Goal: Information Seeking & Learning: Learn about a topic

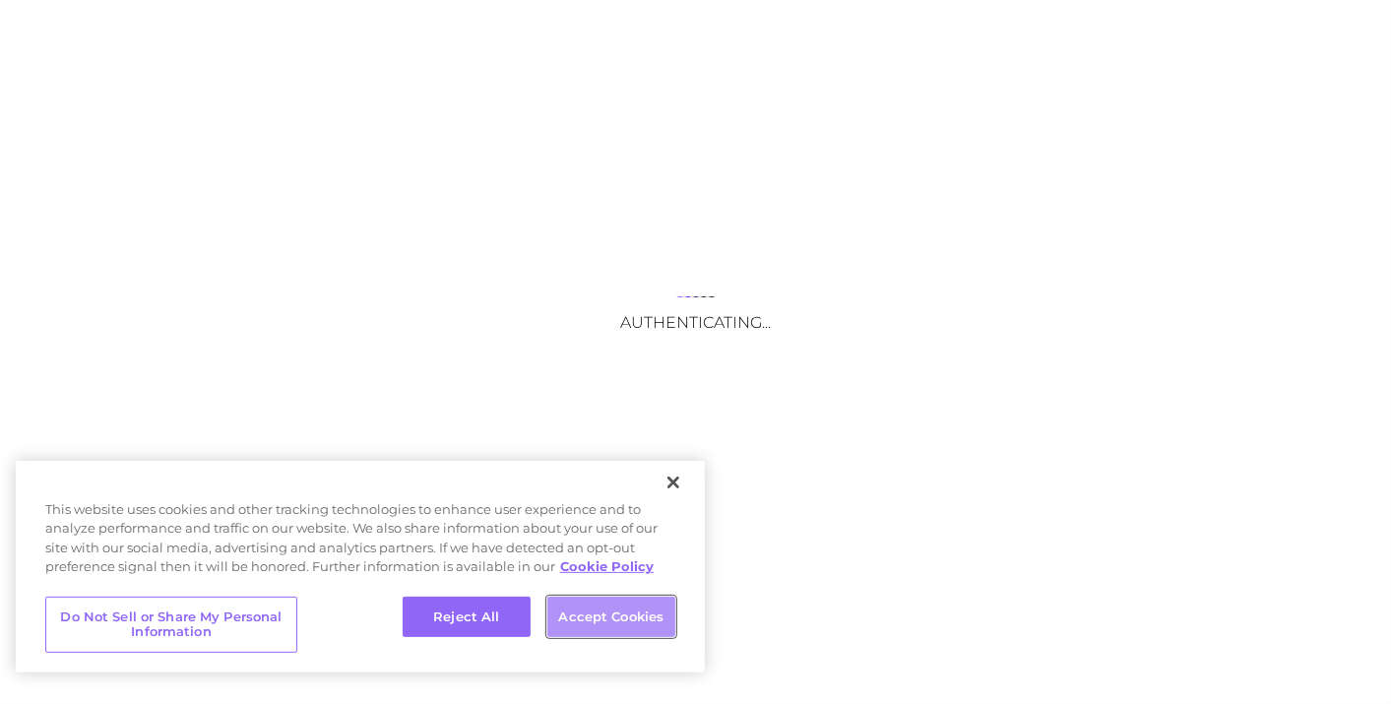
click at [608, 607] on button "Accept Cookies" at bounding box center [611, 616] width 128 height 41
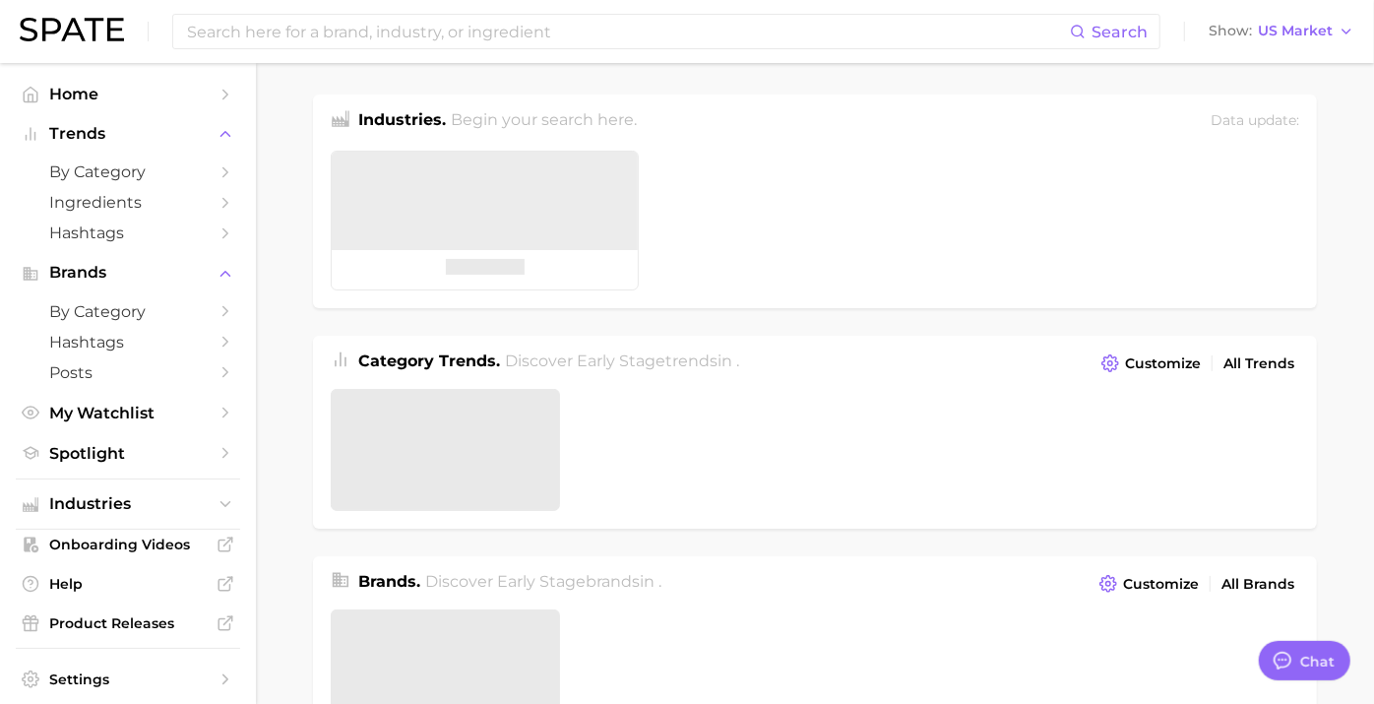
type textarea "x"
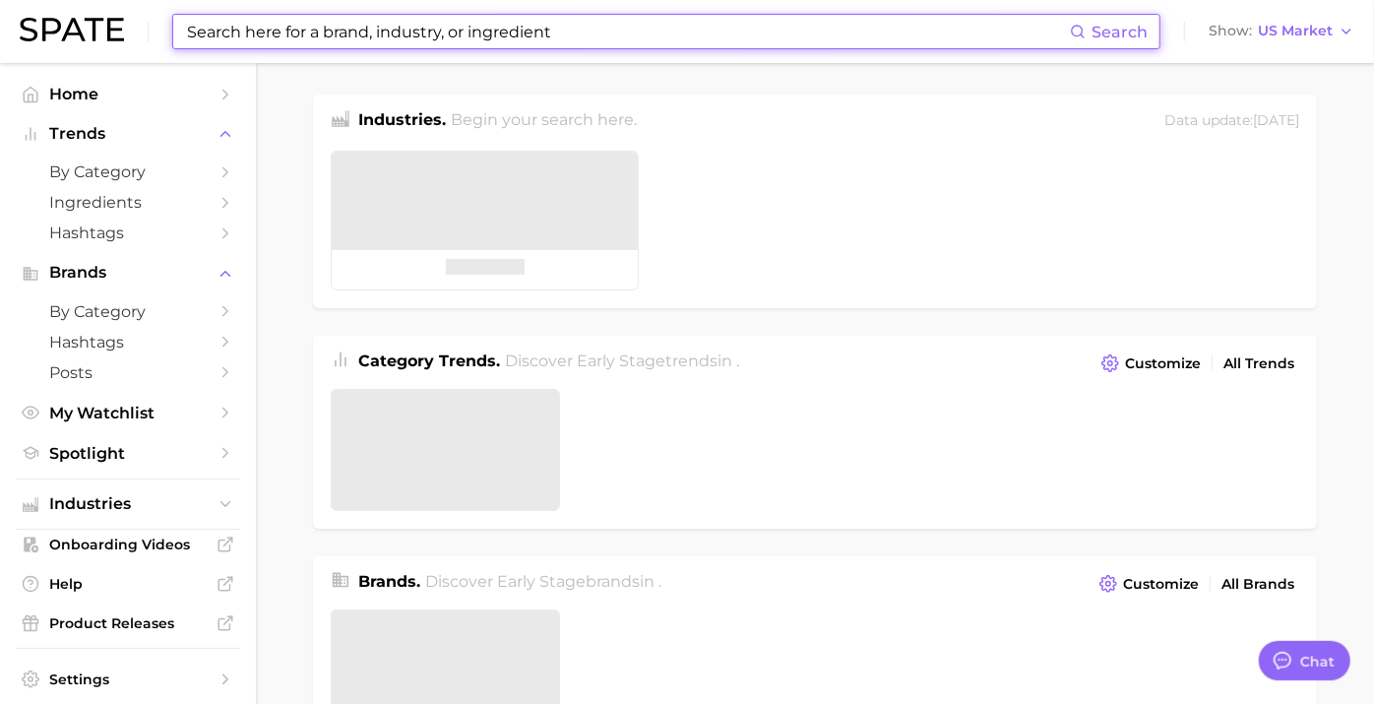
click at [533, 35] on input at bounding box center [627, 31] width 885 height 33
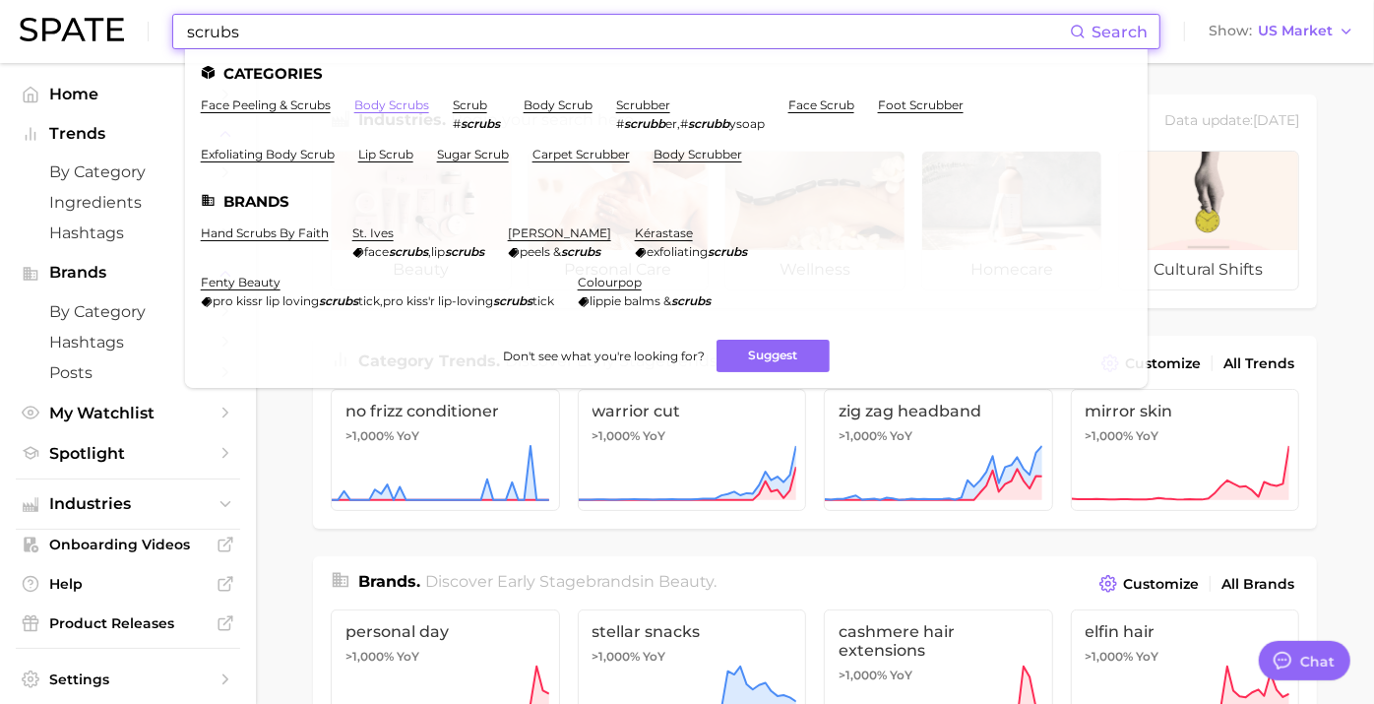
type input "scrubs"
click at [415, 105] on link "body scrubs" at bounding box center [391, 104] width 75 height 15
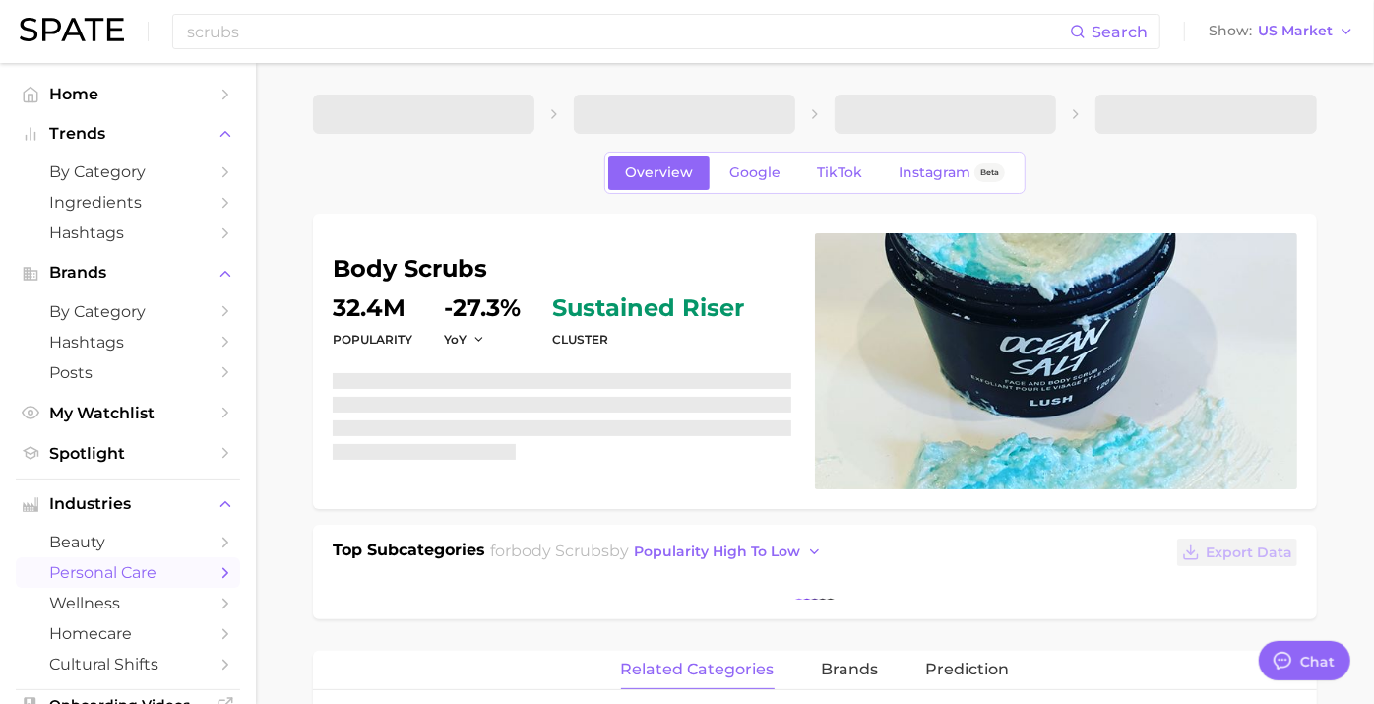
type textarea "x"
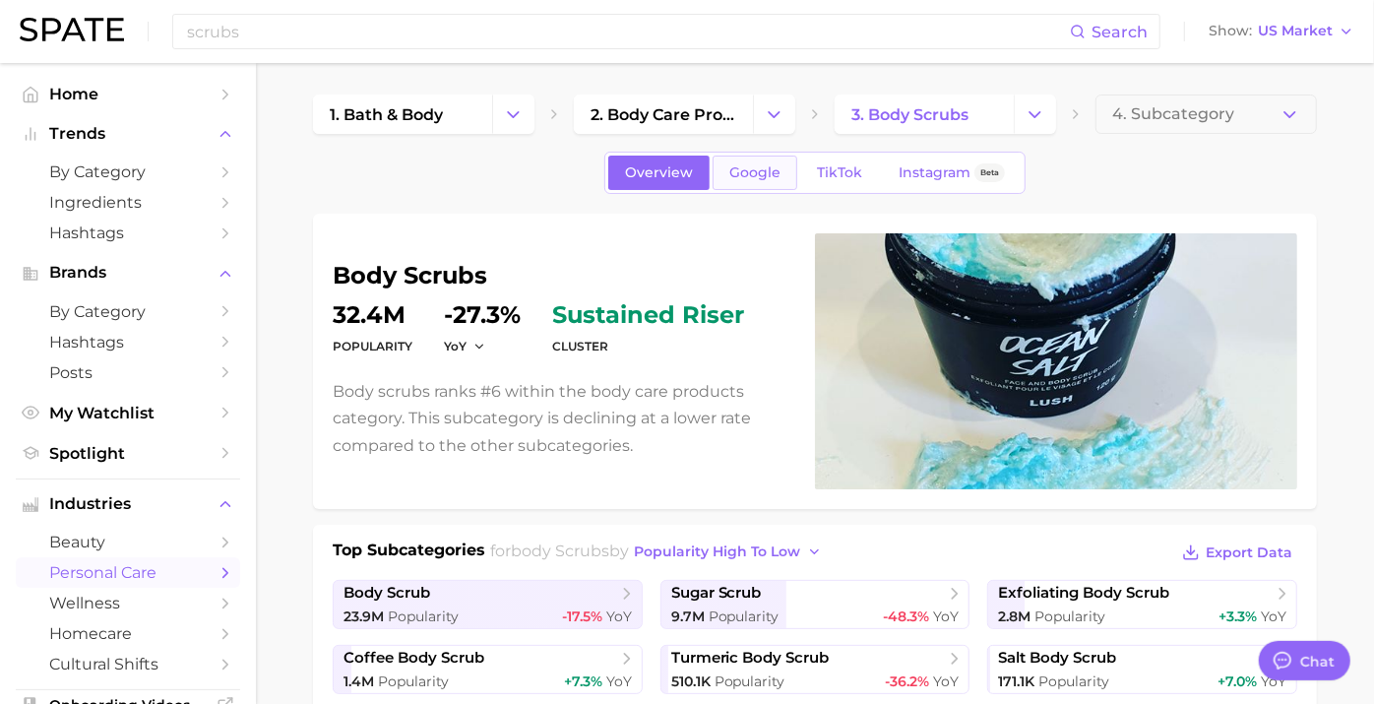
click at [733, 185] on link "Google" at bounding box center [755, 173] width 85 height 34
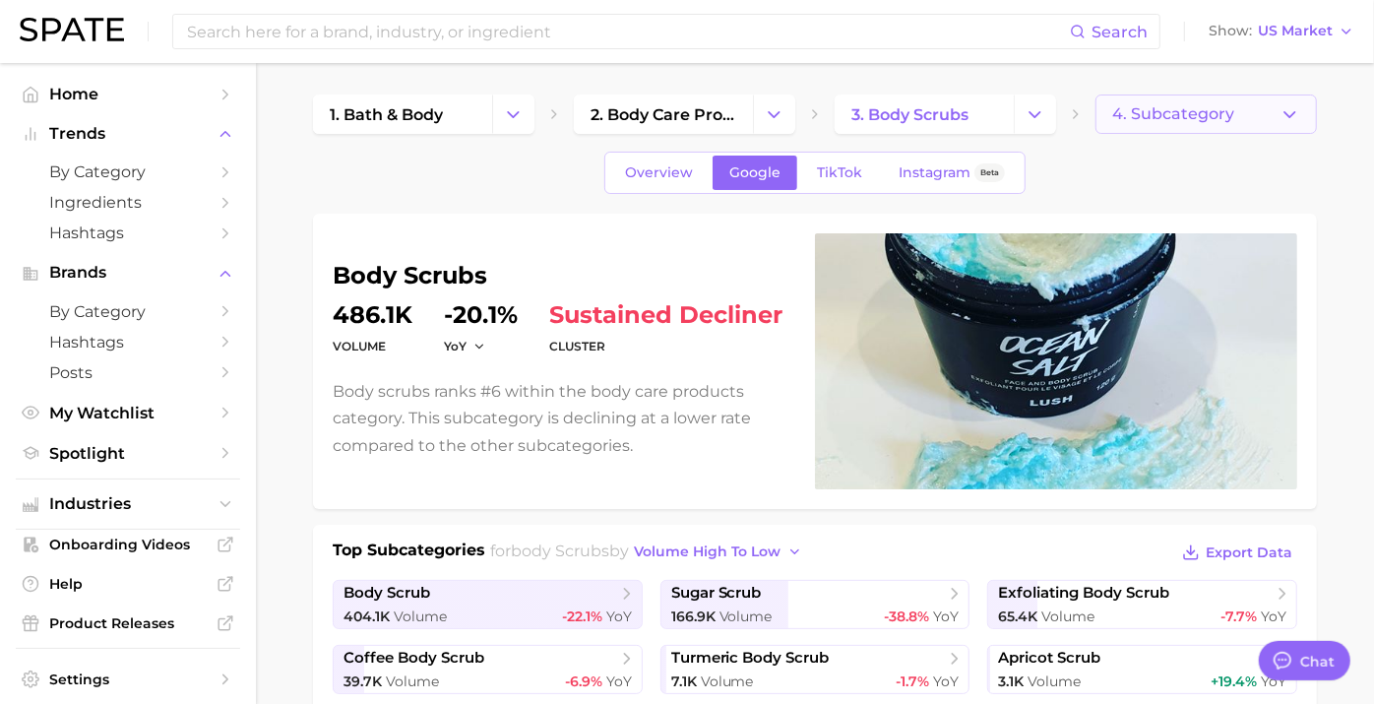
click at [1254, 118] on button "4. Subcategory" at bounding box center [1205, 113] width 221 height 39
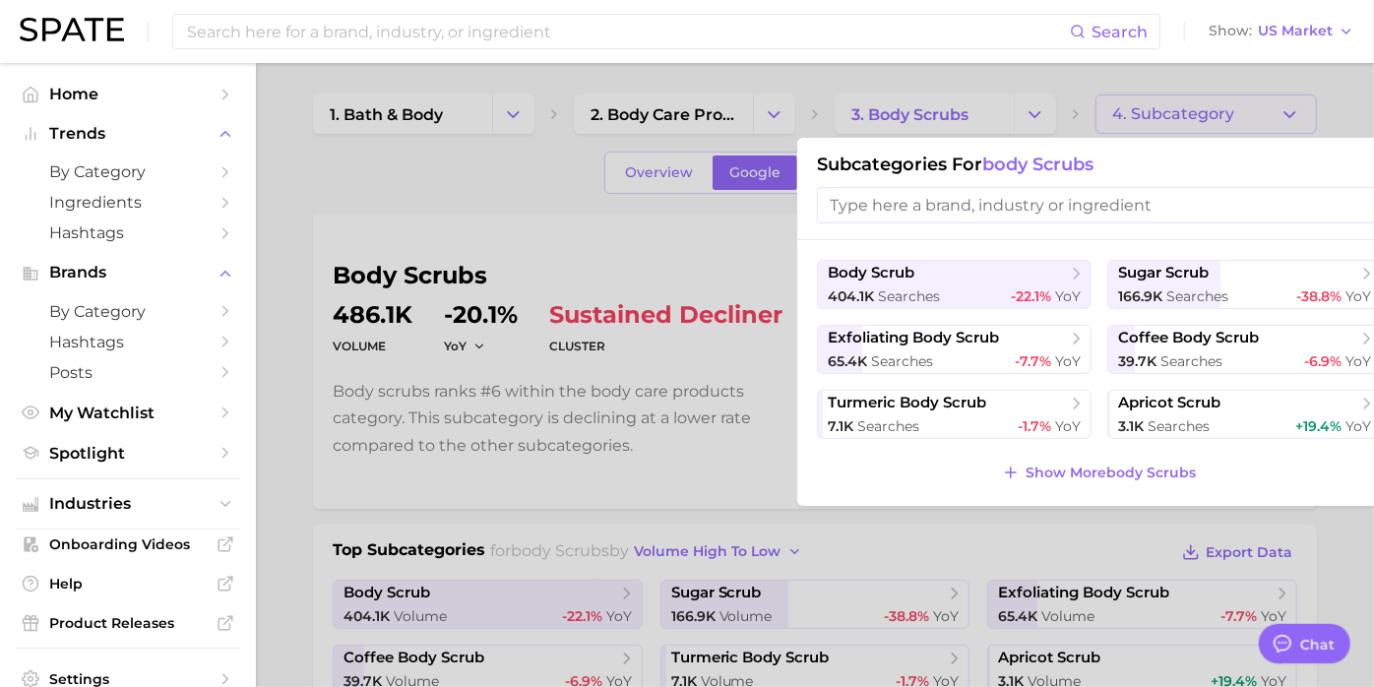
click at [1235, 120] on div at bounding box center [687, 343] width 1374 height 687
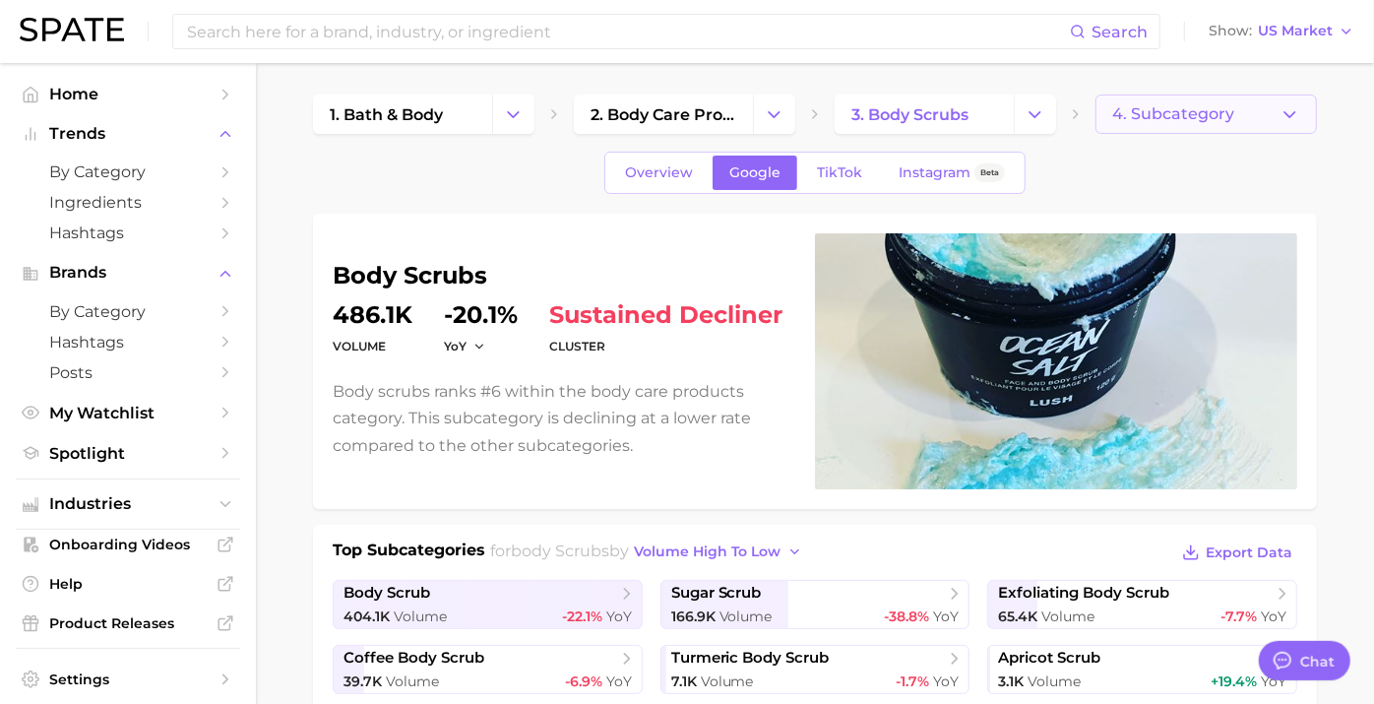
click at [1235, 119] on button "4. Subcategory" at bounding box center [1205, 113] width 221 height 39
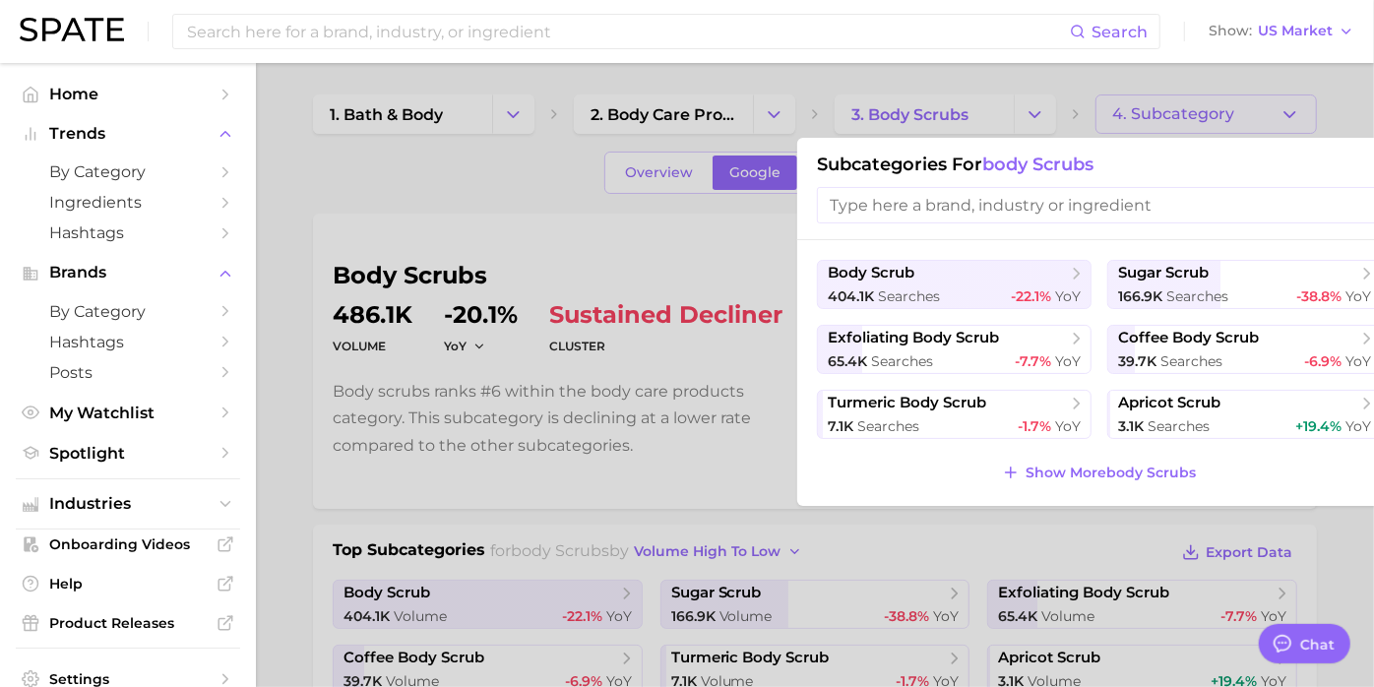
click at [1254, 109] on div at bounding box center [687, 343] width 1374 height 687
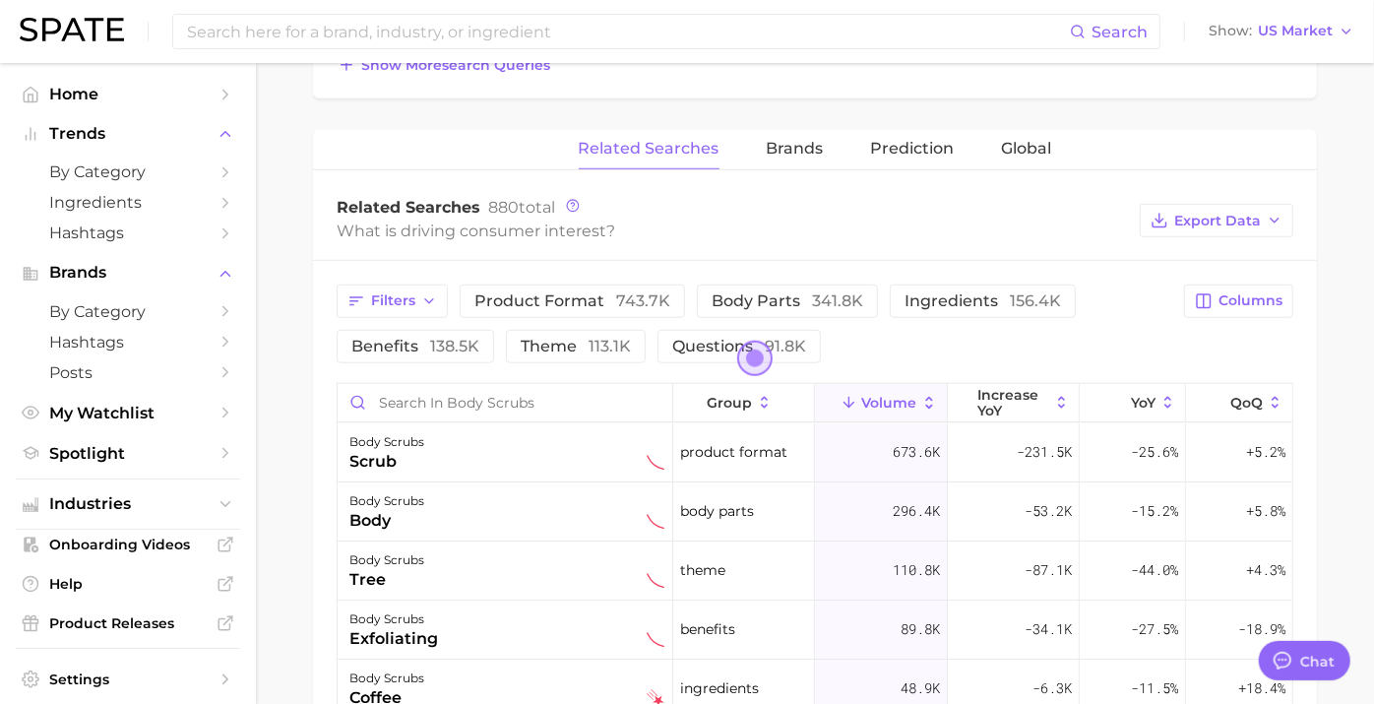
scroll to position [883, 0]
click at [1242, 303] on button "Columns" at bounding box center [1238, 298] width 109 height 33
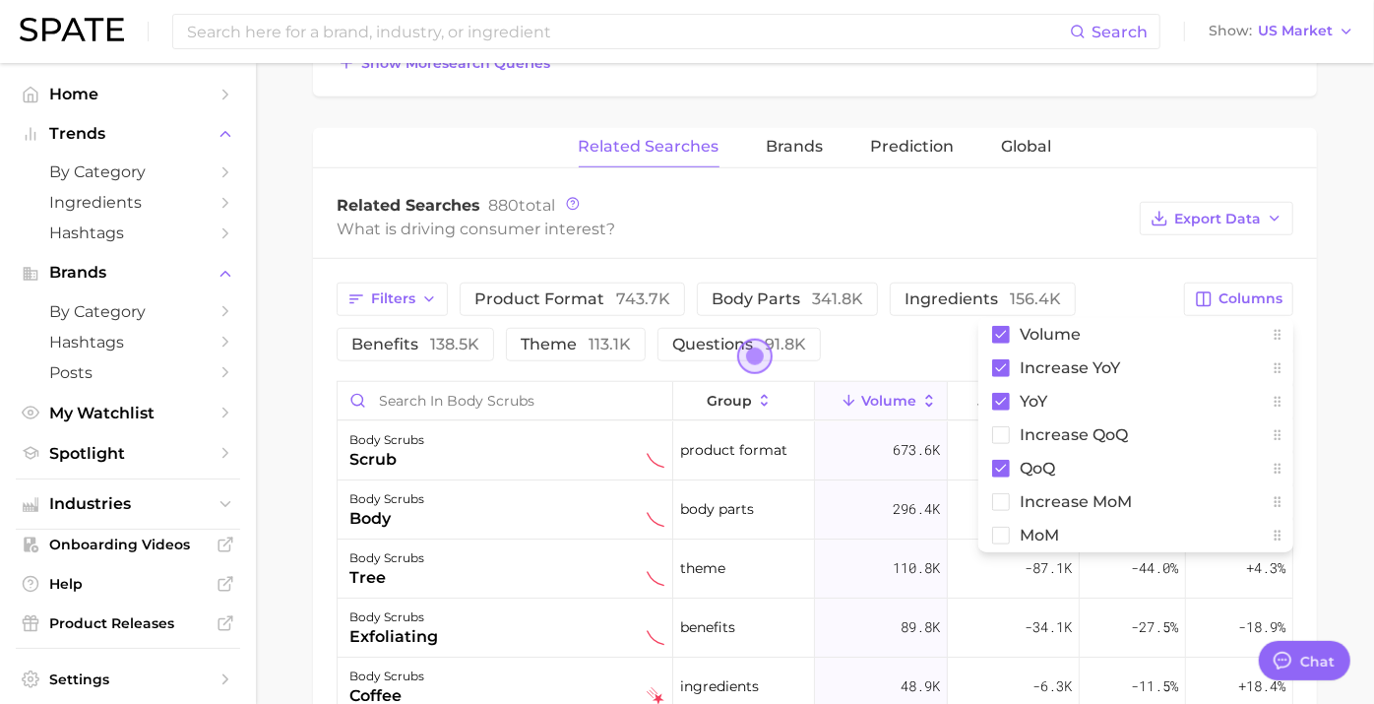
click at [1316, 317] on main "1. bath & body 2. body care products 3. body scrubs 4. Subcategory Overview Goo…" at bounding box center [815, 193] width 1118 height 2026
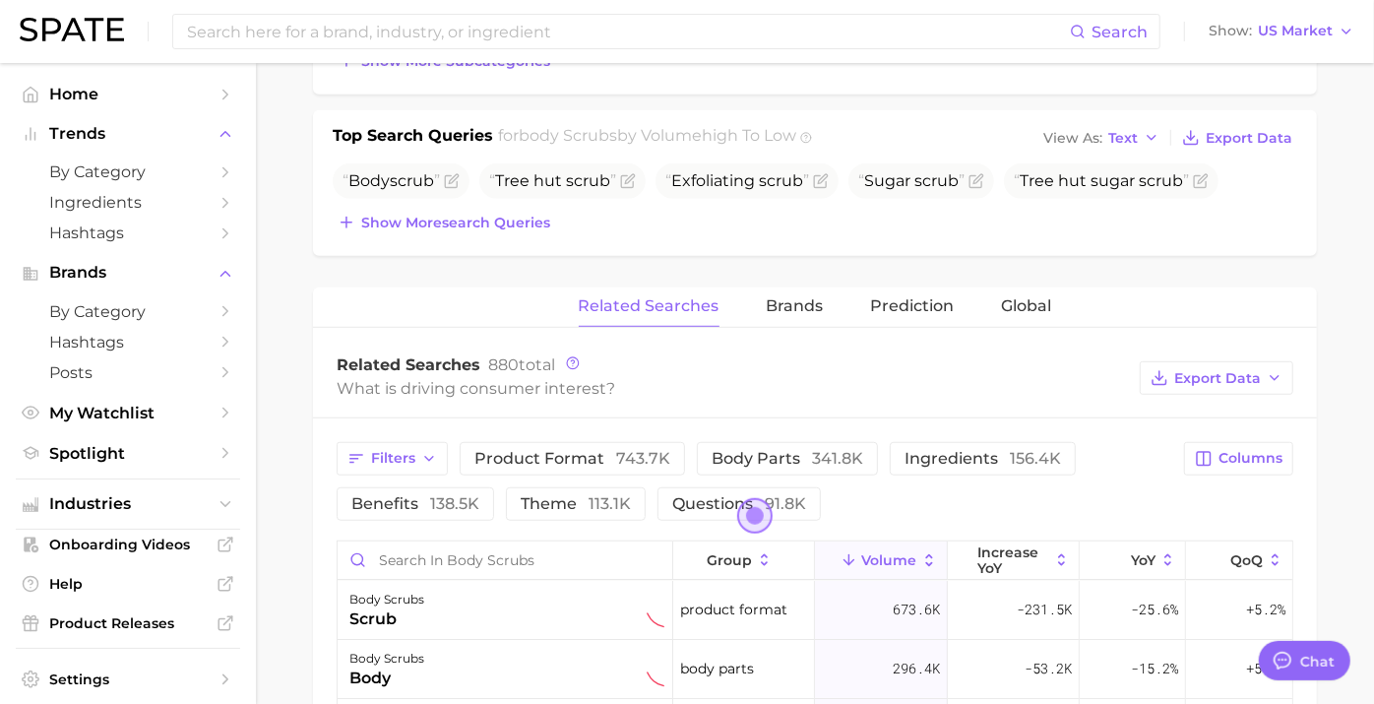
scroll to position [722, 0]
click at [923, 305] on span "Prediction" at bounding box center [913, 307] width 84 height 18
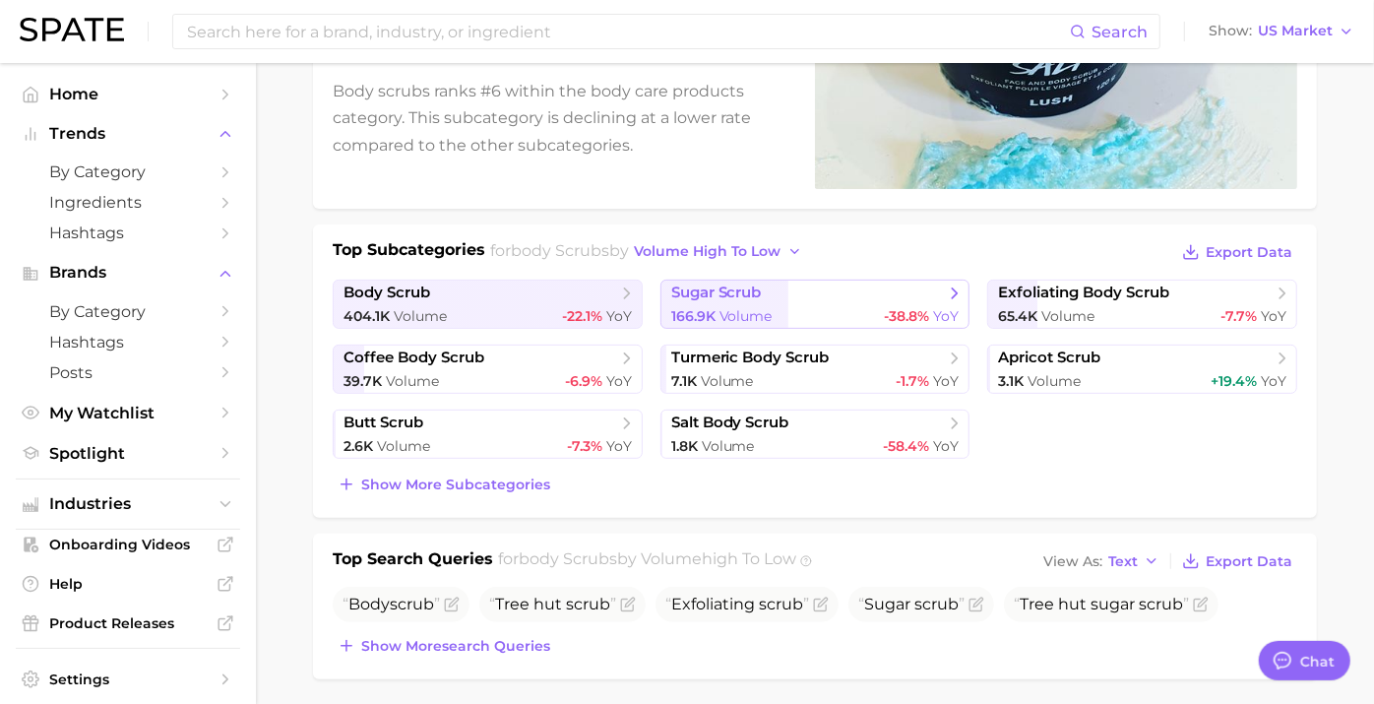
scroll to position [0, 0]
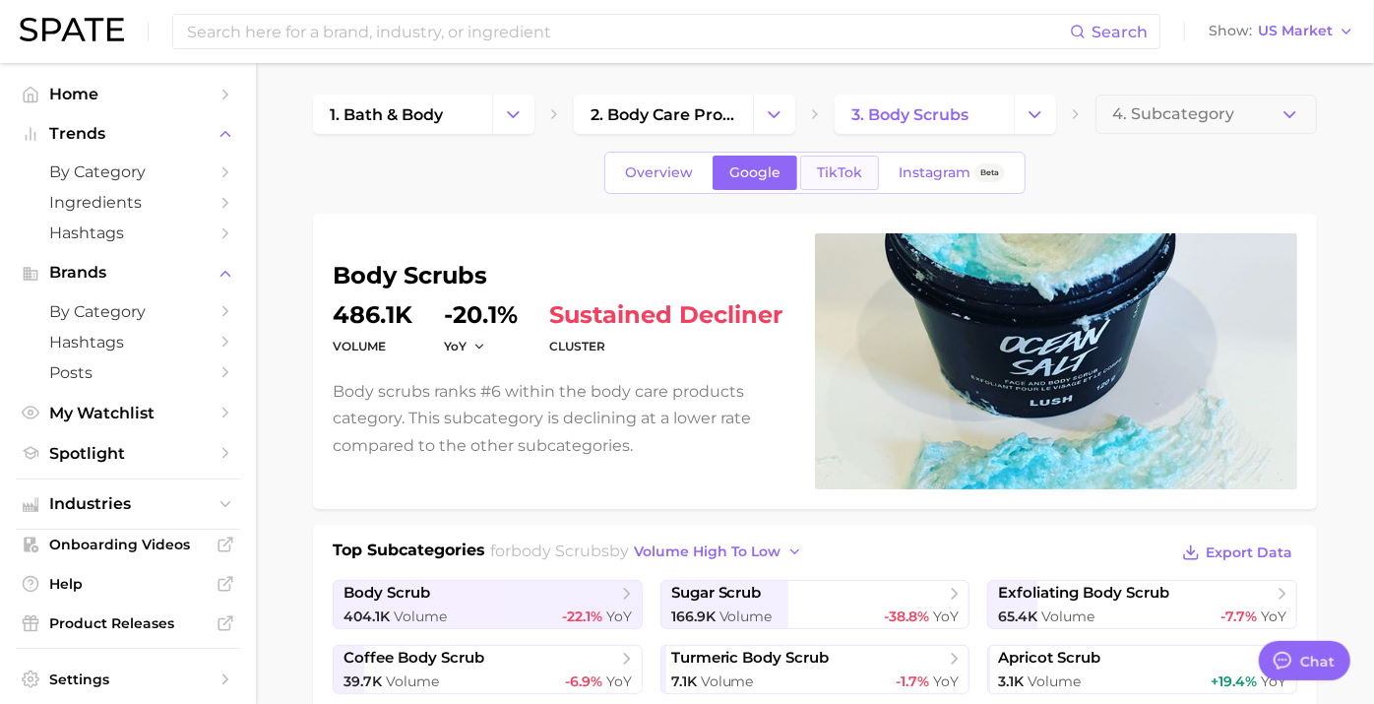
click at [846, 174] on span "TikTok" at bounding box center [839, 172] width 45 height 17
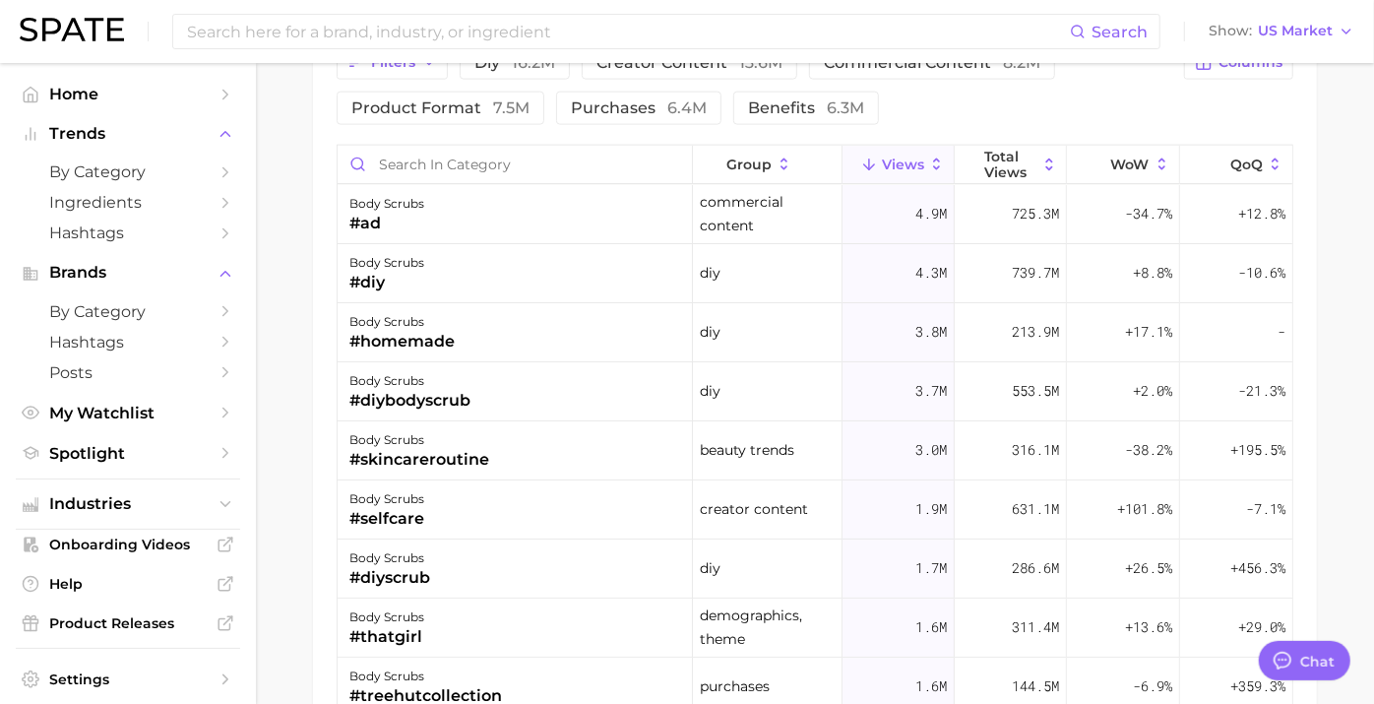
scroll to position [1387, 0]
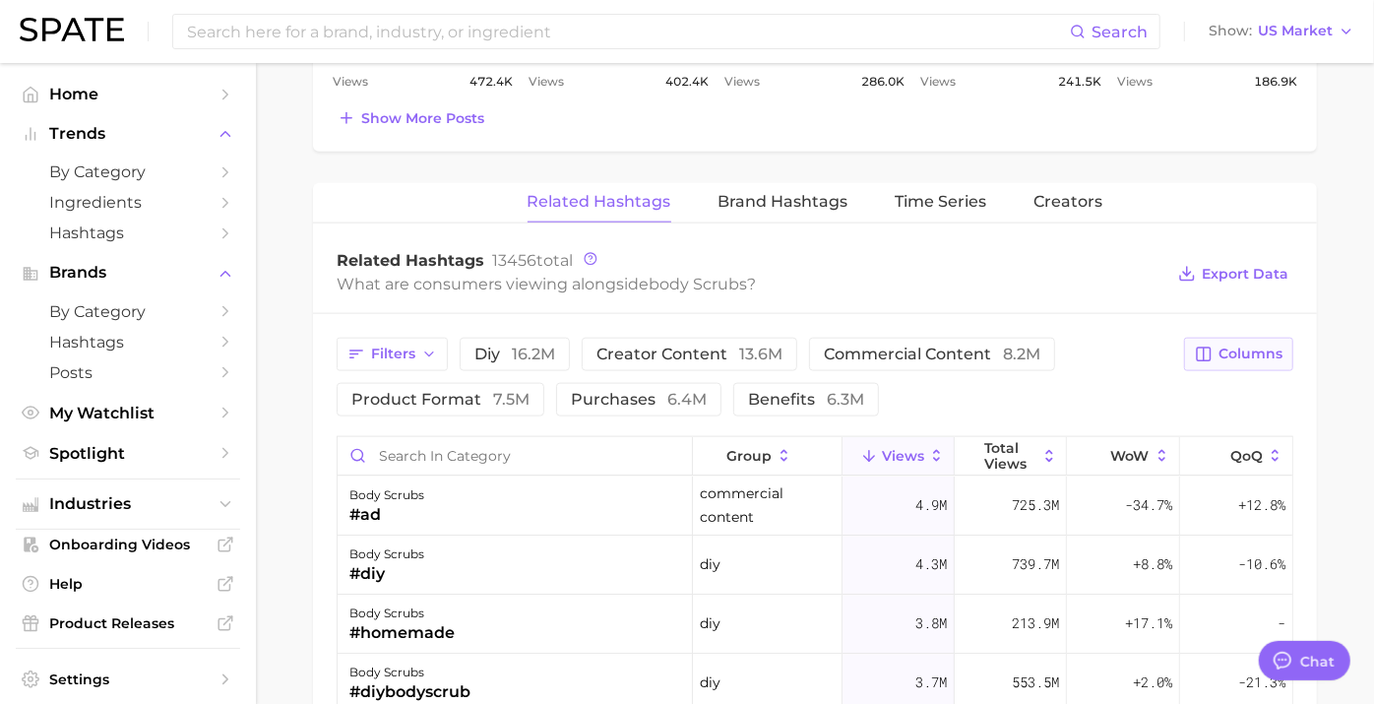
click at [1237, 345] on span "Columns" at bounding box center [1250, 353] width 64 height 17
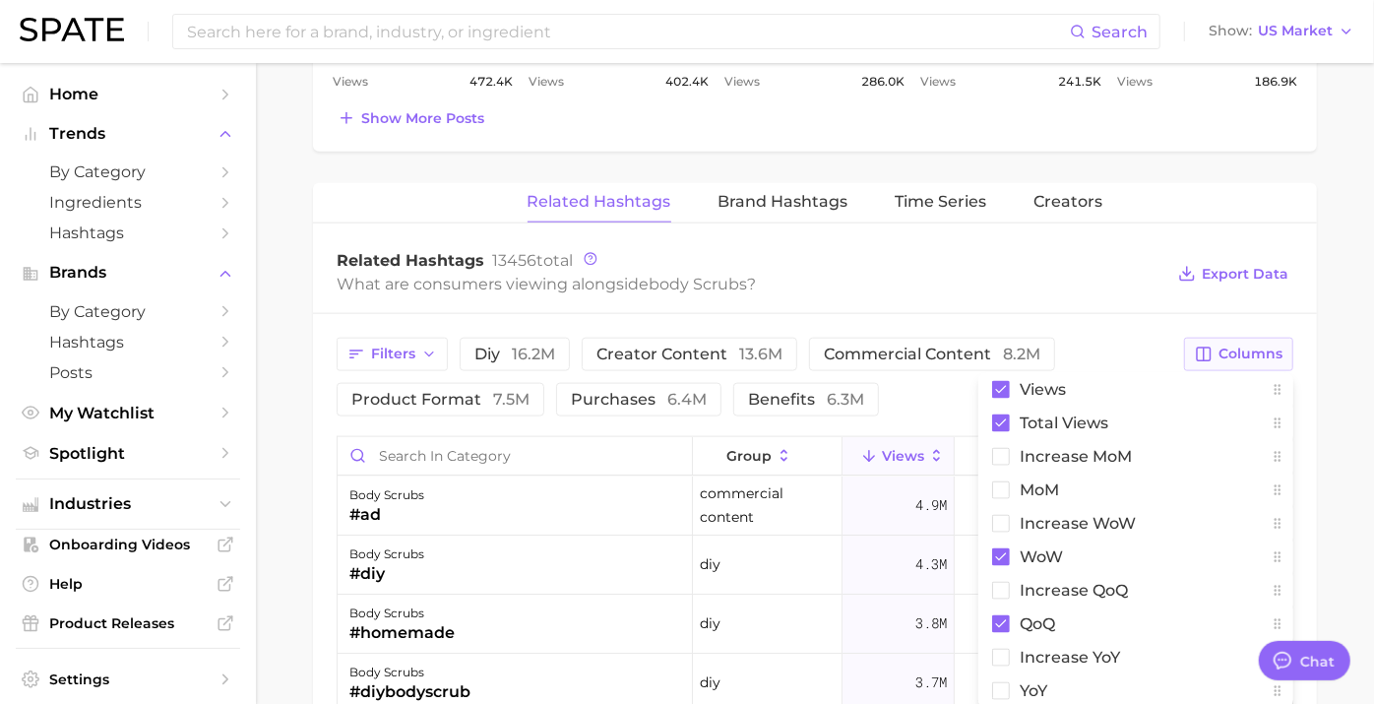
click at [1237, 345] on span "Columns" at bounding box center [1250, 353] width 64 height 17
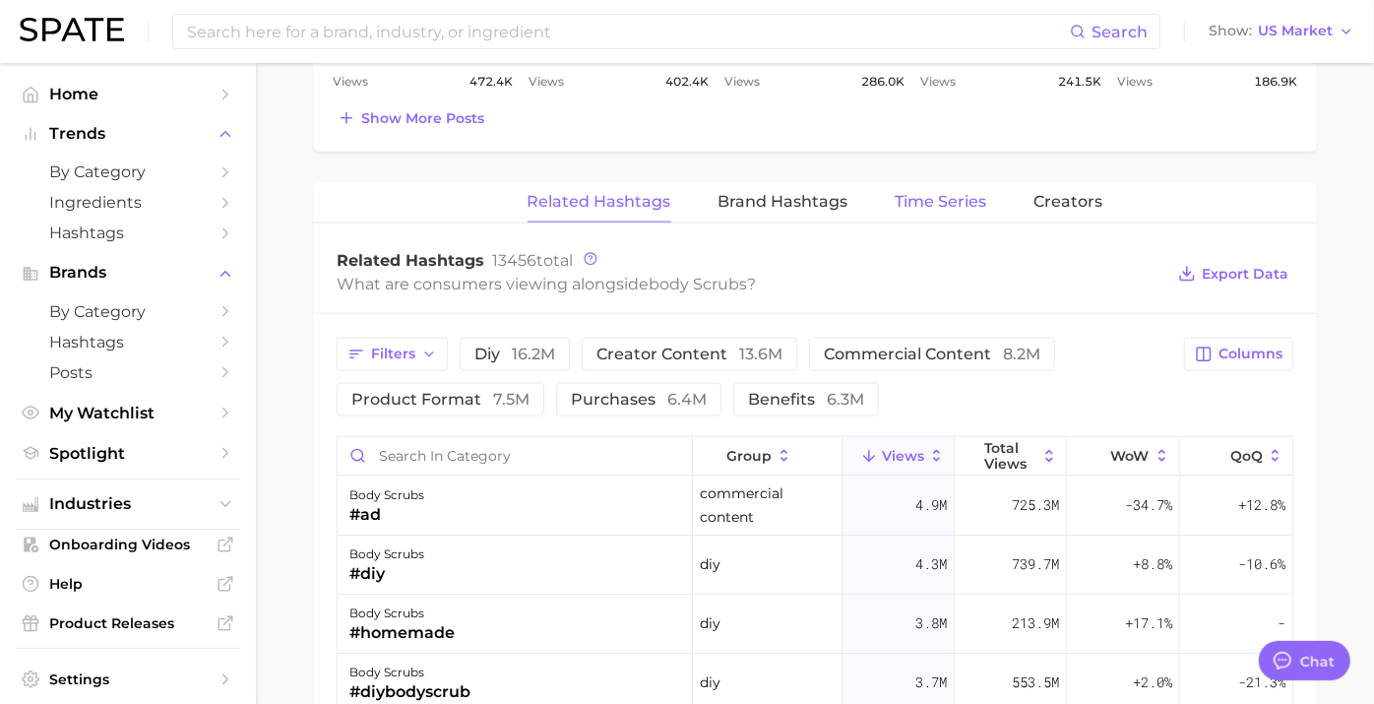
click at [961, 202] on span "Time Series" at bounding box center [942, 202] width 92 height 18
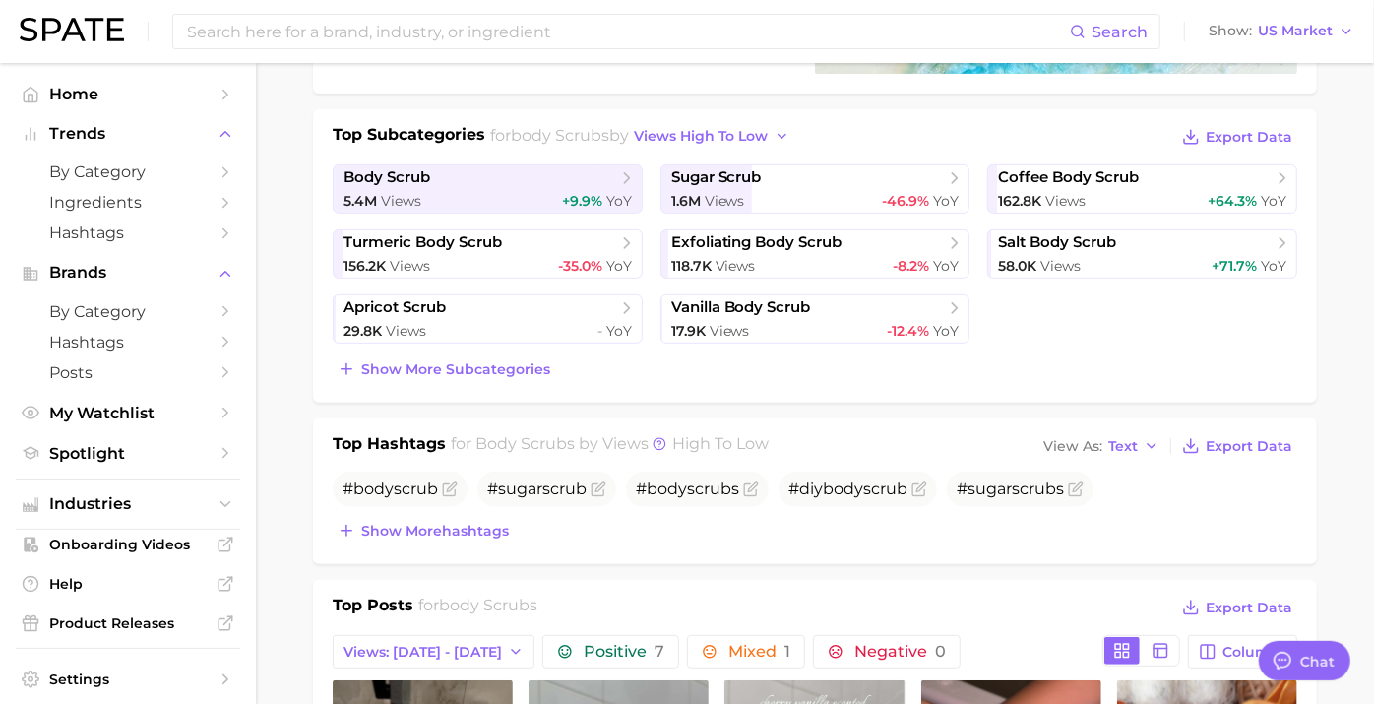
scroll to position [0, 0]
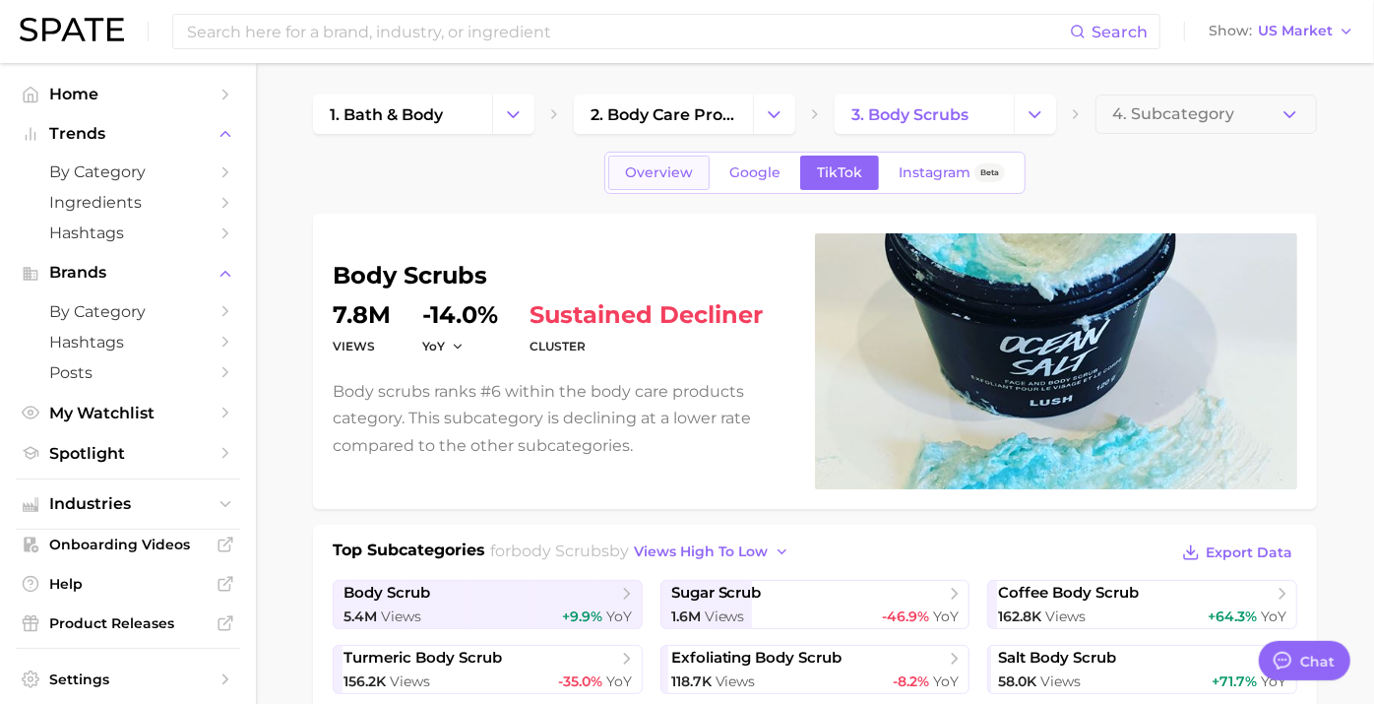
click at [674, 164] on span "Overview" at bounding box center [659, 172] width 68 height 17
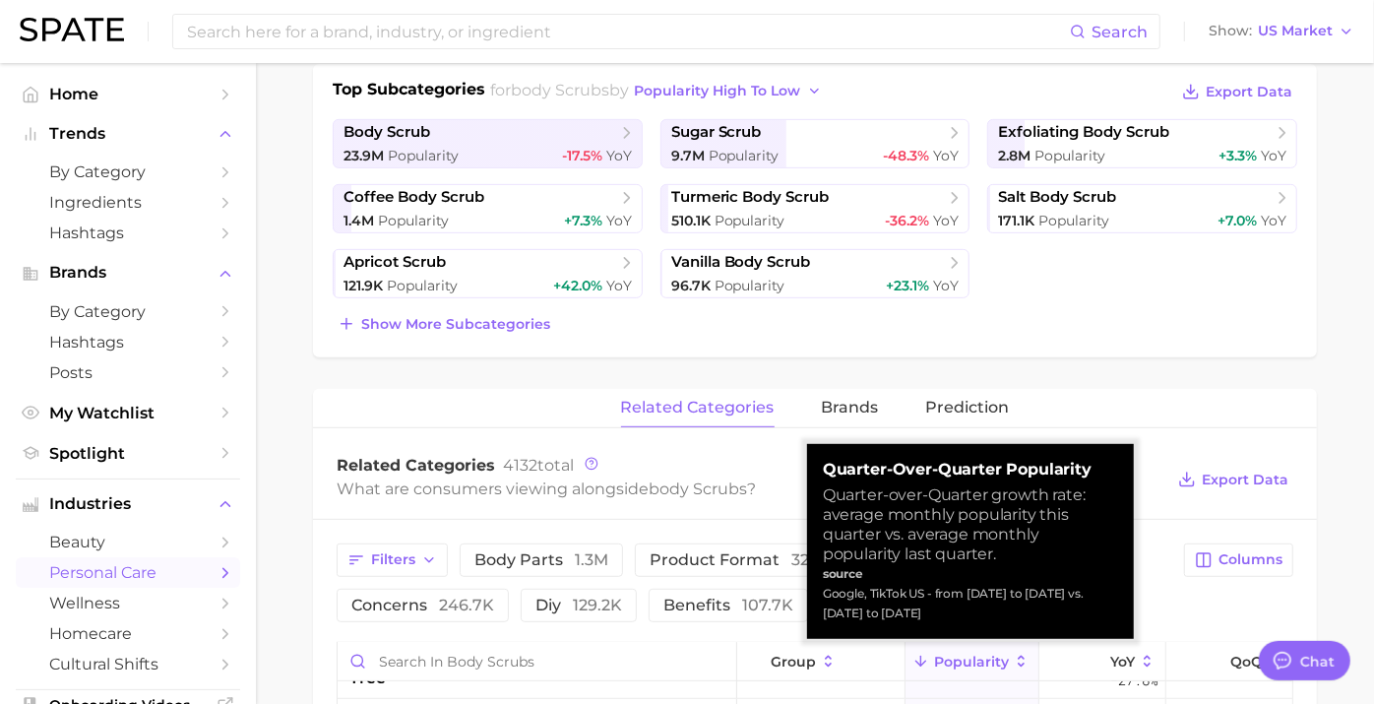
scroll to position [459, 0]
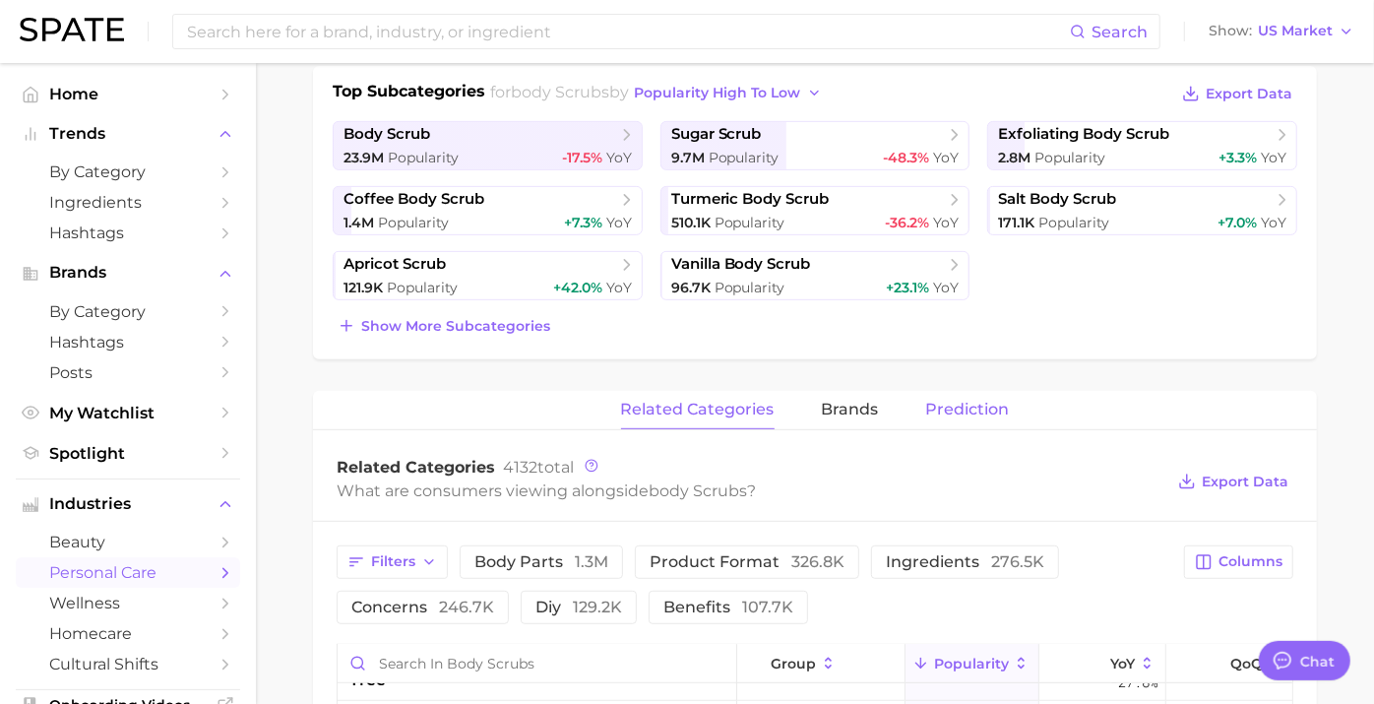
click at [949, 402] on span "Prediction" at bounding box center [968, 410] width 84 height 18
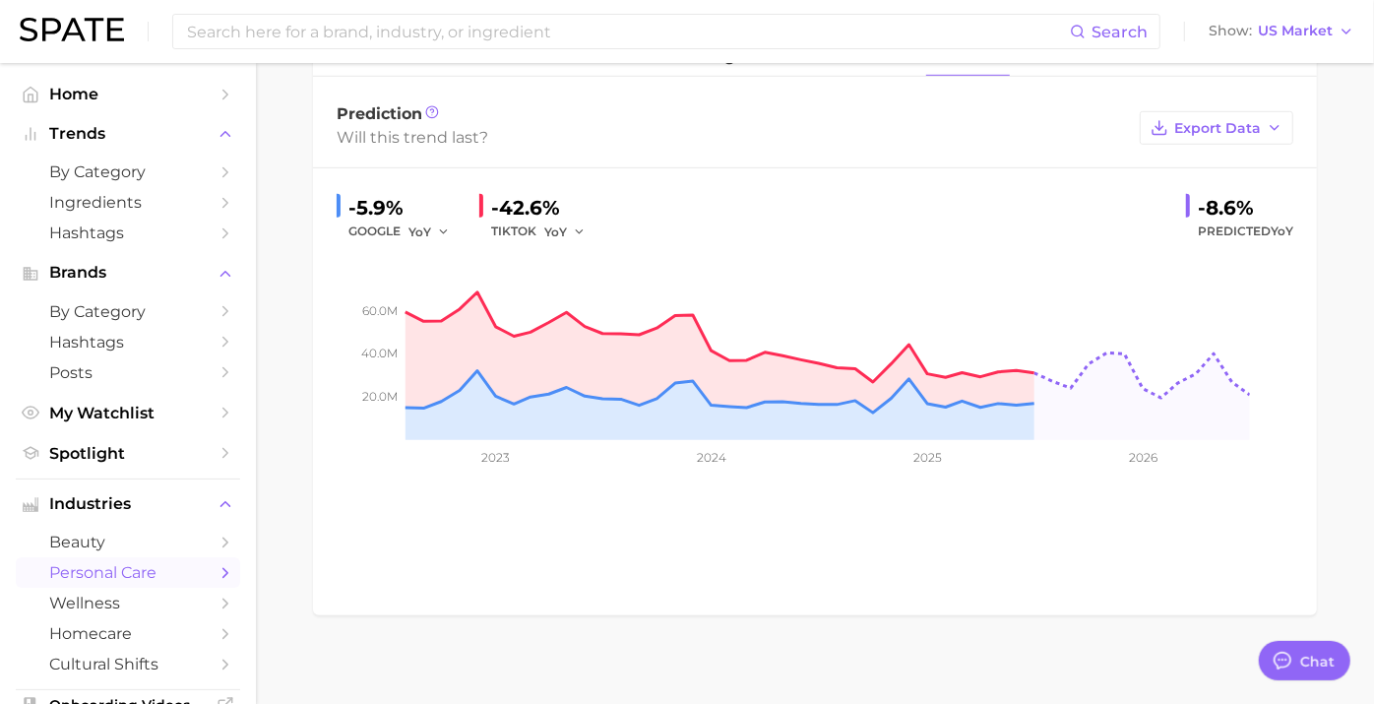
scroll to position [806, 0]
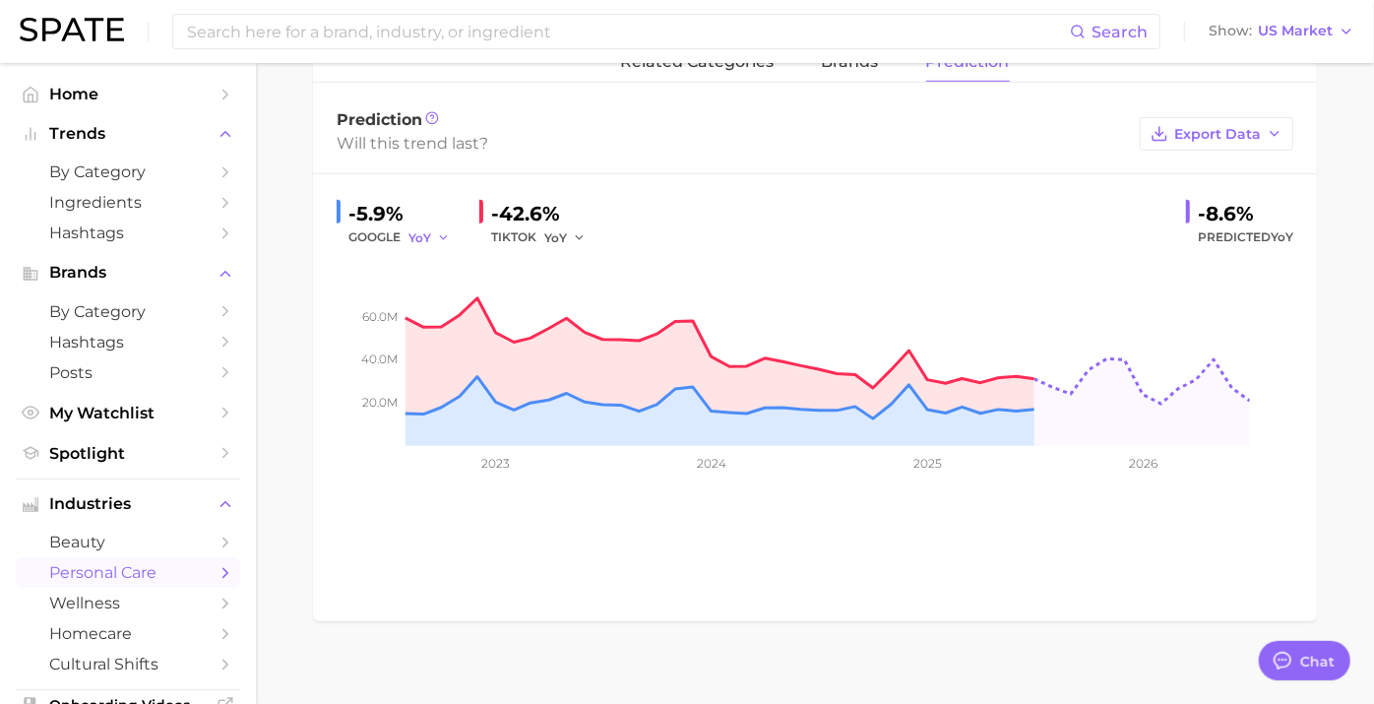
click at [451, 236] on icon "button" at bounding box center [444, 238] width 14 height 14
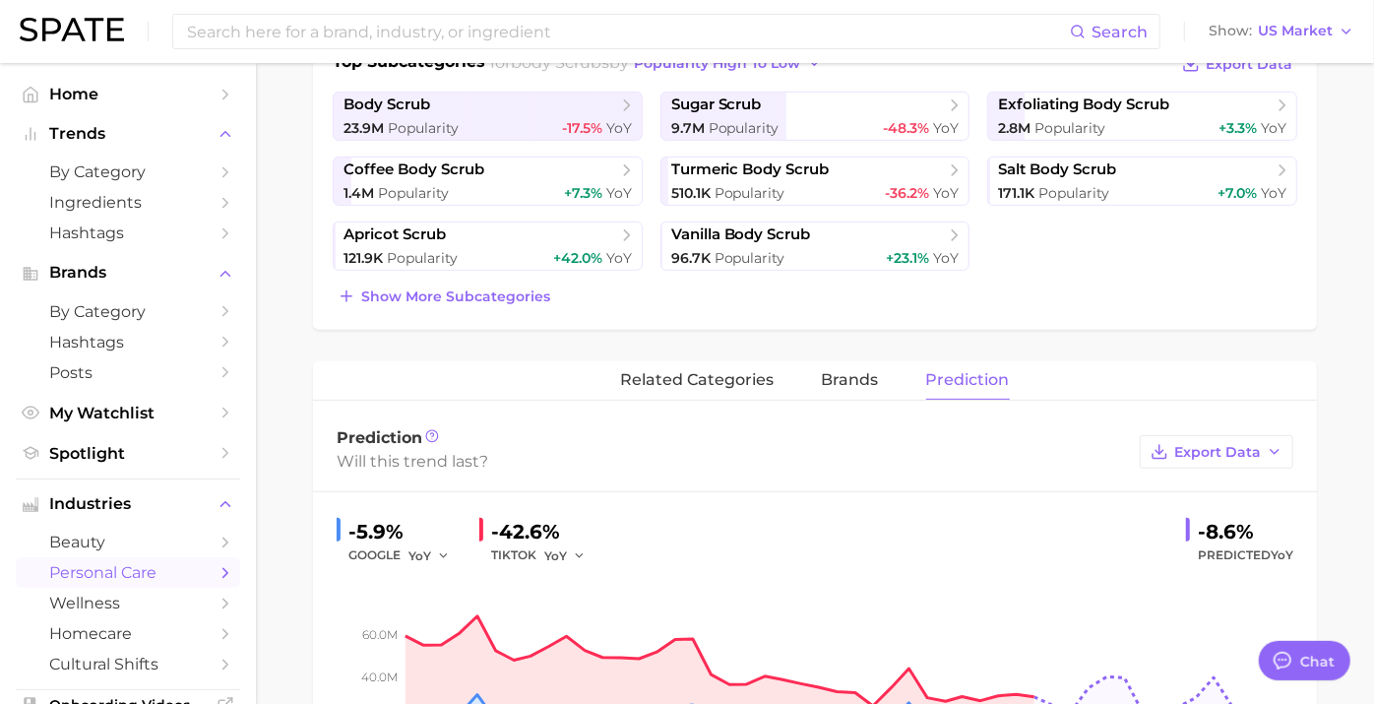
scroll to position [486, 0]
click at [857, 385] on span "brands" at bounding box center [850, 382] width 57 height 18
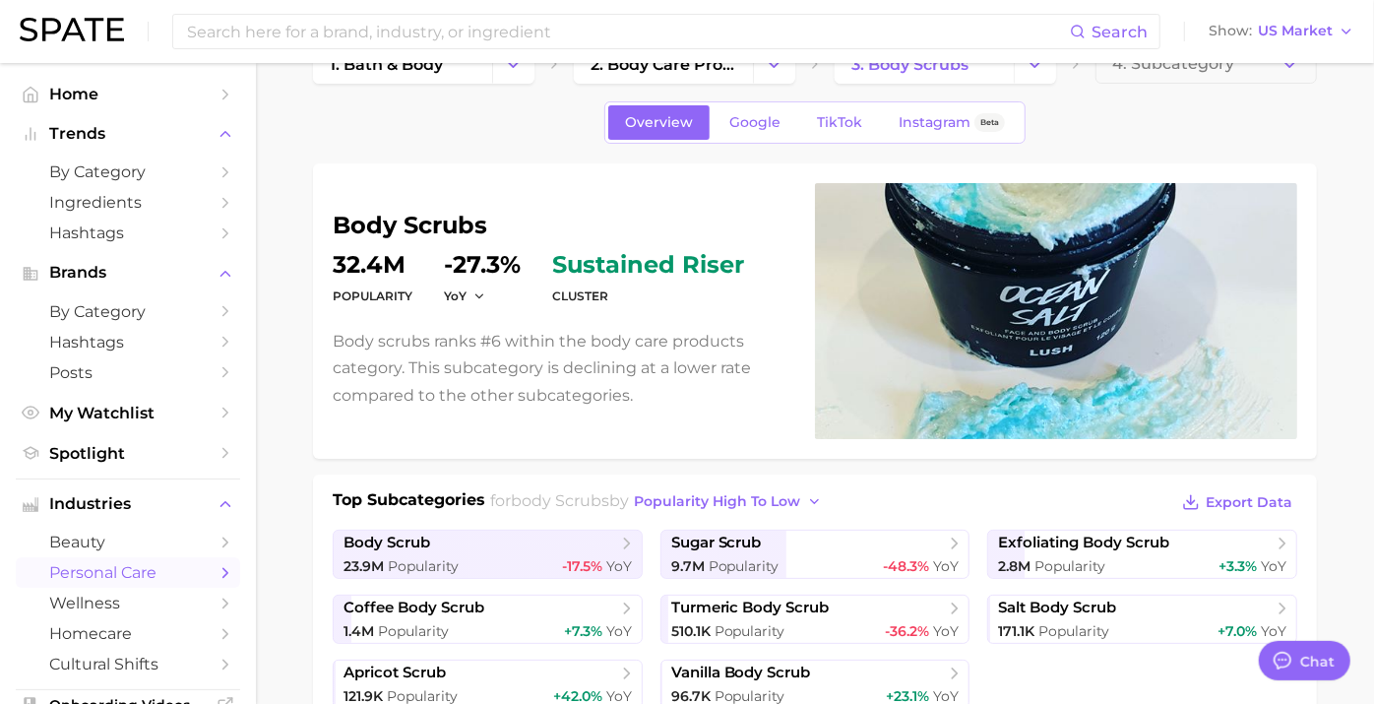
scroll to position [53, 0]
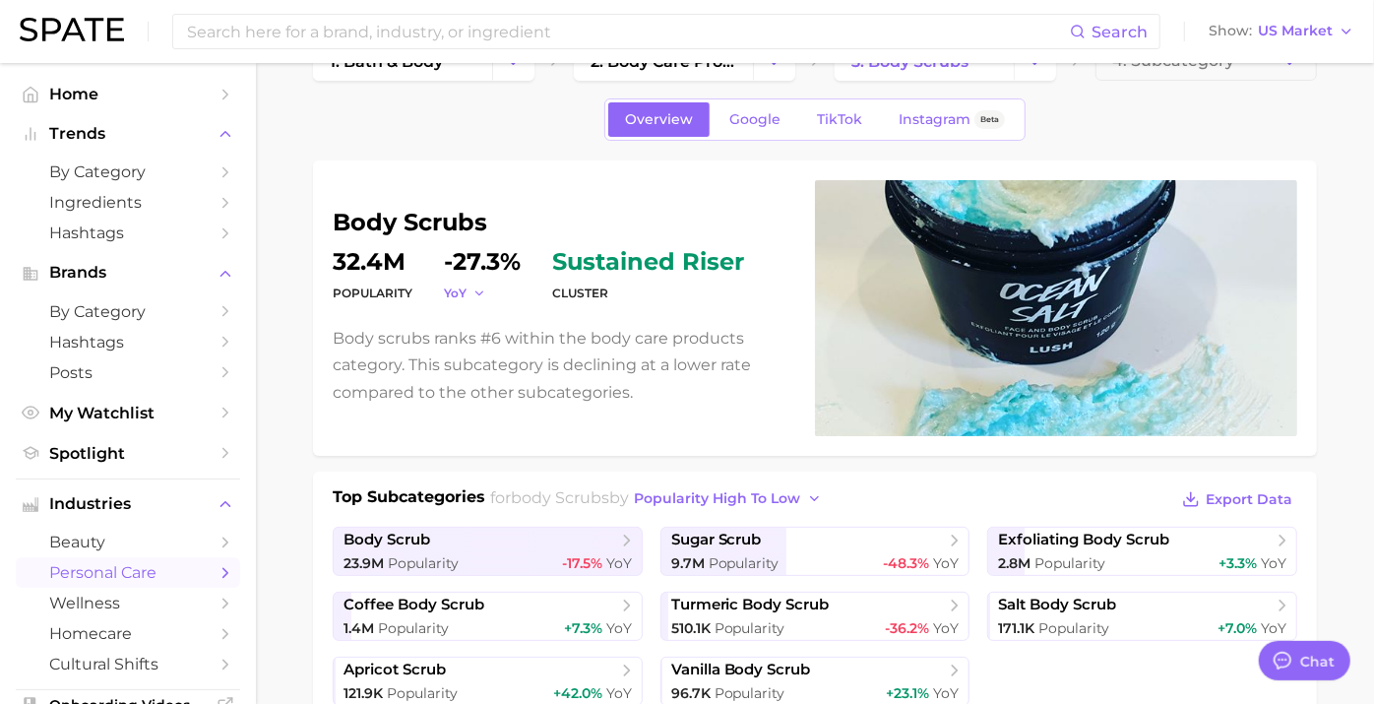
click at [482, 292] on polyline "button" at bounding box center [478, 292] width 7 height 3
click at [744, 281] on dt "cluster" at bounding box center [648, 293] width 192 height 24
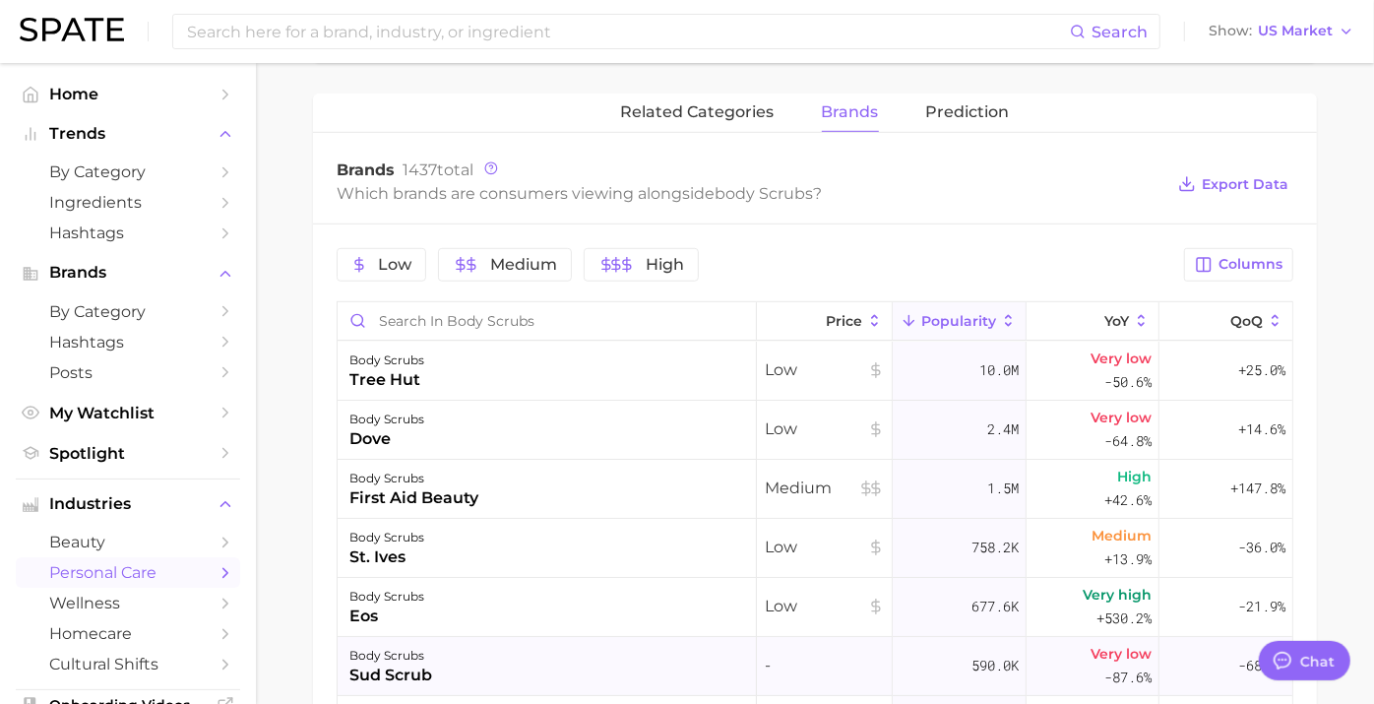
scroll to position [750, 0]
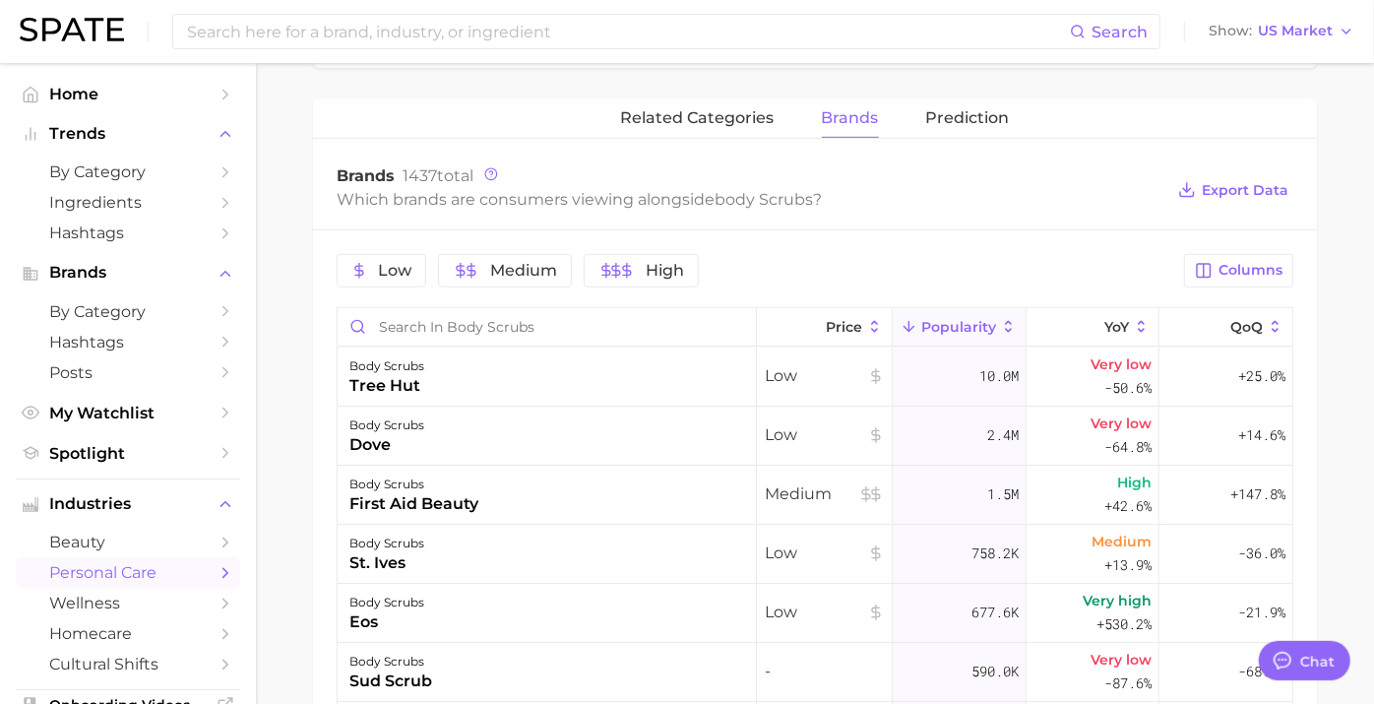
click at [657, 195] on div "Which brands are consumers viewing alongside body scrubs ?" at bounding box center [750, 199] width 827 height 27
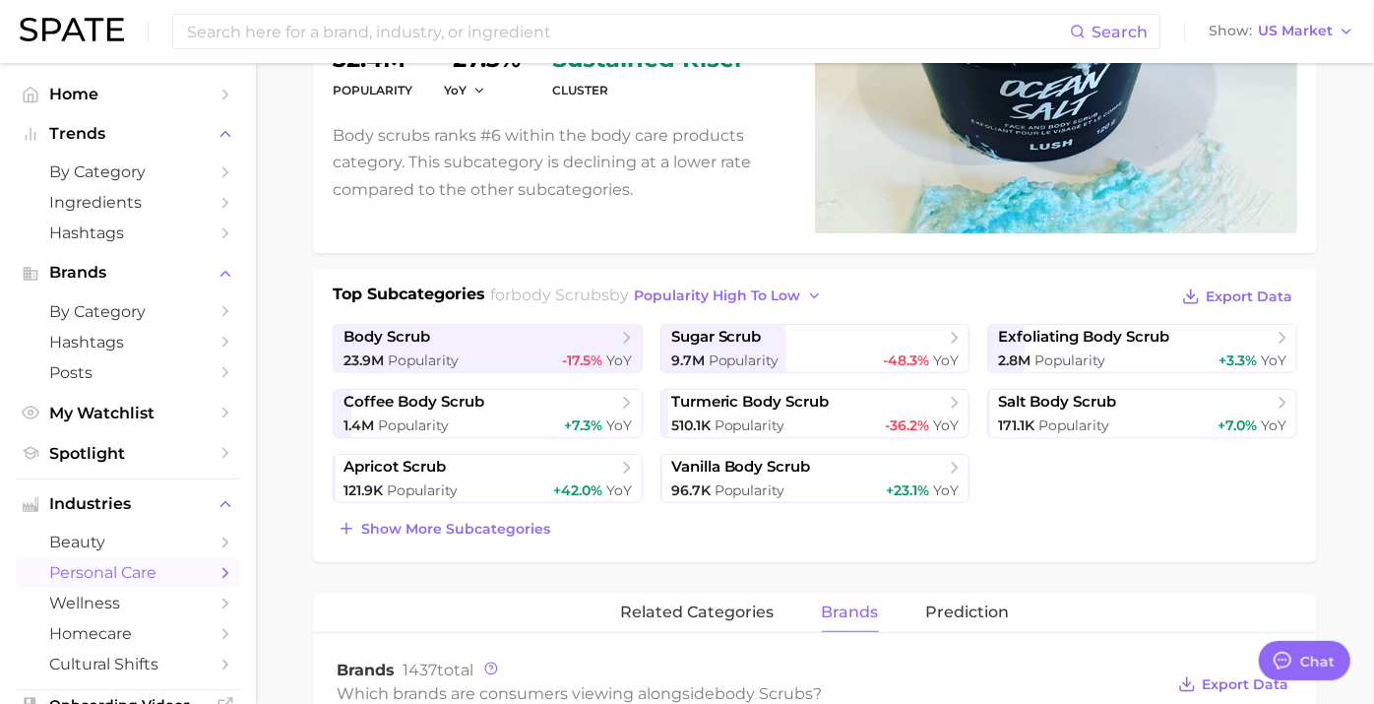
scroll to position [257, 0]
click at [466, 520] on span "Show more subcategories" at bounding box center [455, 528] width 189 height 17
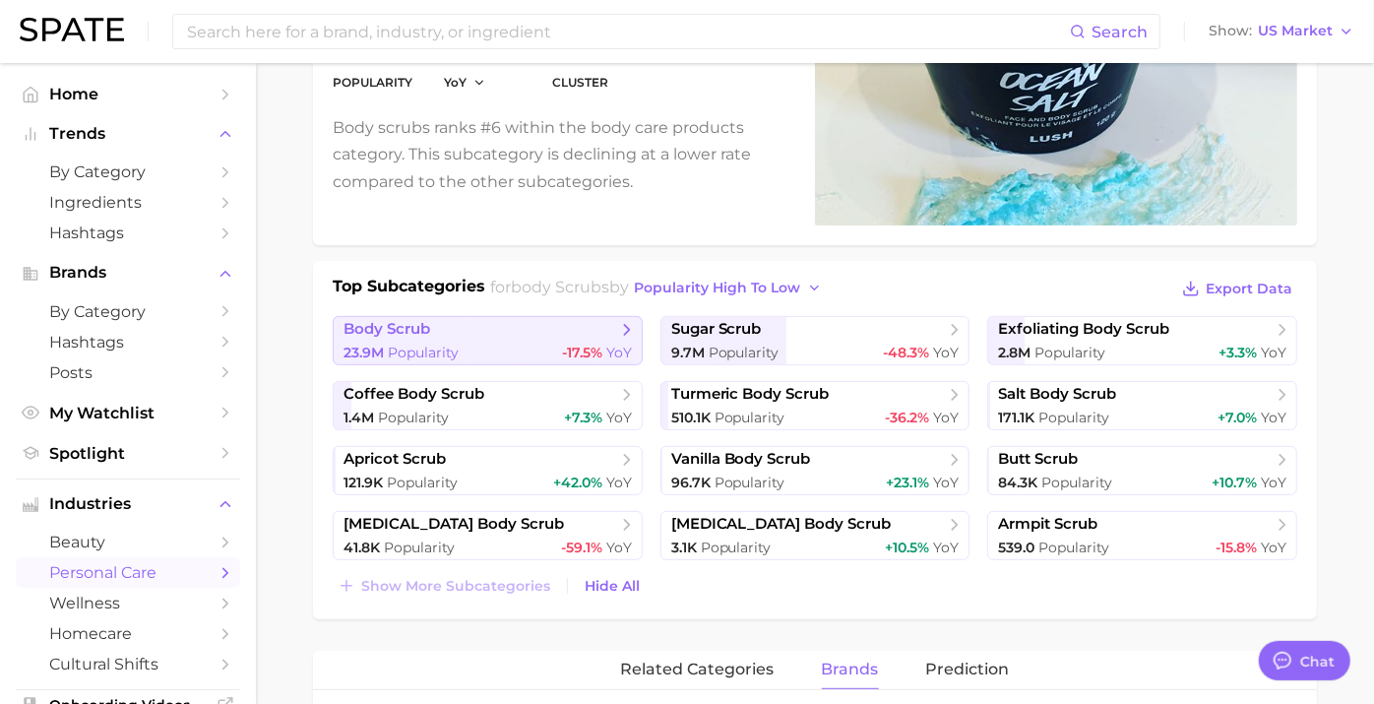
scroll to position [262, 0]
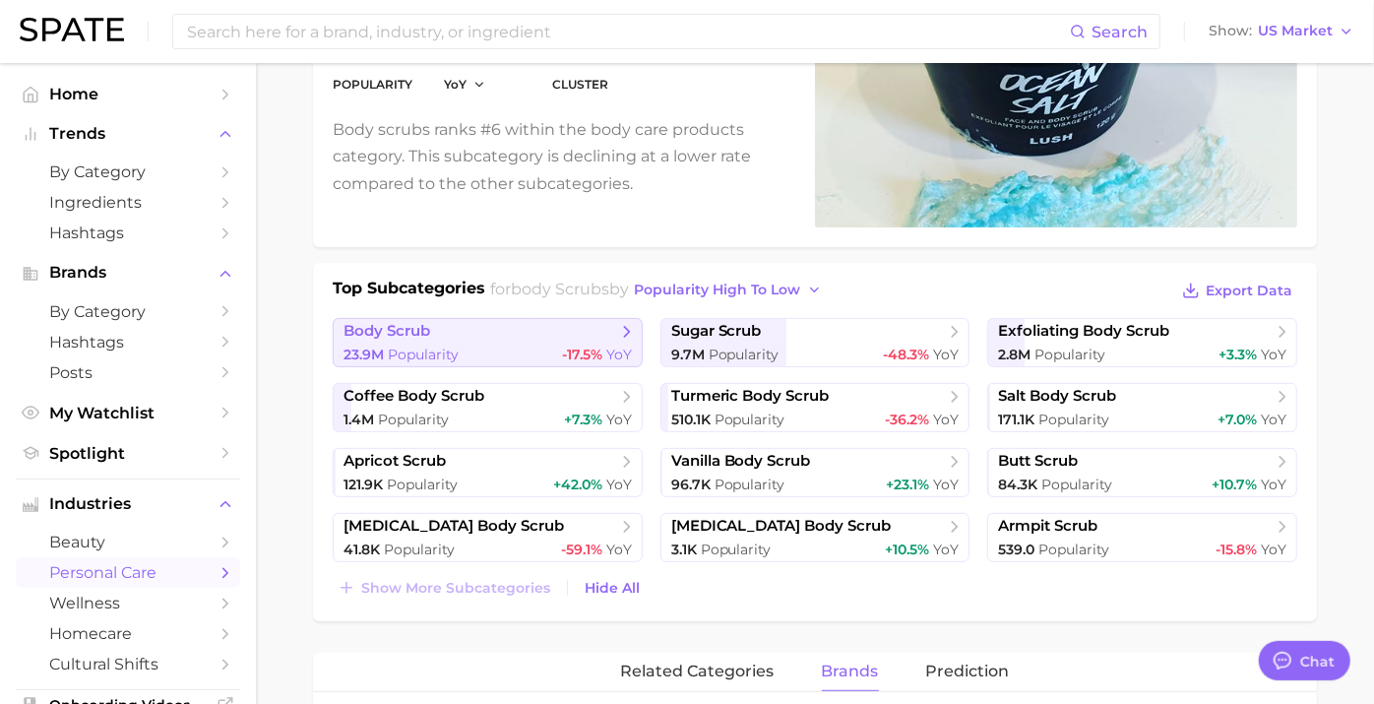
click at [618, 338] on link "body scrub 23.9m Popularity -17.5% YoY" at bounding box center [488, 342] width 310 height 49
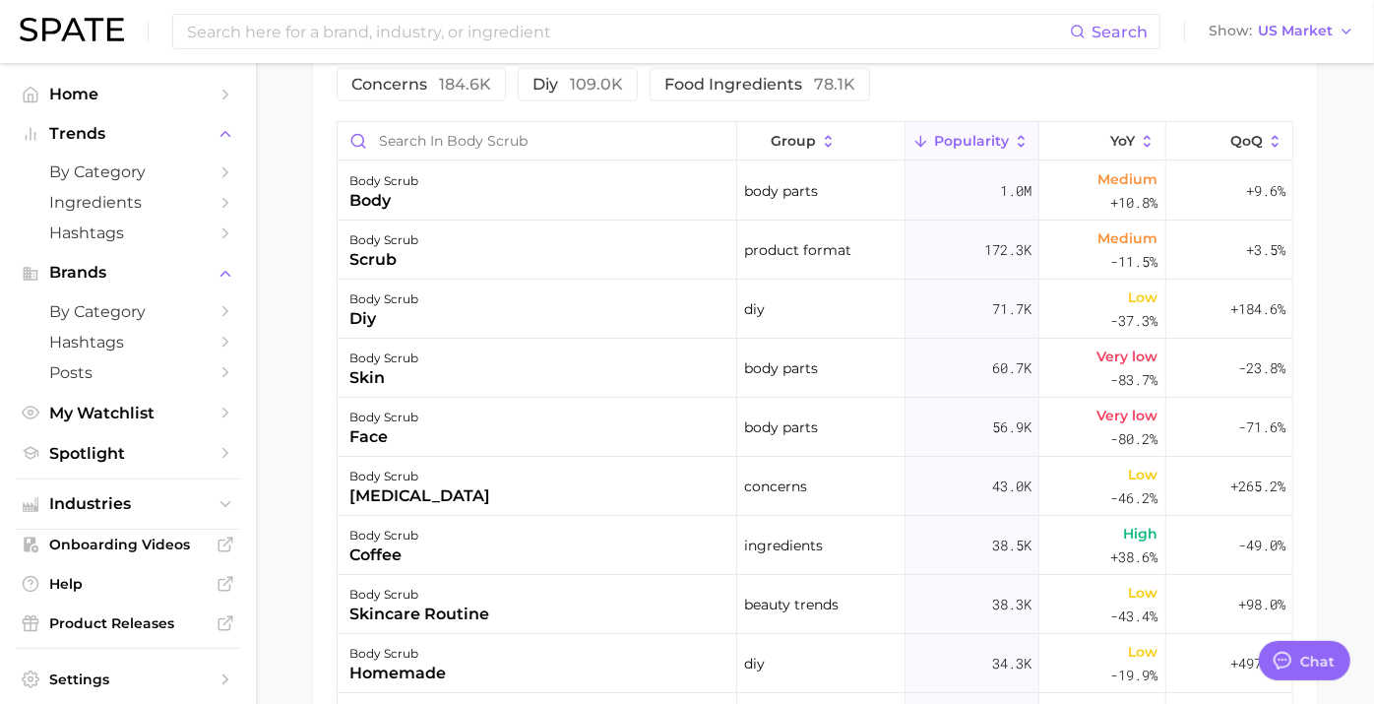
scroll to position [827, 0]
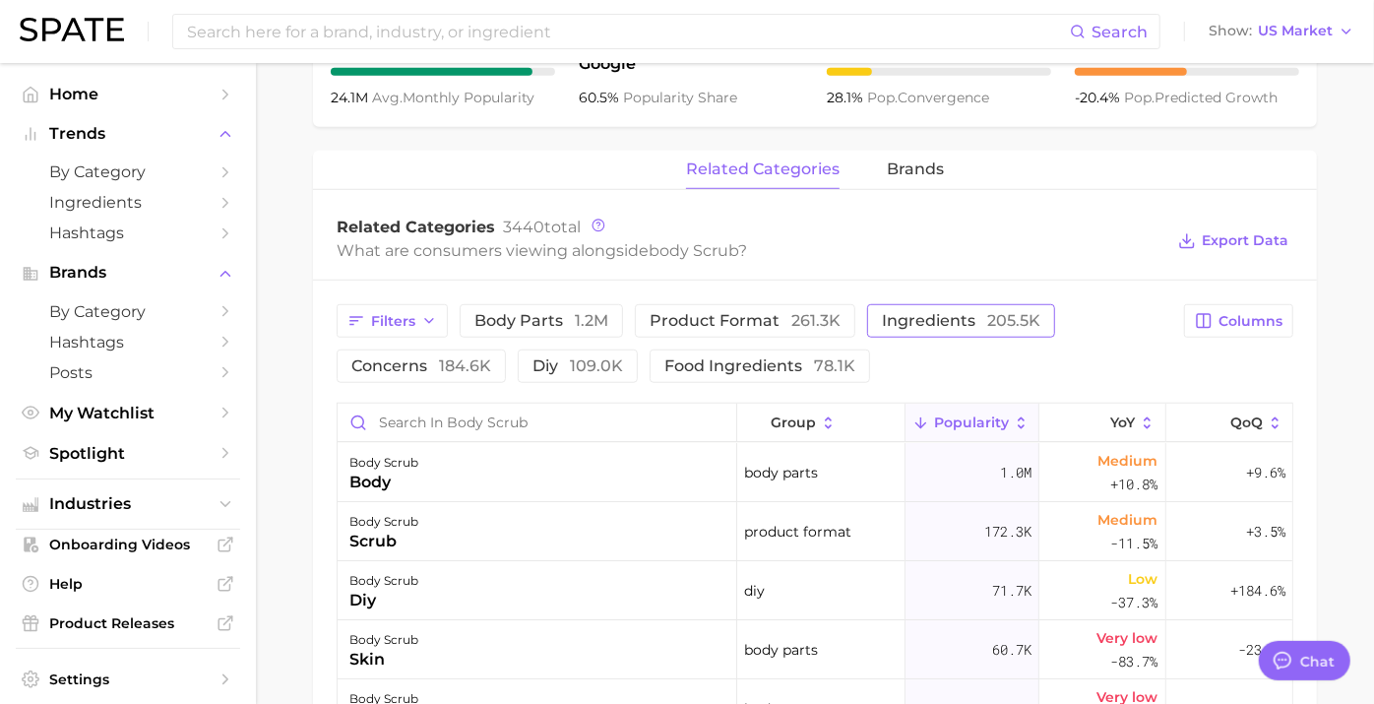
click at [1015, 321] on span "205.5k" at bounding box center [1013, 320] width 53 height 19
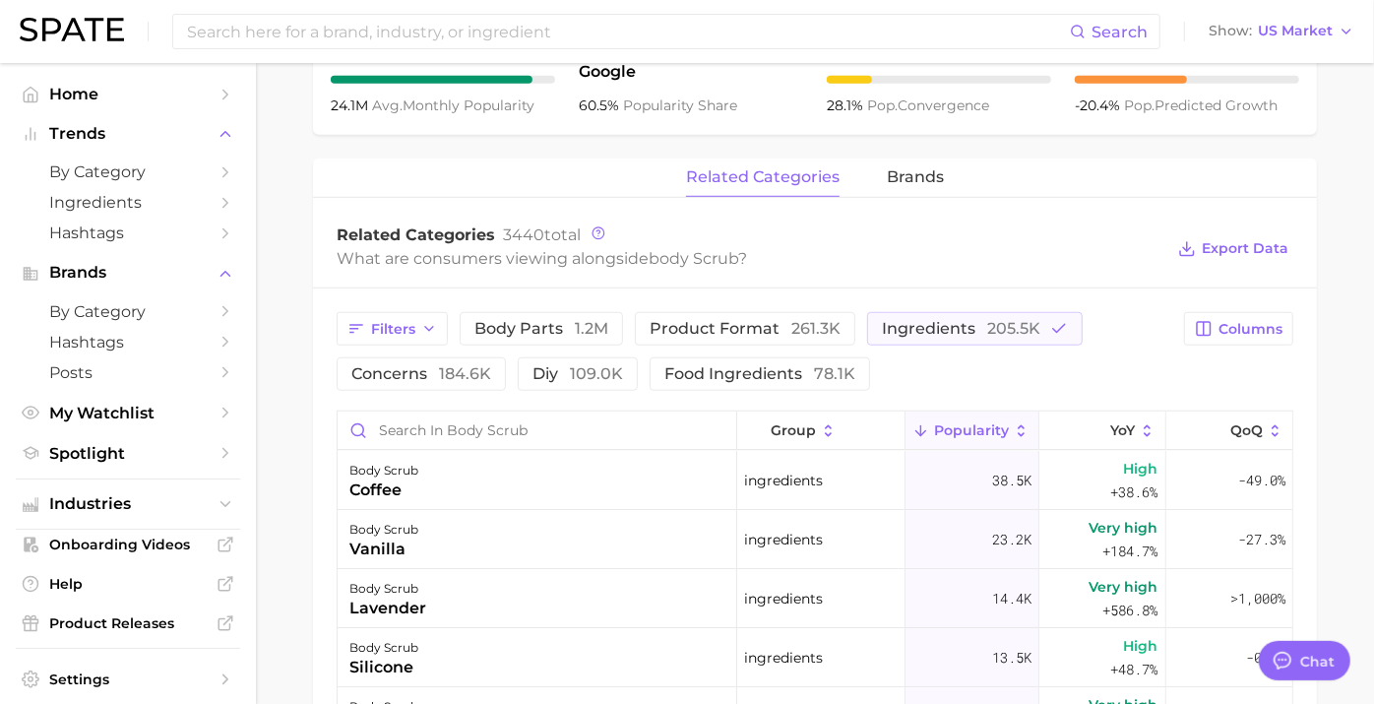
scroll to position [818, 0]
click at [491, 369] on span "184.6k" at bounding box center [465, 374] width 52 height 19
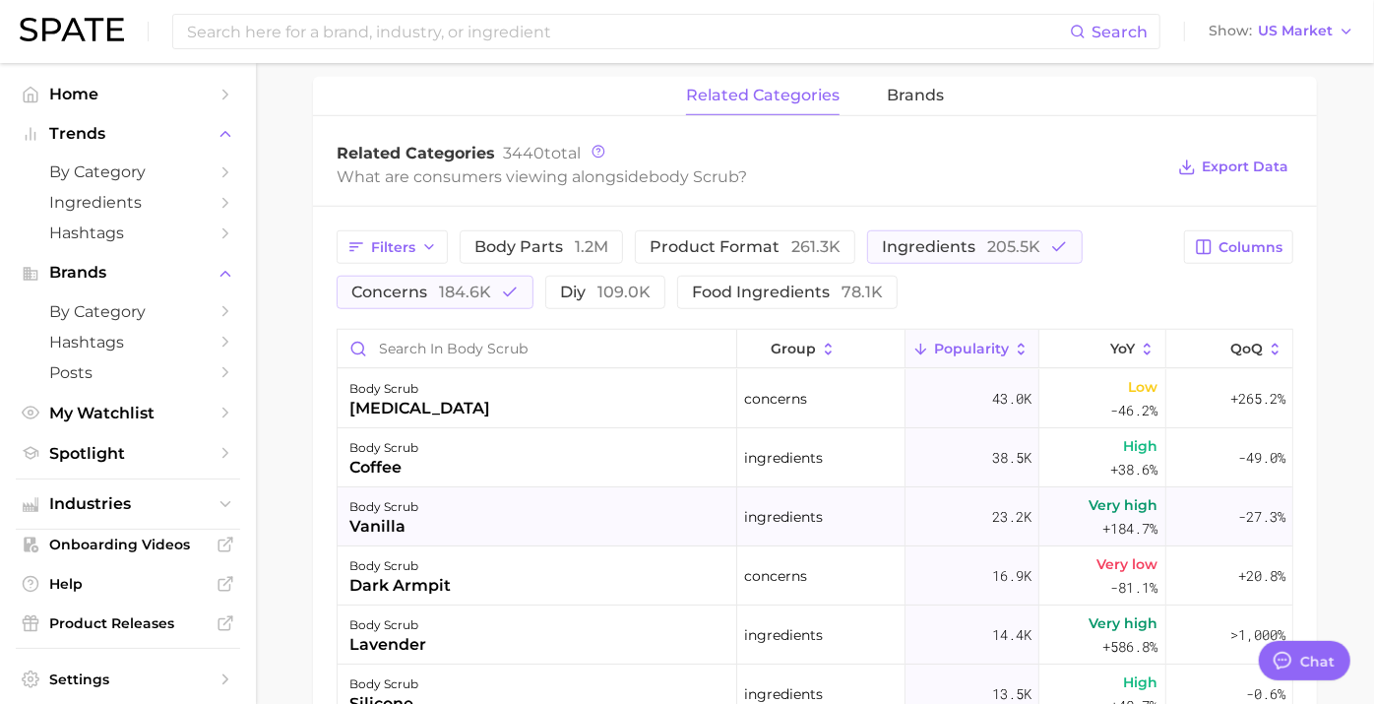
scroll to position [892, 0]
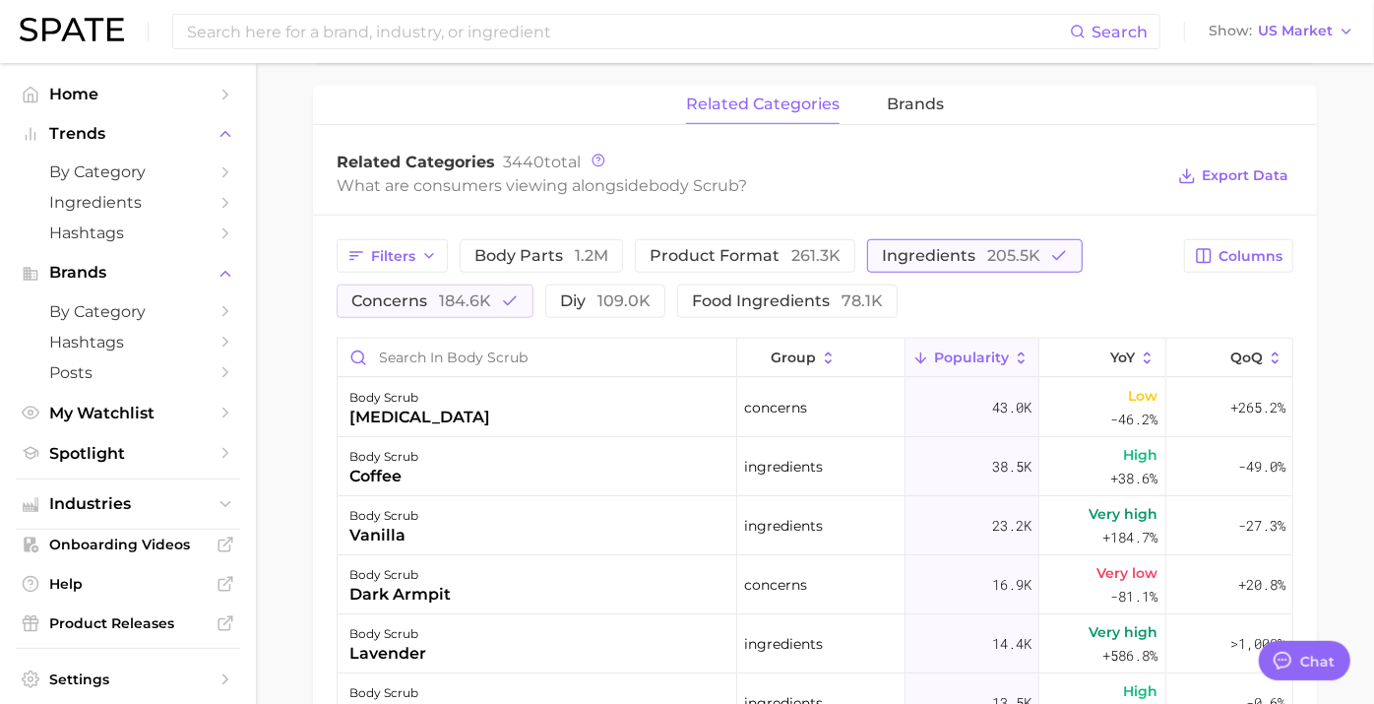
click at [953, 256] on span "ingredients 205.5k" at bounding box center [961, 256] width 158 height 16
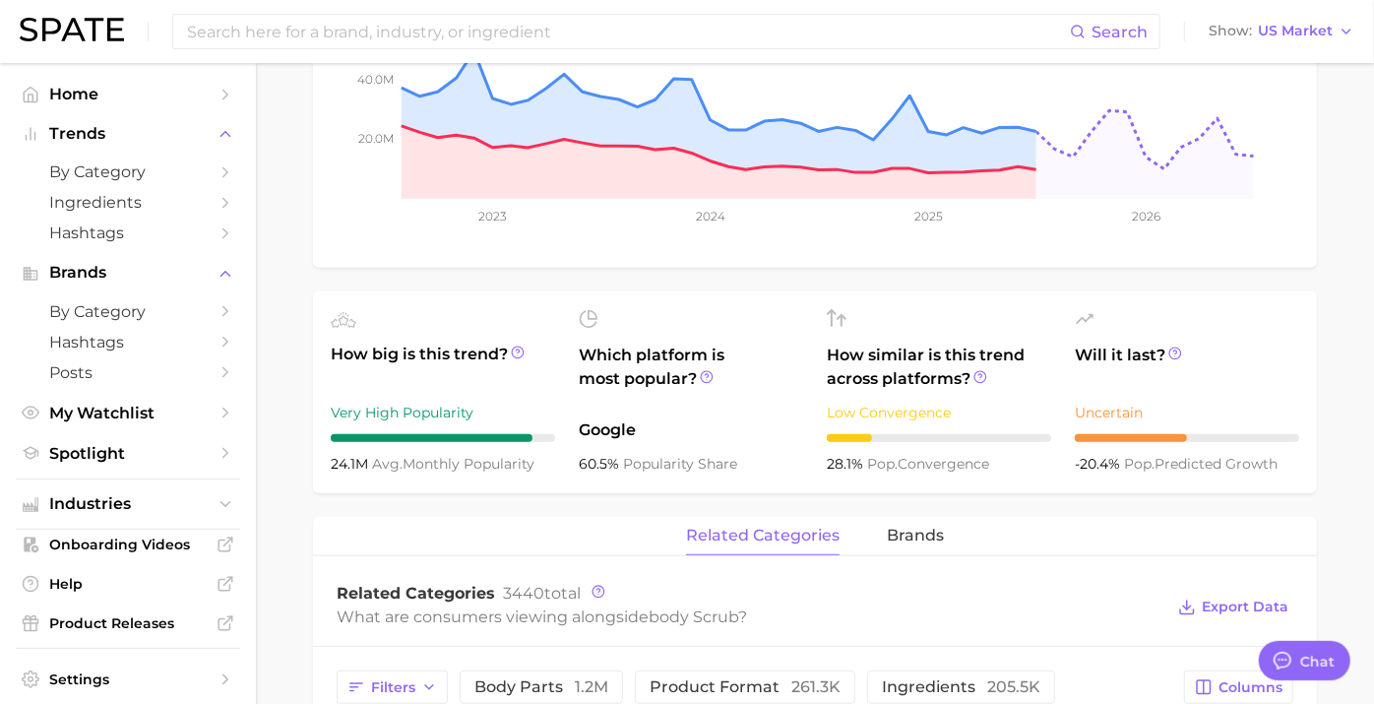
scroll to position [0, 0]
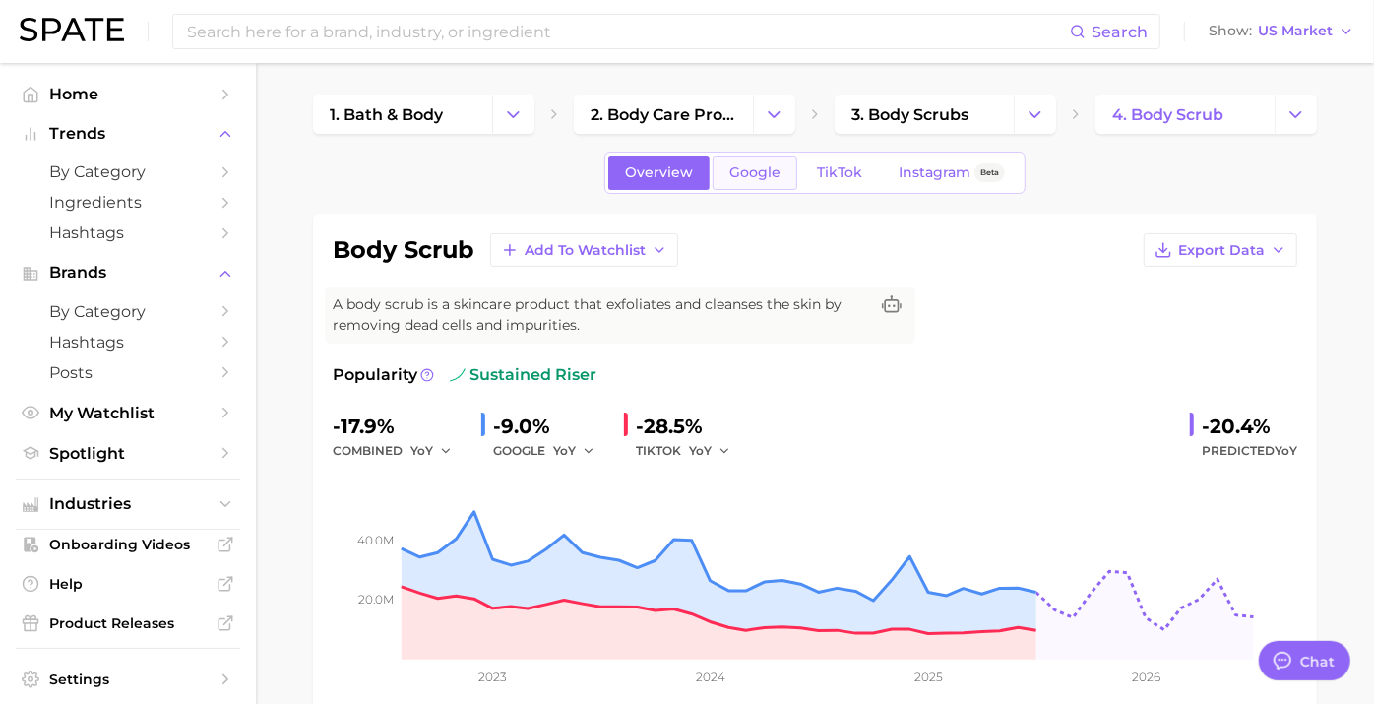
click at [750, 164] on span "Google" at bounding box center [754, 172] width 51 height 17
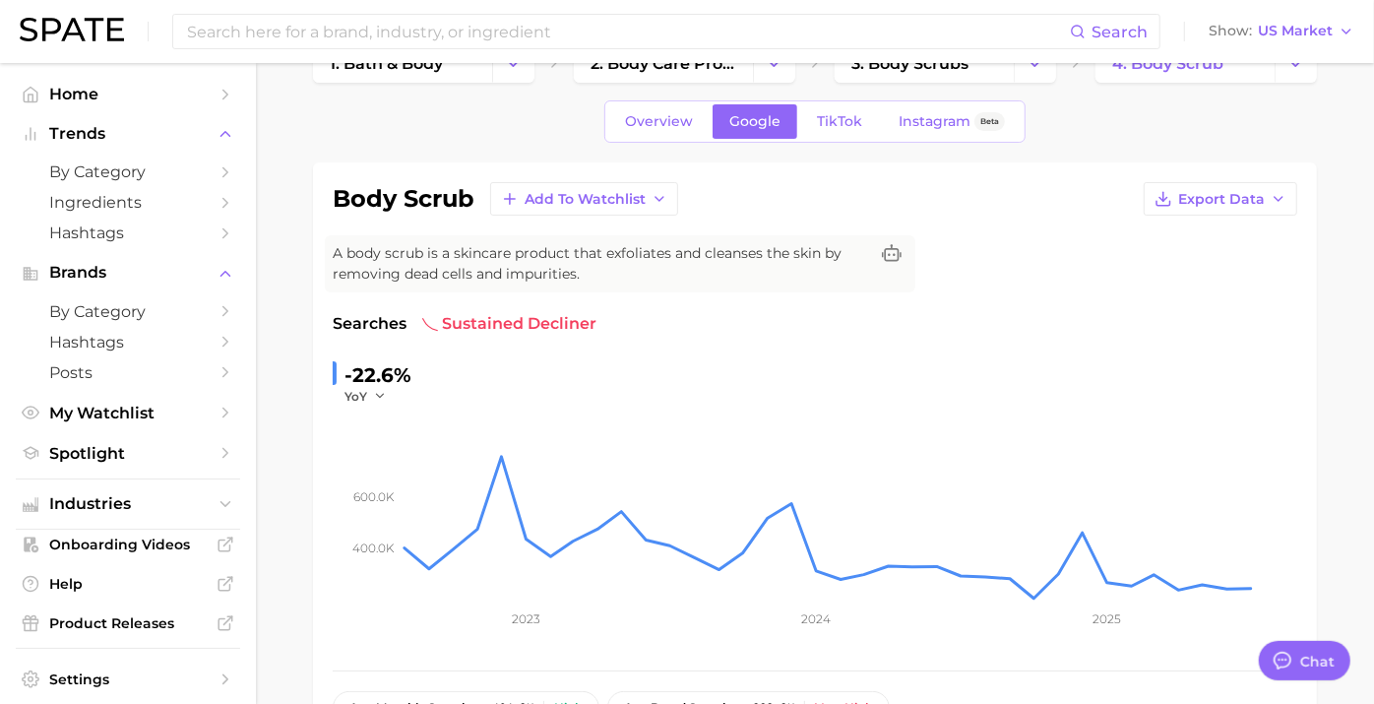
scroll to position [50, 0]
click at [663, 118] on span "Overview" at bounding box center [659, 122] width 68 height 17
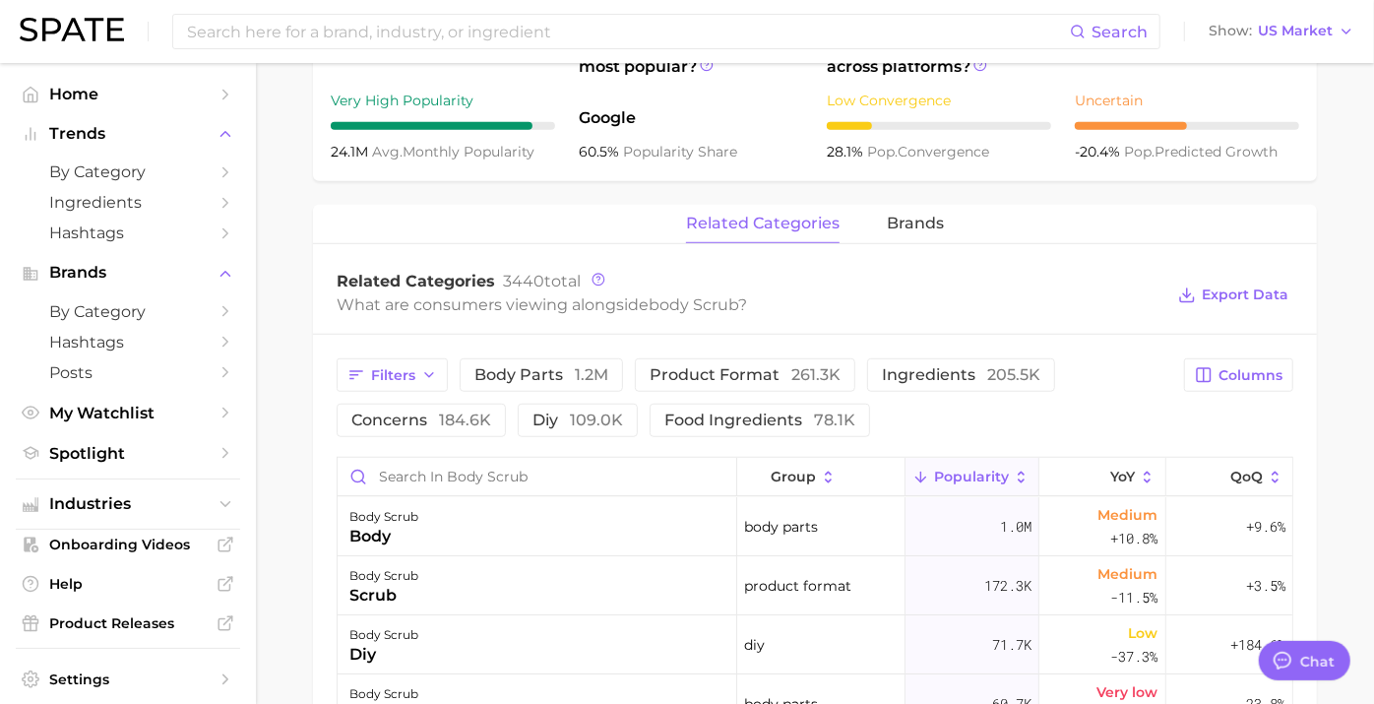
scroll to position [770, 0]
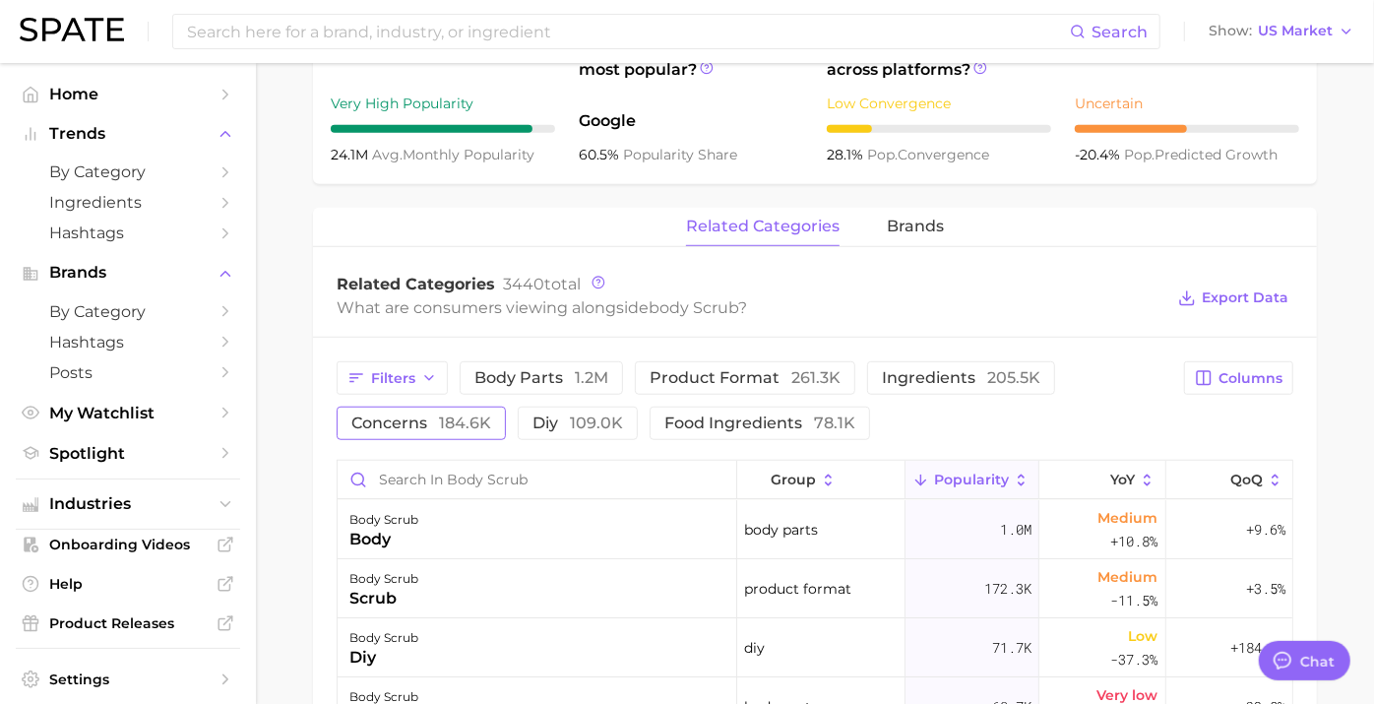
click at [506, 422] on button "concerns 184.6k" at bounding box center [421, 422] width 169 height 33
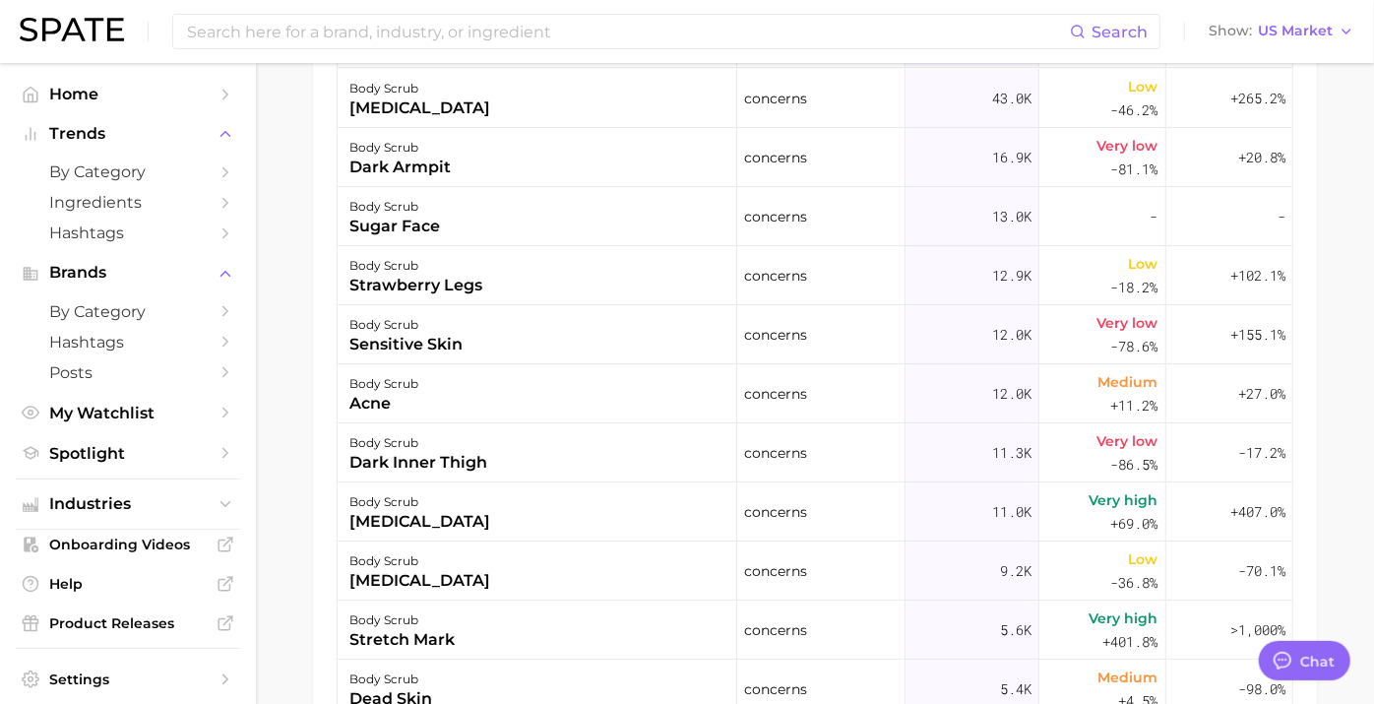
scroll to position [1203, 0]
type textarea "x"
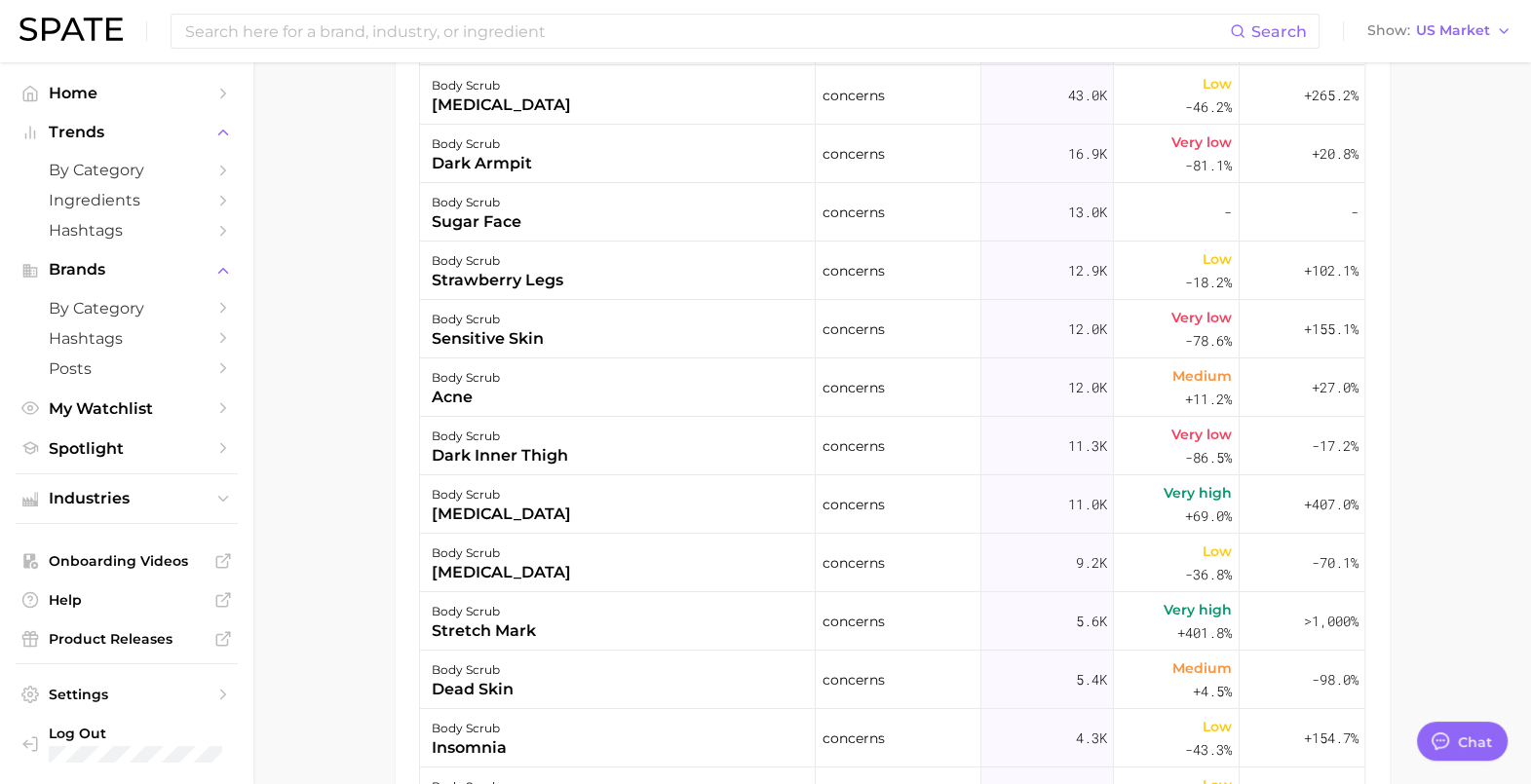
drag, startPoint x: 1355, startPoint y: 36, endPoint x: 327, endPoint y: 423, distance: 1098.4
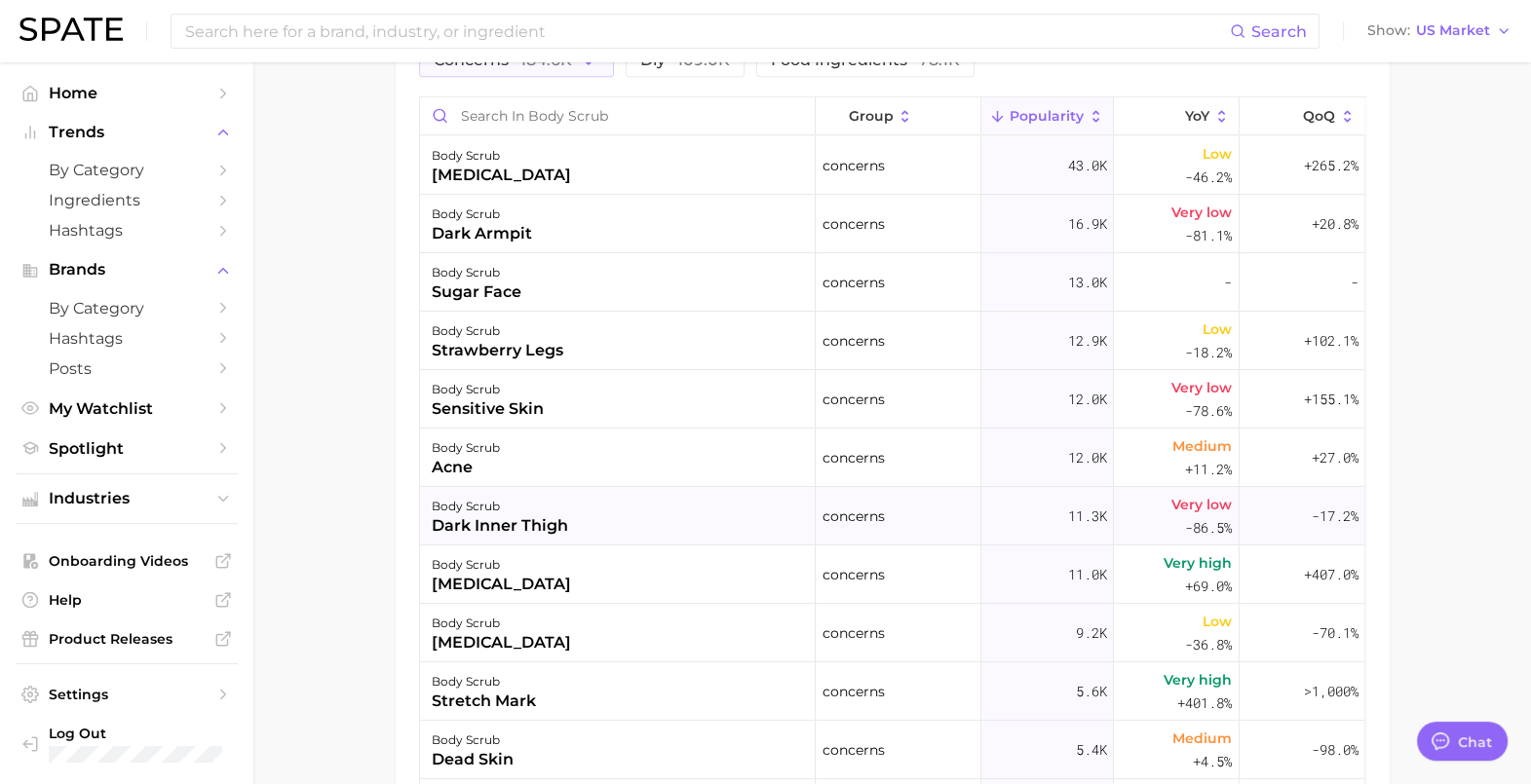
scroll to position [1116, 0]
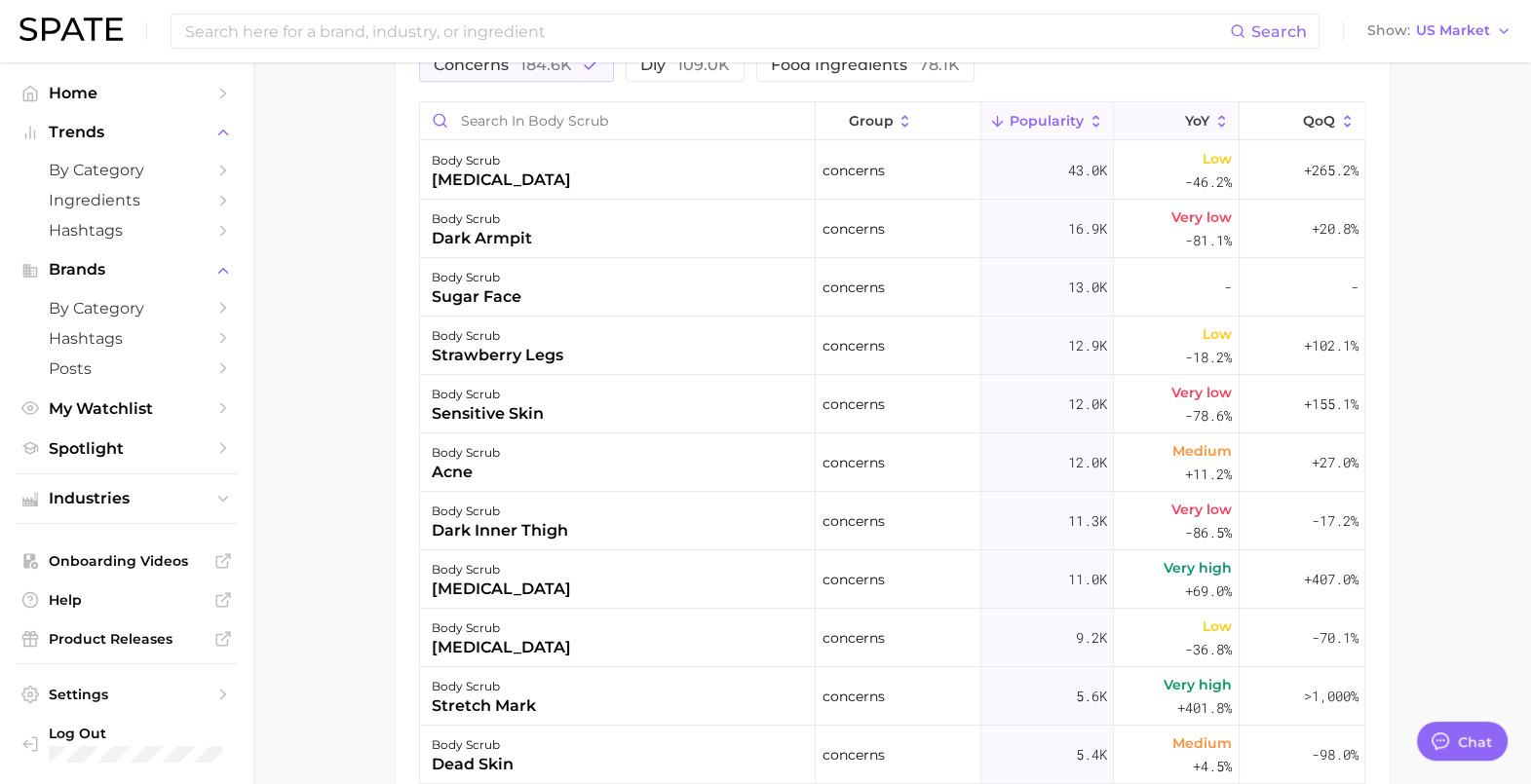
click at [1204, 108] on button "YoY" at bounding box center [1176, 121] width 126 height 38
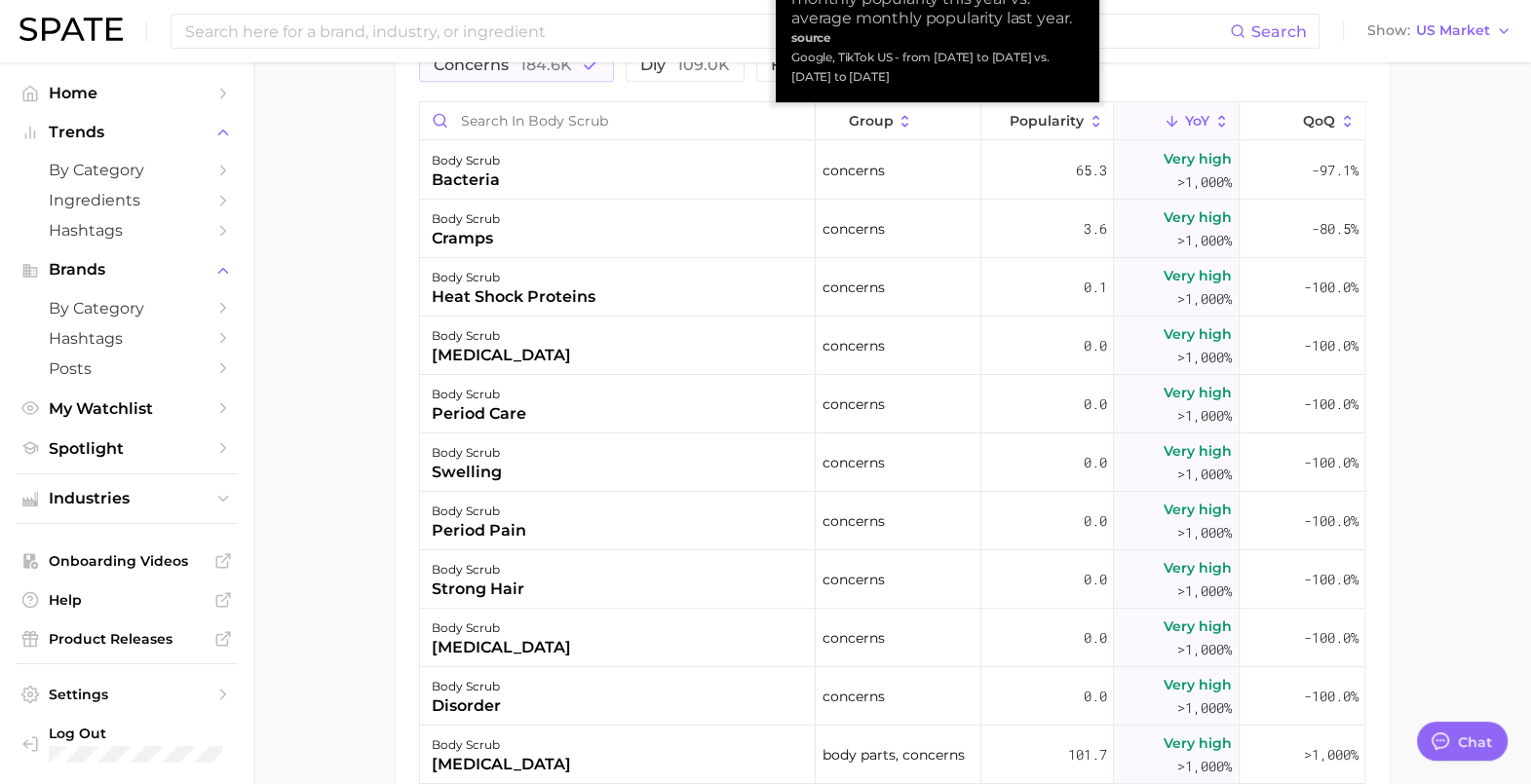
click at [1213, 118] on icon at bounding box center [1222, 122] width 18 height 18
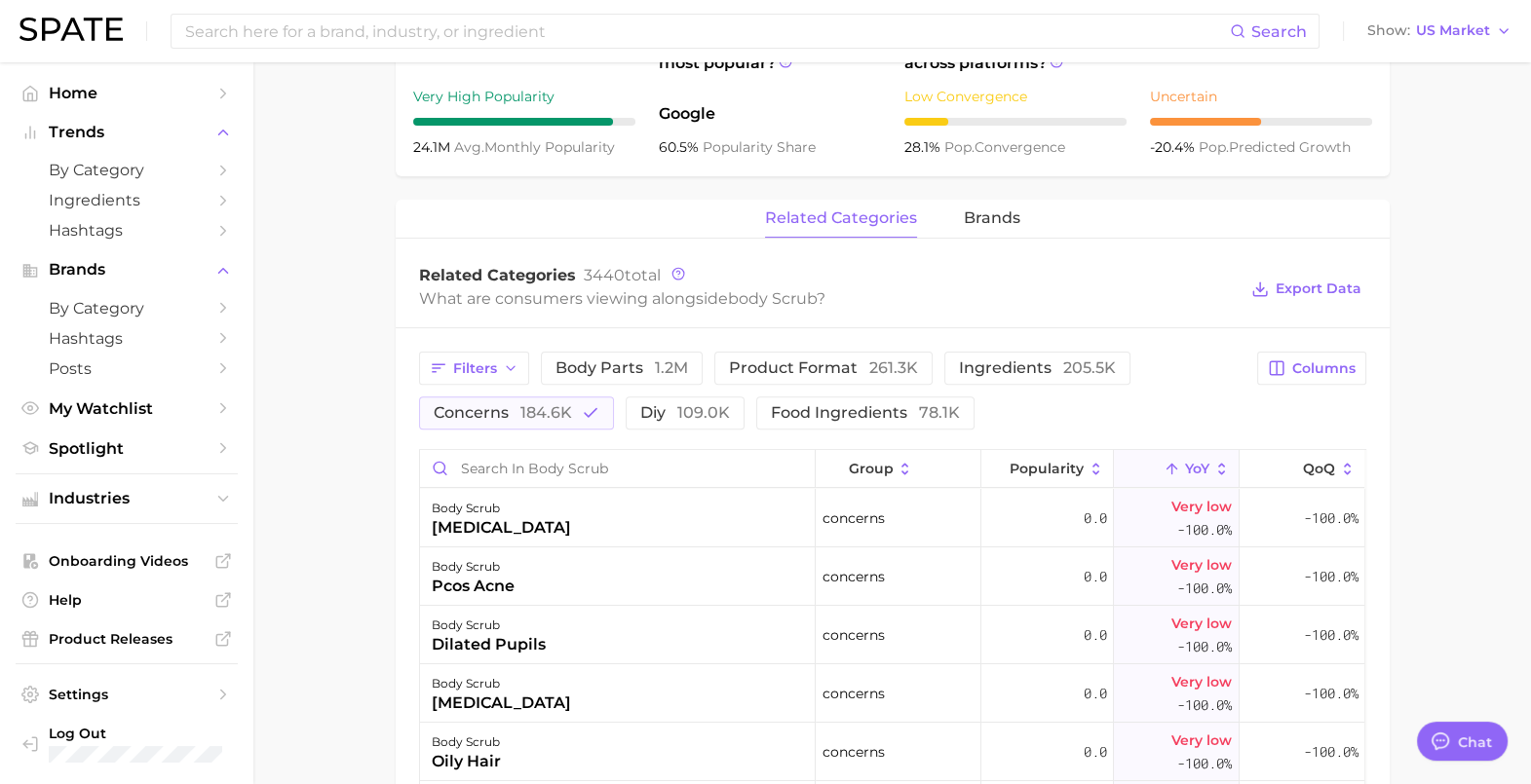
scroll to position [767, 0]
click at [565, 418] on span "184.6k" at bounding box center [547, 413] width 51 height 19
click at [835, 368] on span "product format 261.3k" at bounding box center [823, 369] width 189 height 16
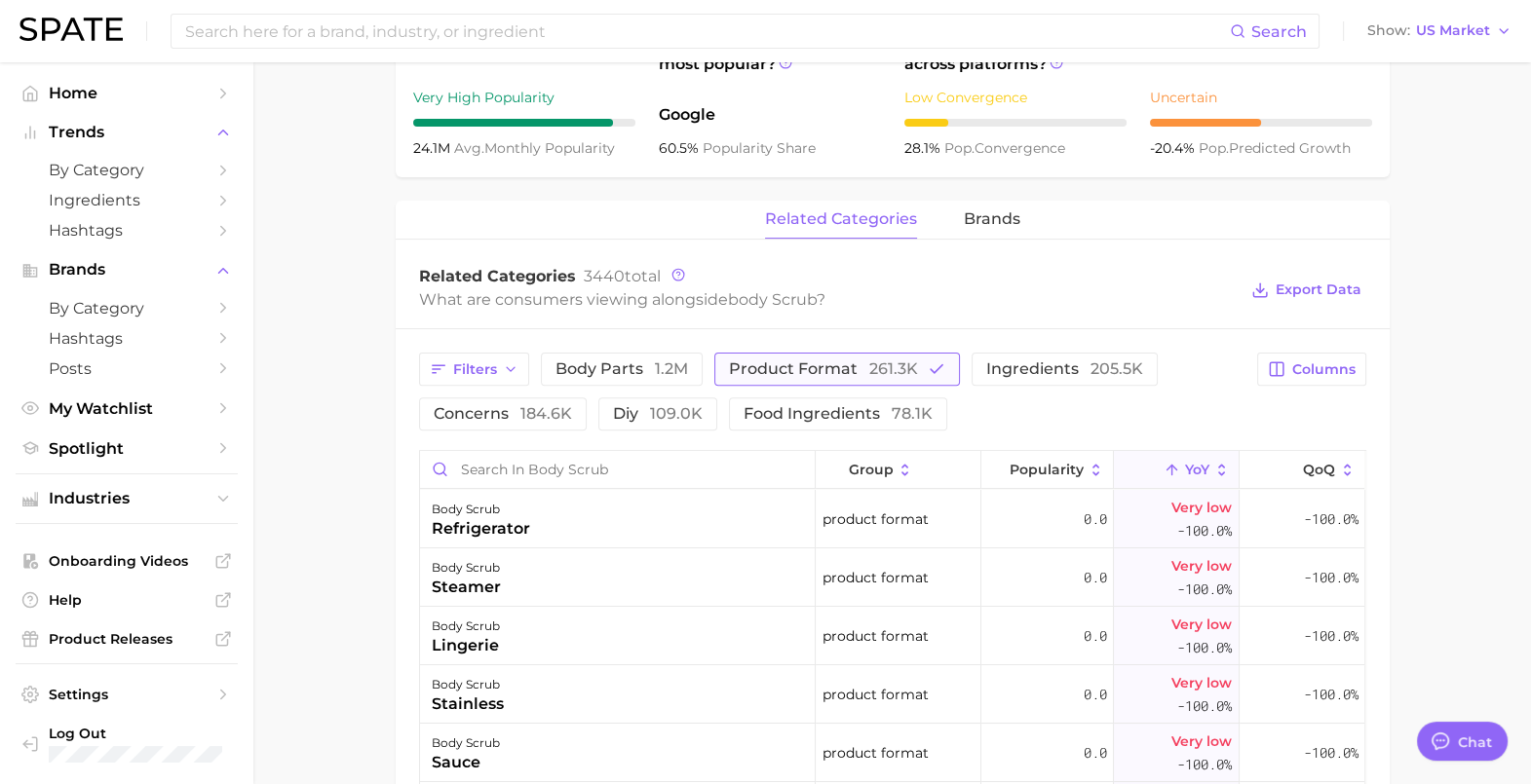
click at [901, 377] on span "261.3k" at bounding box center [893, 368] width 49 height 19
click at [997, 374] on span "ingredients 205.5k" at bounding box center [1037, 369] width 156 height 16
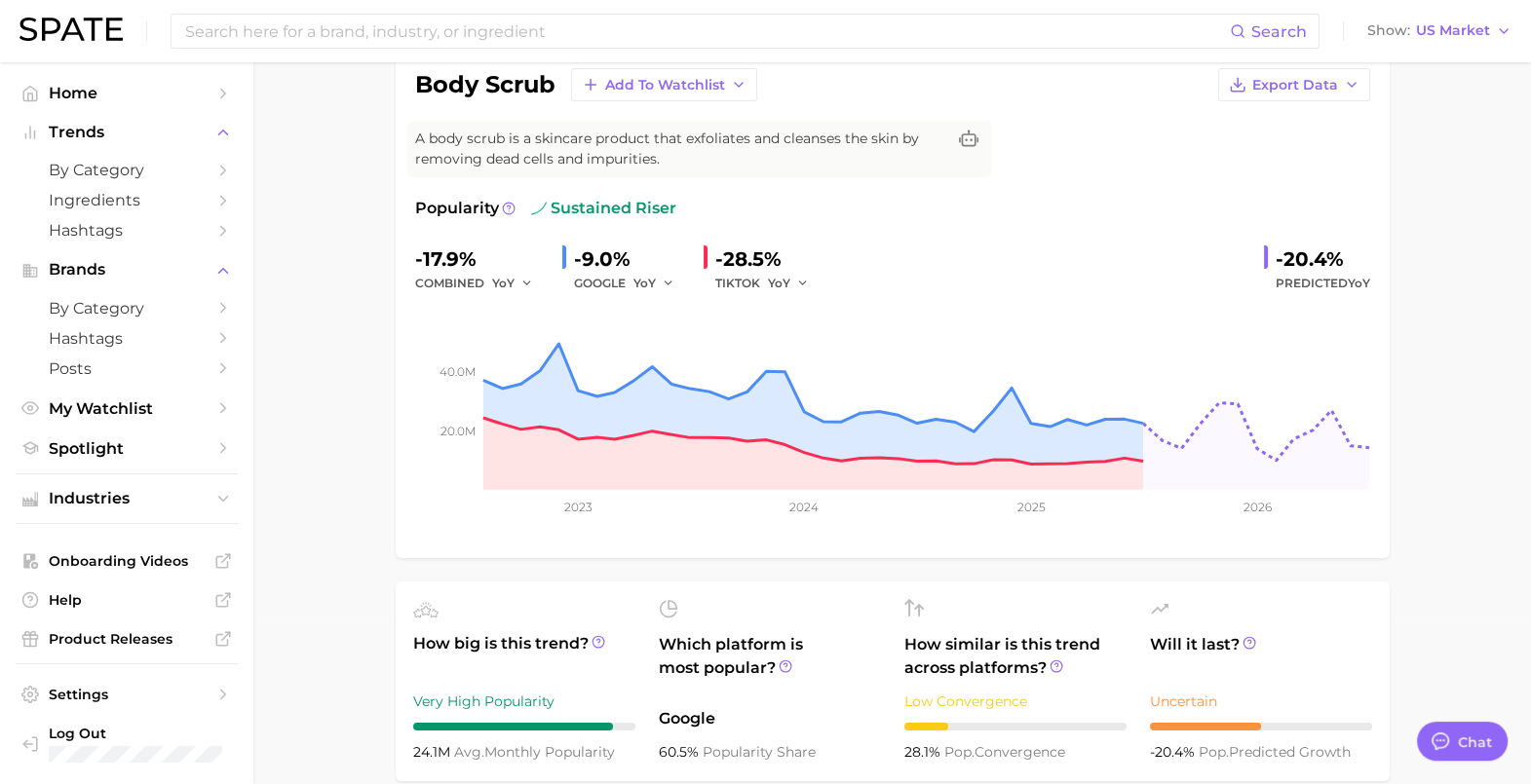
scroll to position [0, 0]
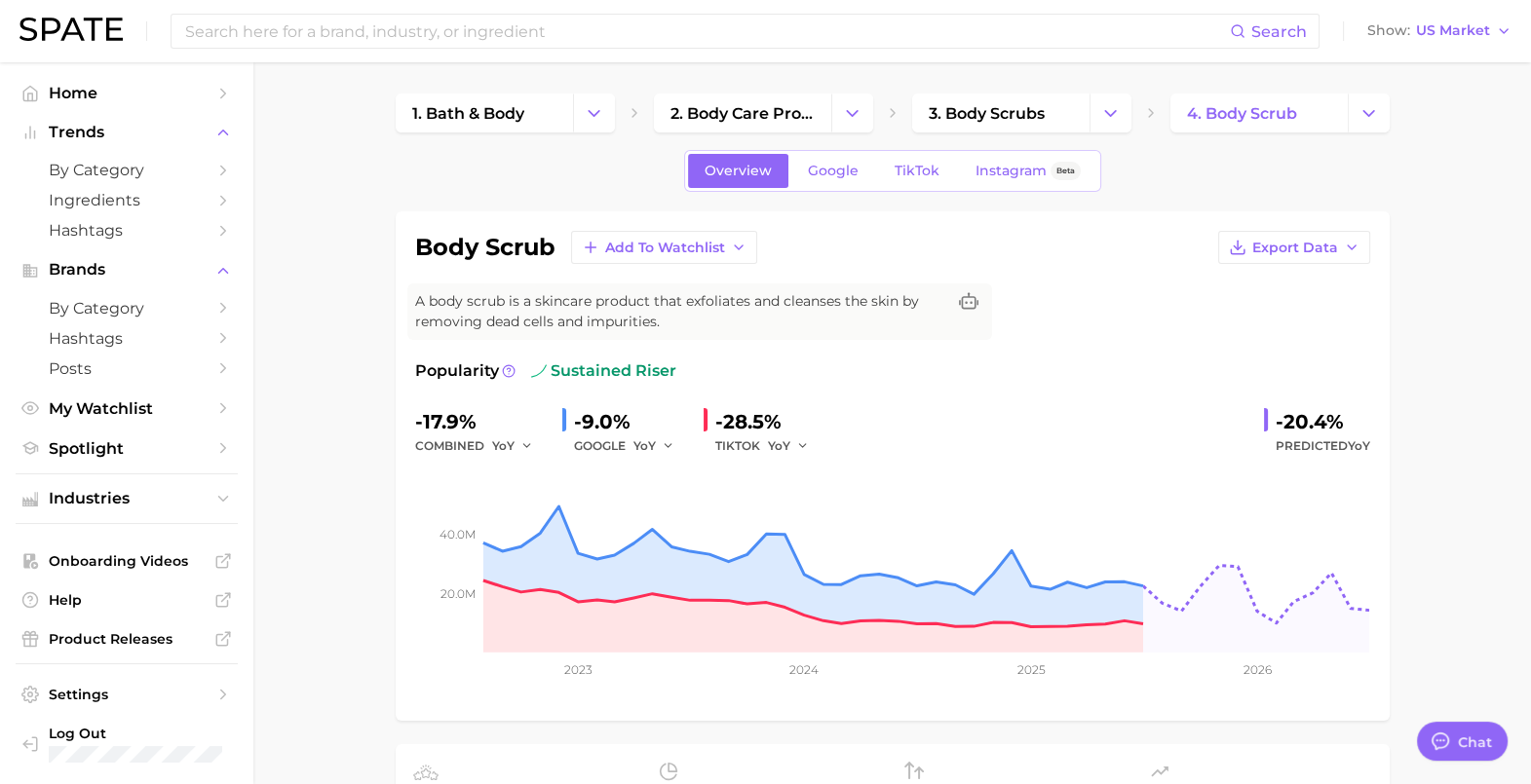
click at [496, 236] on h1 "body scrub" at bounding box center [485, 247] width 141 height 24
click at [595, 35] on input at bounding box center [706, 31] width 1047 height 33
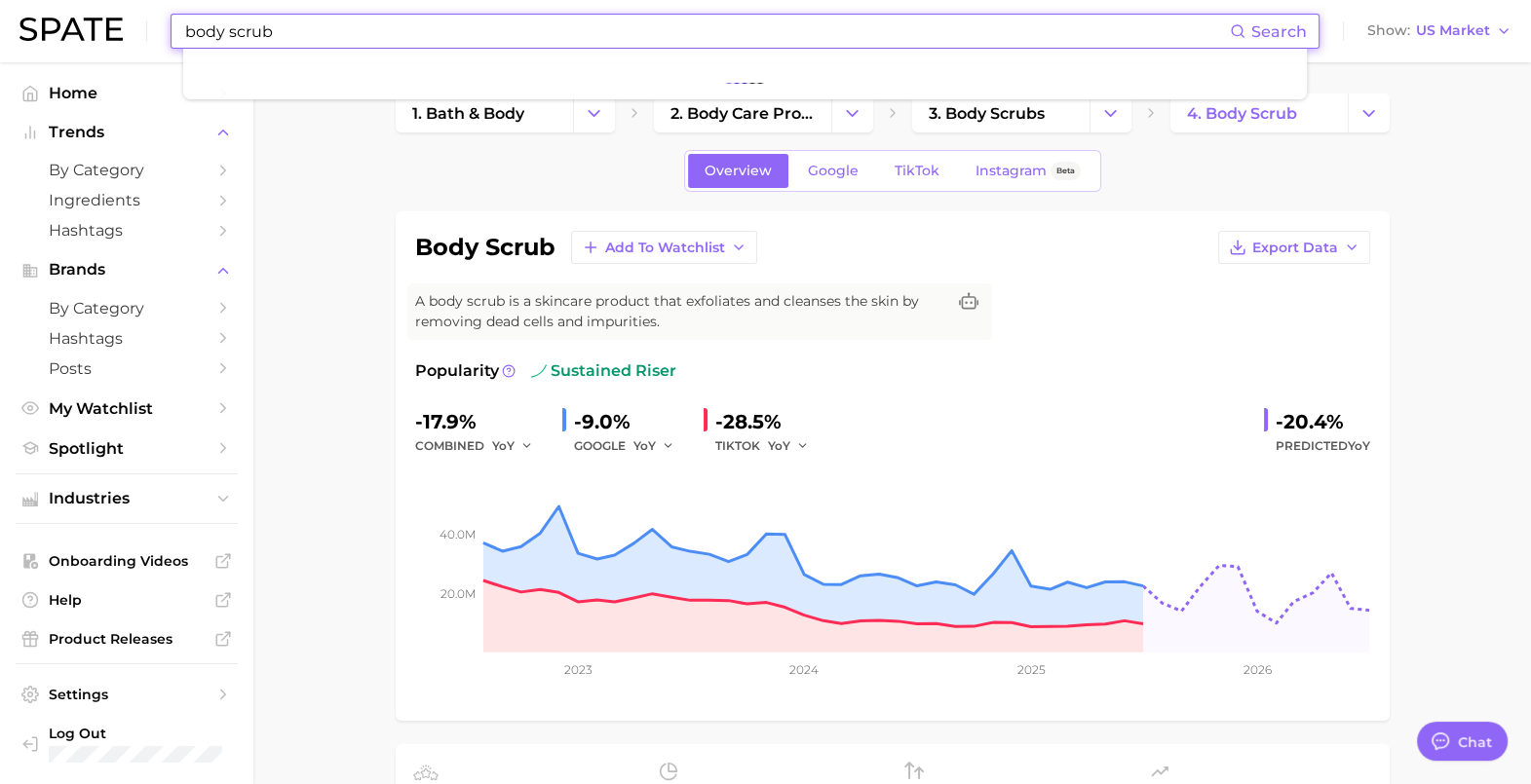
type input "body scrub"
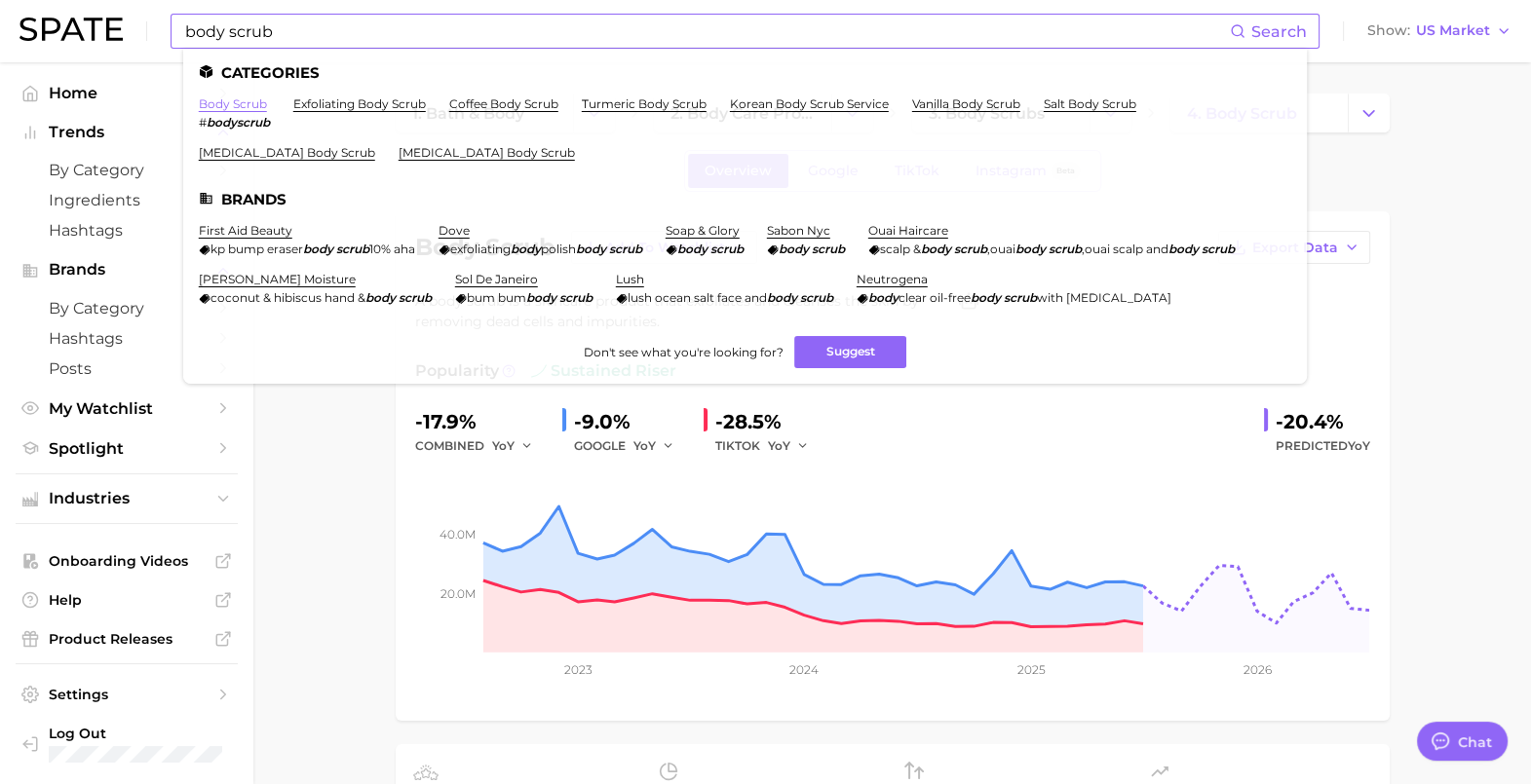
click at [229, 105] on link "body scrub" at bounding box center [233, 103] width 68 height 15
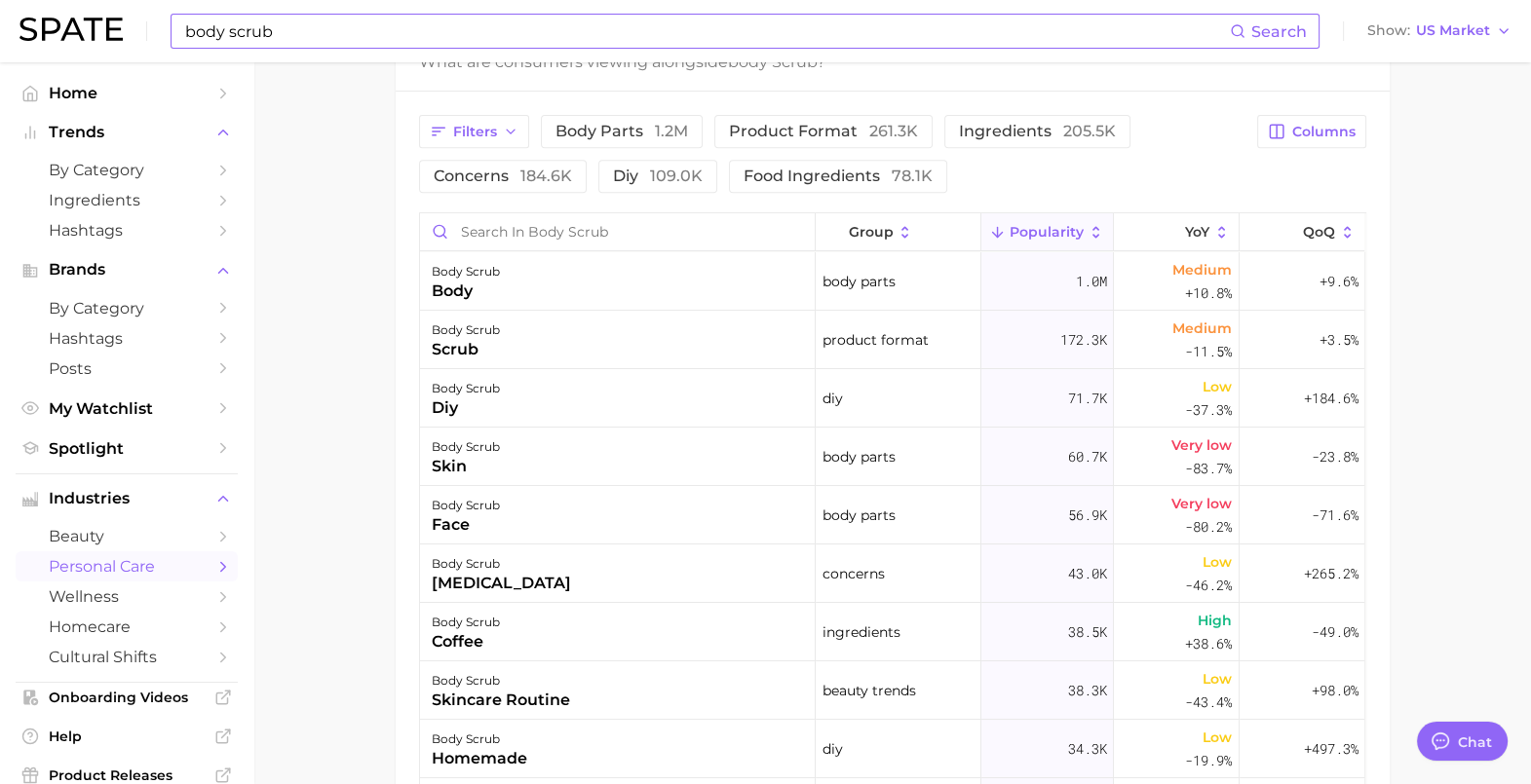
scroll to position [1006, 0]
click at [1018, 132] on span "ingredients 205.5k" at bounding box center [1037, 131] width 156 height 16
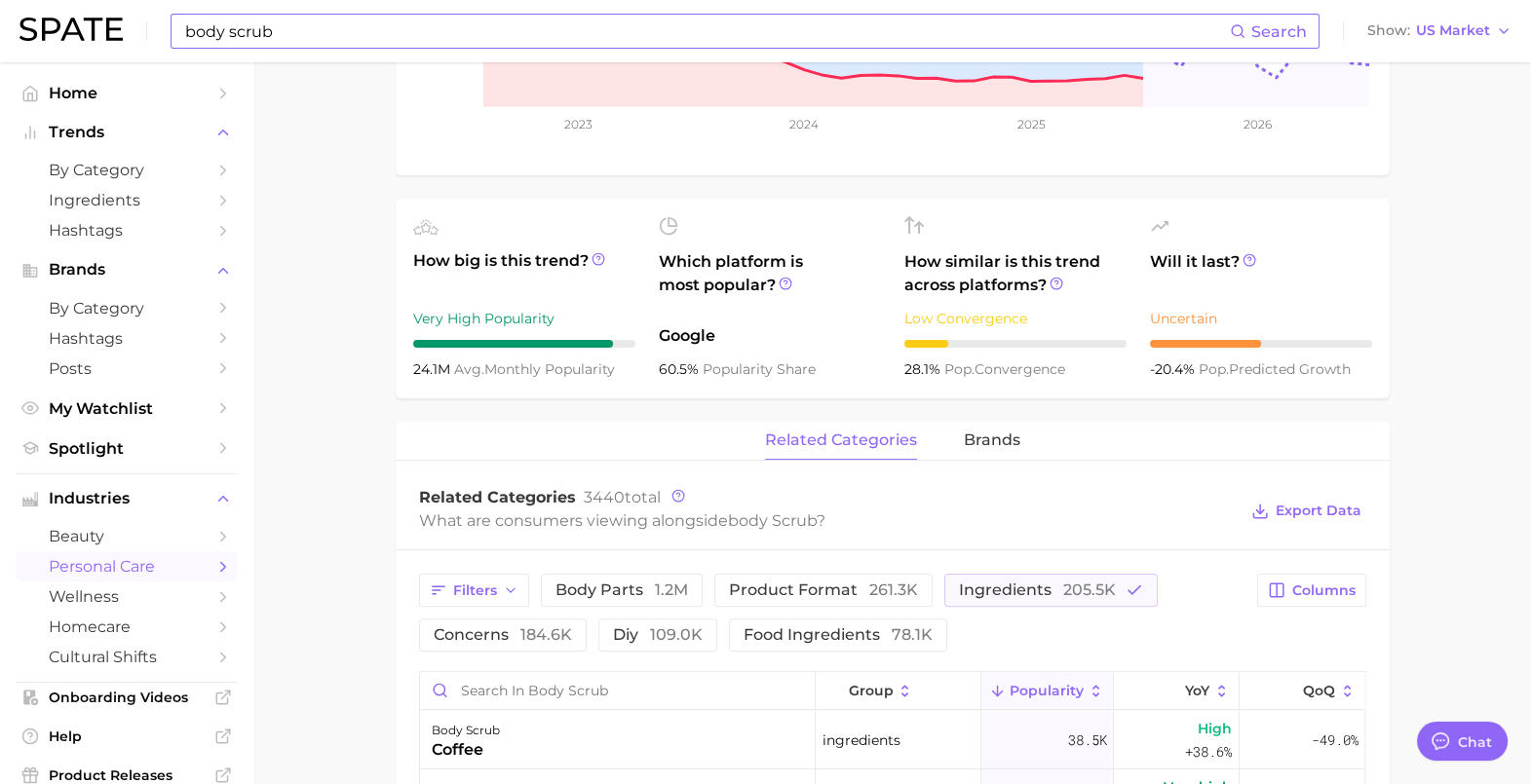
scroll to position [889, 0]
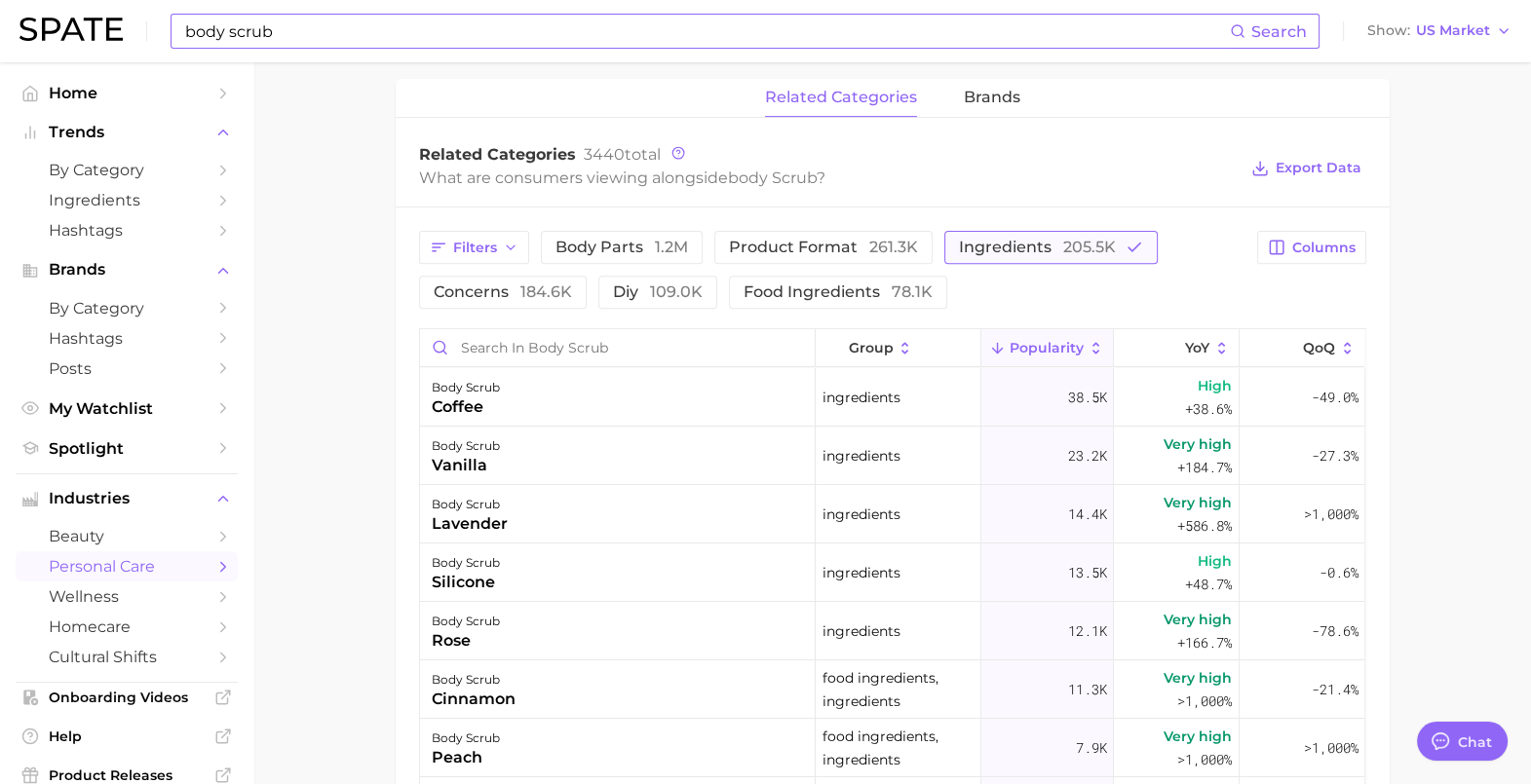
click at [1033, 258] on button "ingredients 205.5k" at bounding box center [1052, 246] width 214 height 33
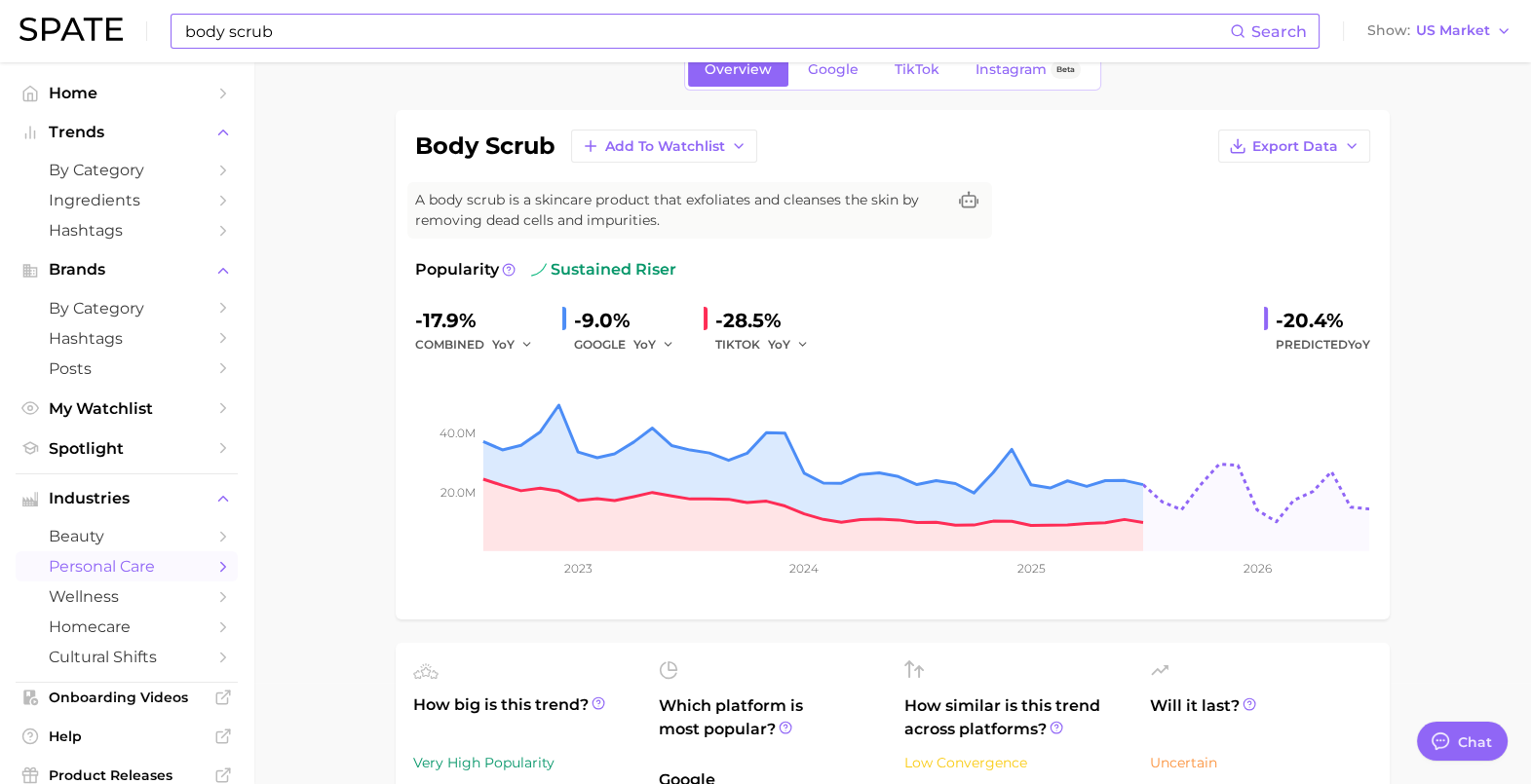
scroll to position [48, 0]
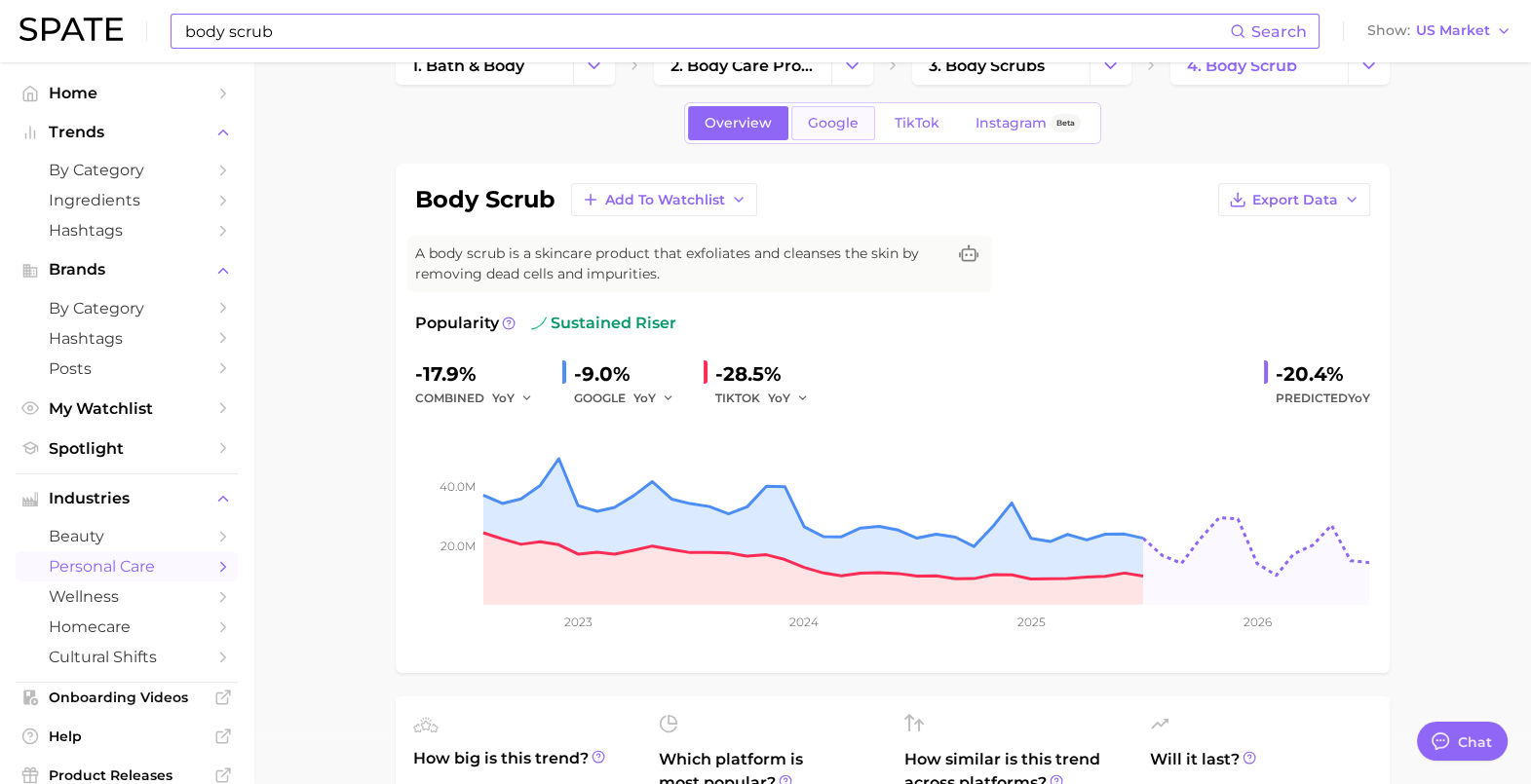
click at [853, 126] on span "Google" at bounding box center [833, 123] width 51 height 17
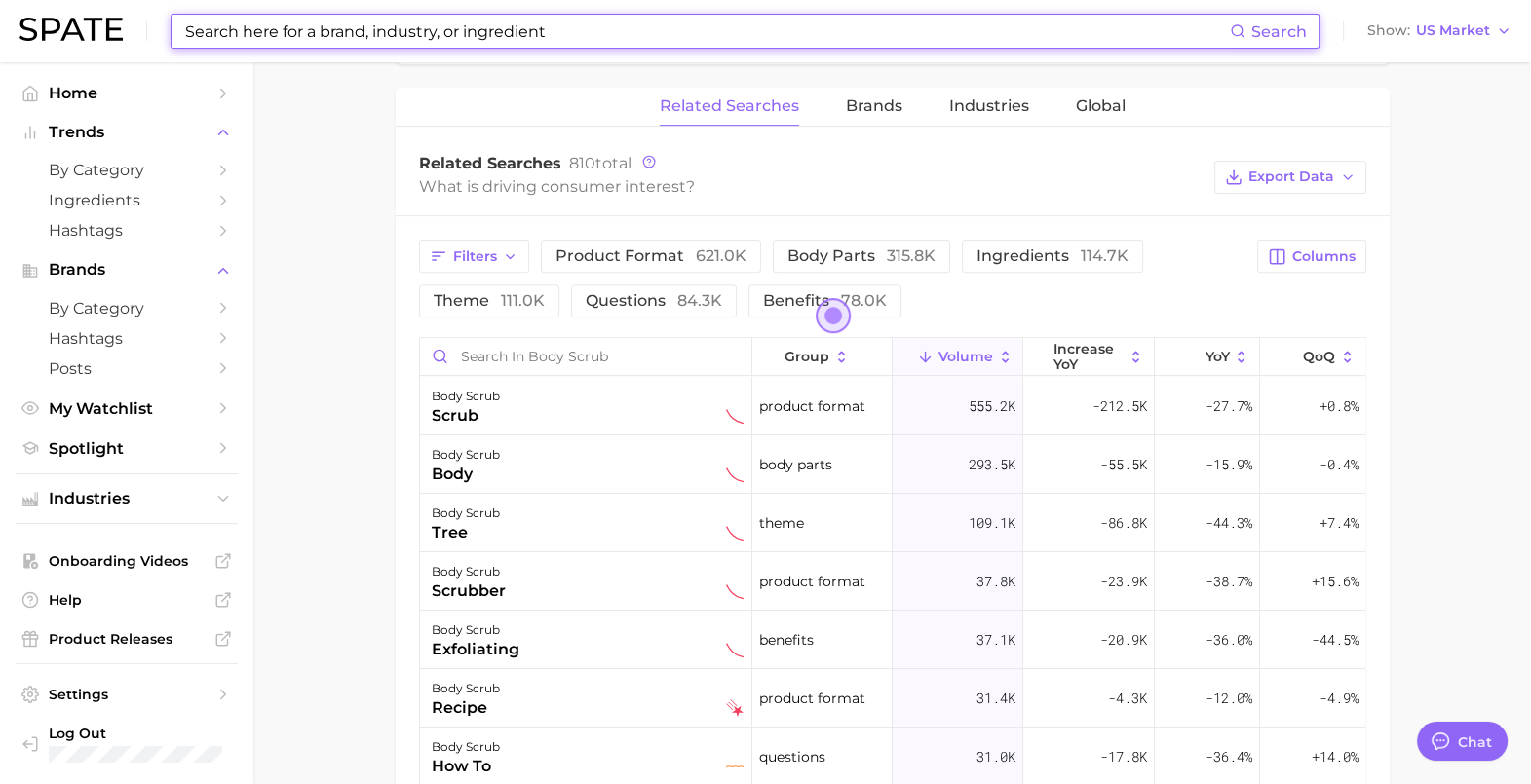
scroll to position [897, 0]
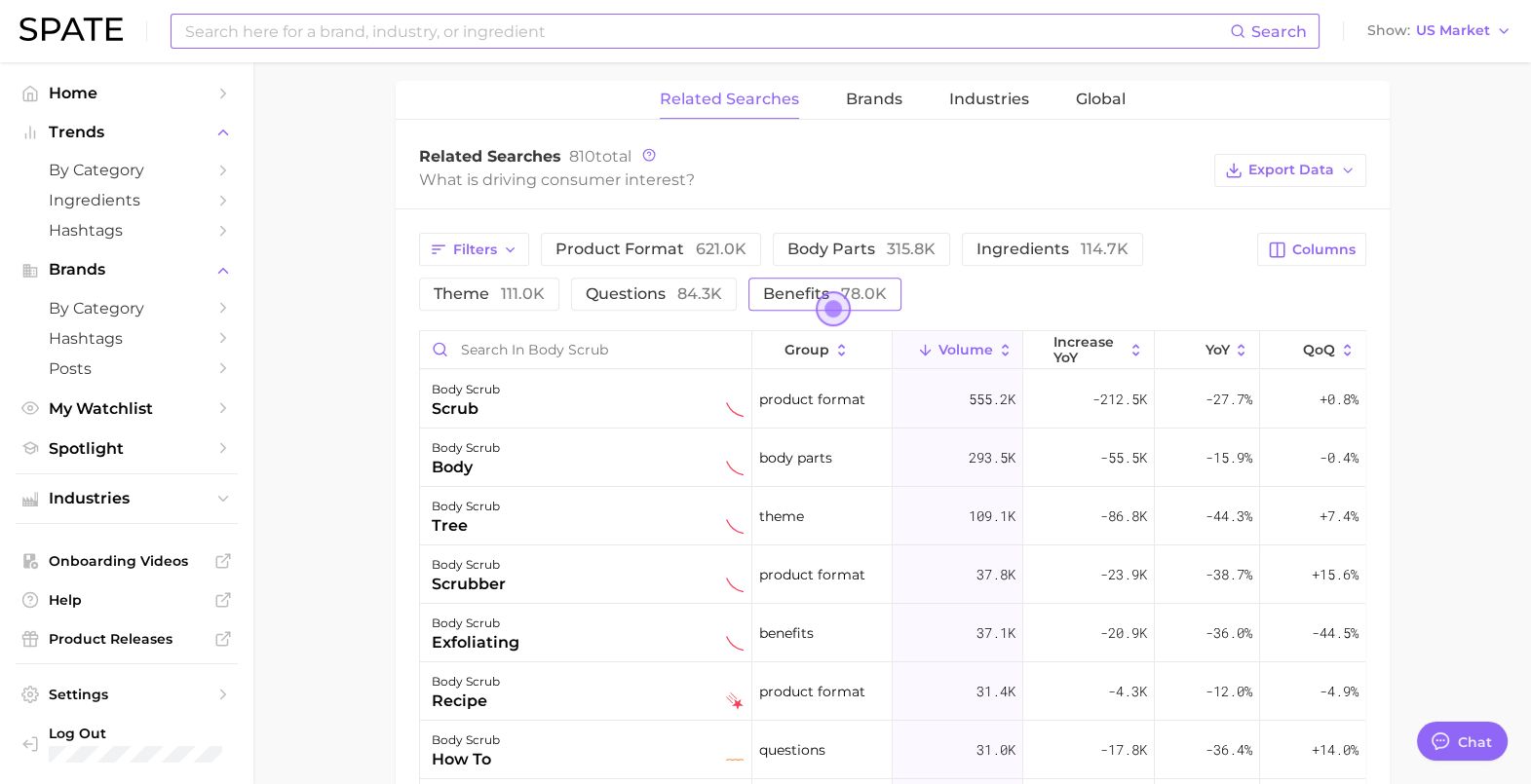
click at [876, 297] on span "78.0k" at bounding box center [864, 293] width 46 height 19
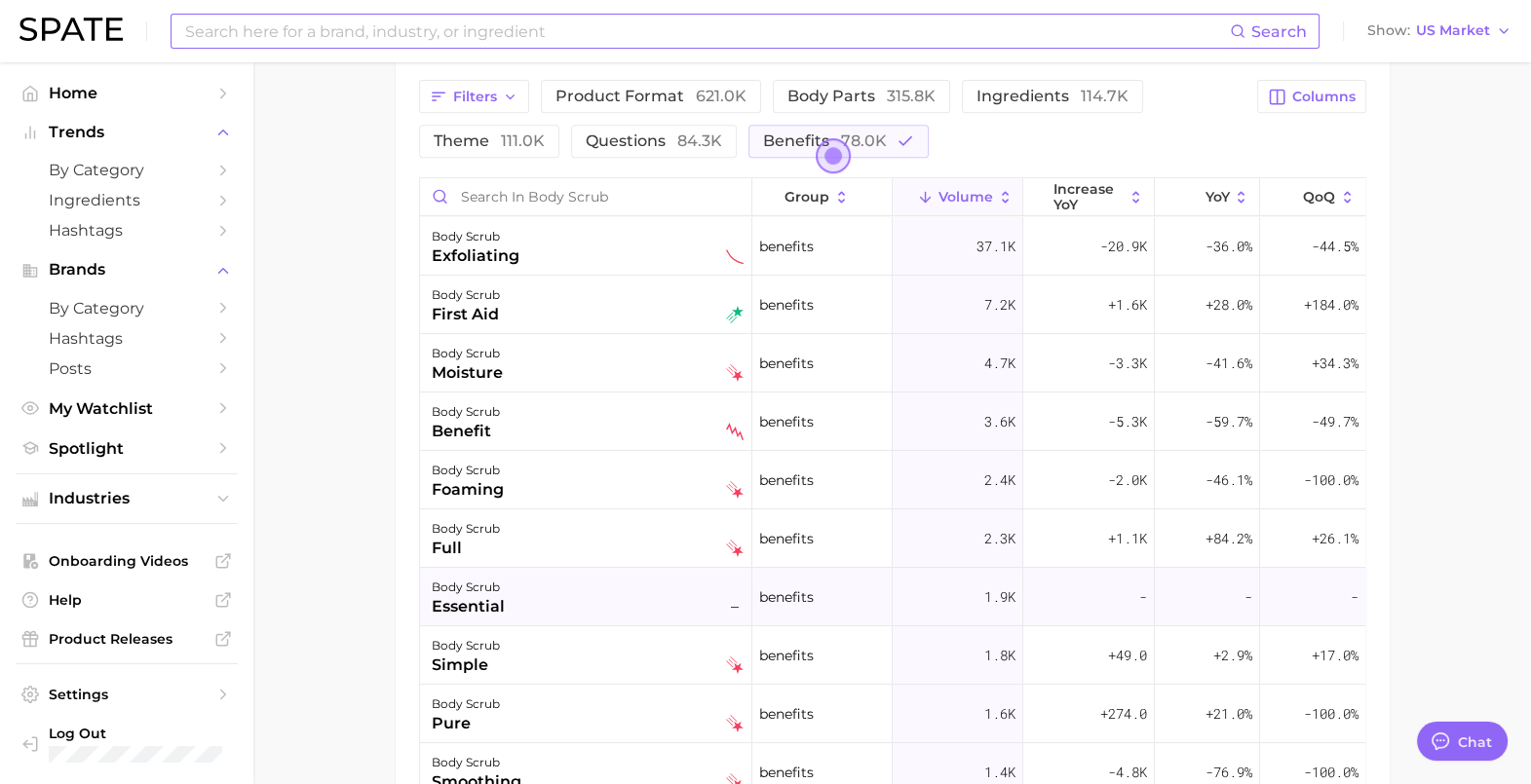
scroll to position [1045, 0]
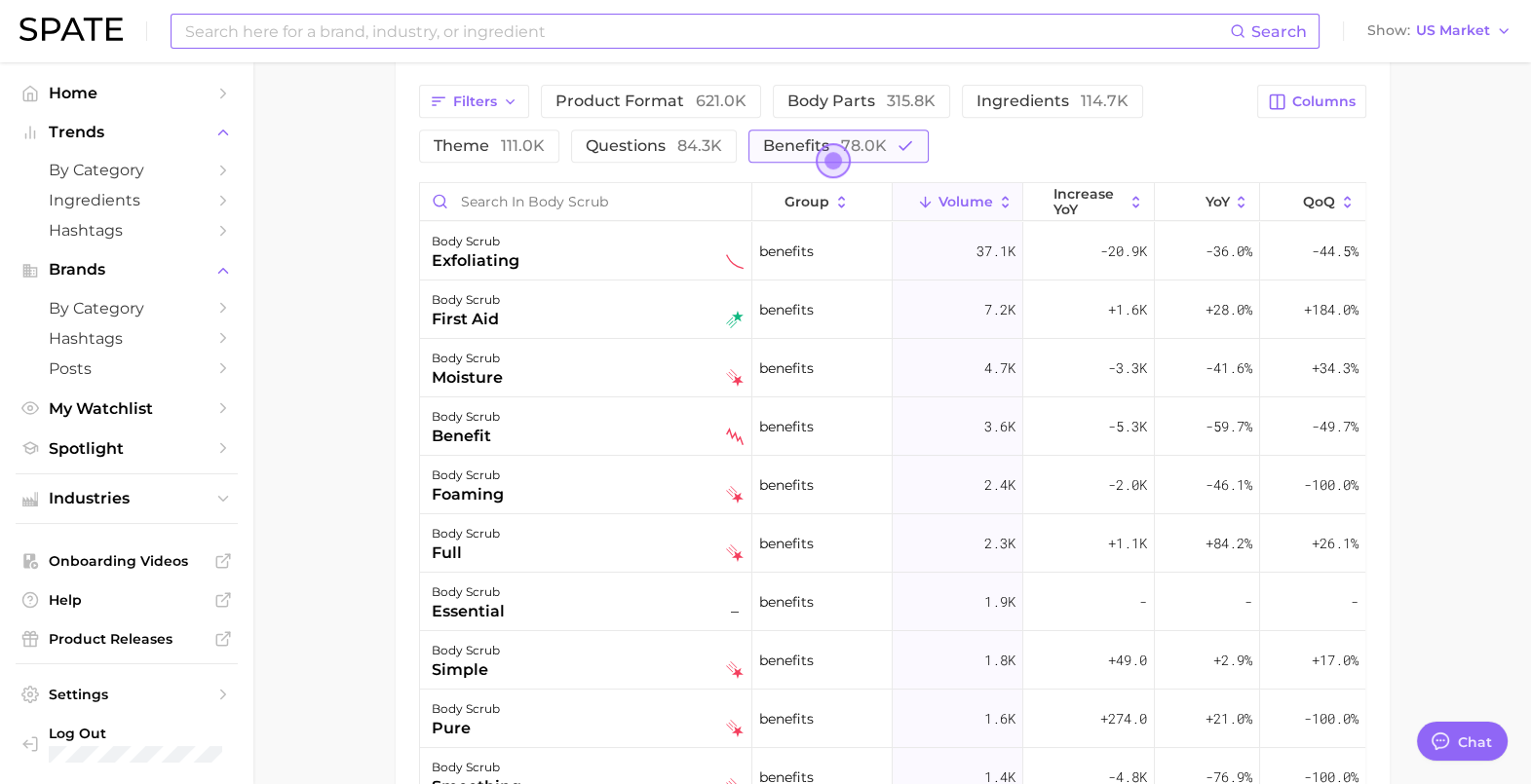
click at [868, 147] on span "78.0k" at bounding box center [864, 146] width 46 height 19
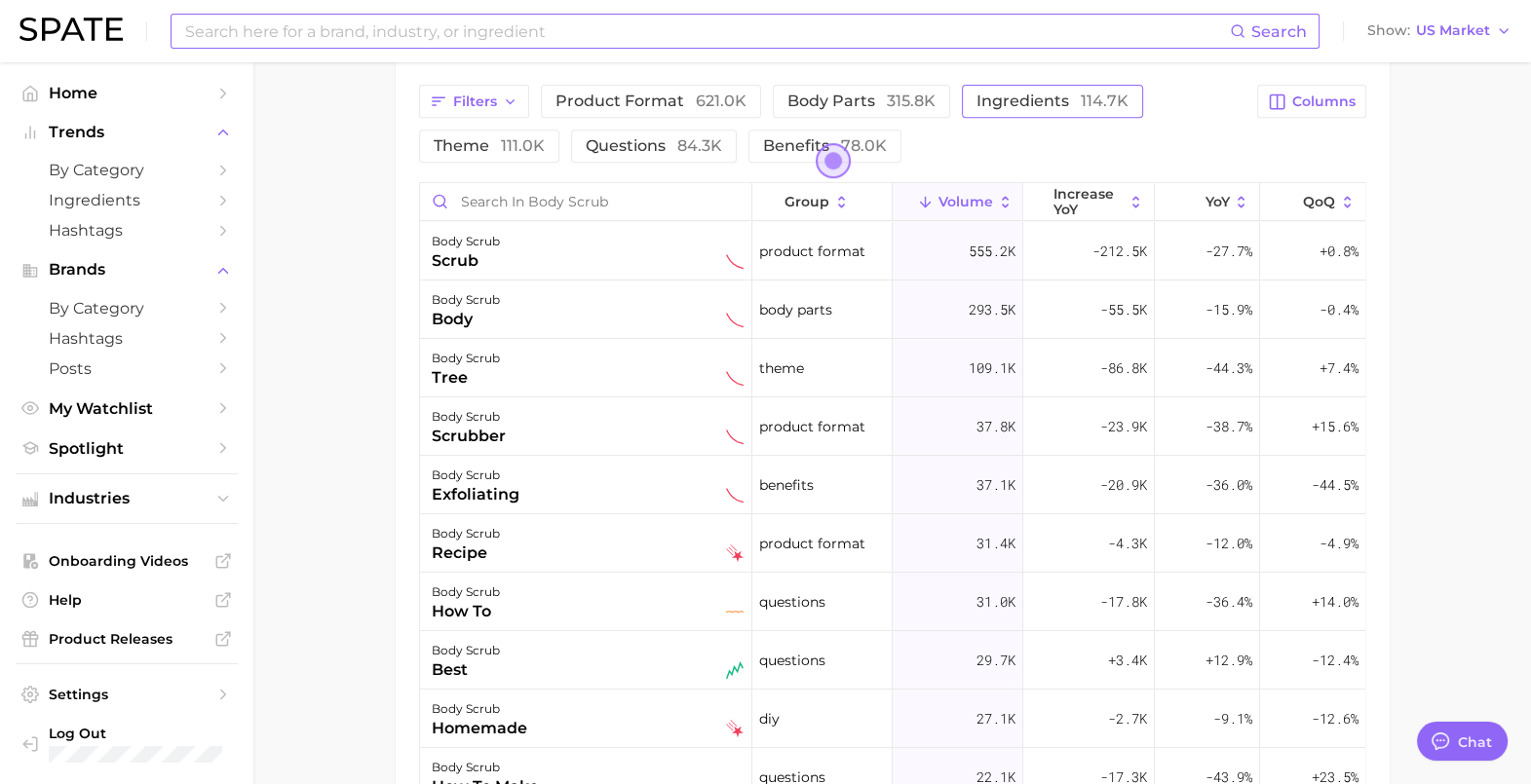
click at [1034, 109] on button "ingredients 114.7k" at bounding box center [1052, 101] width 181 height 33
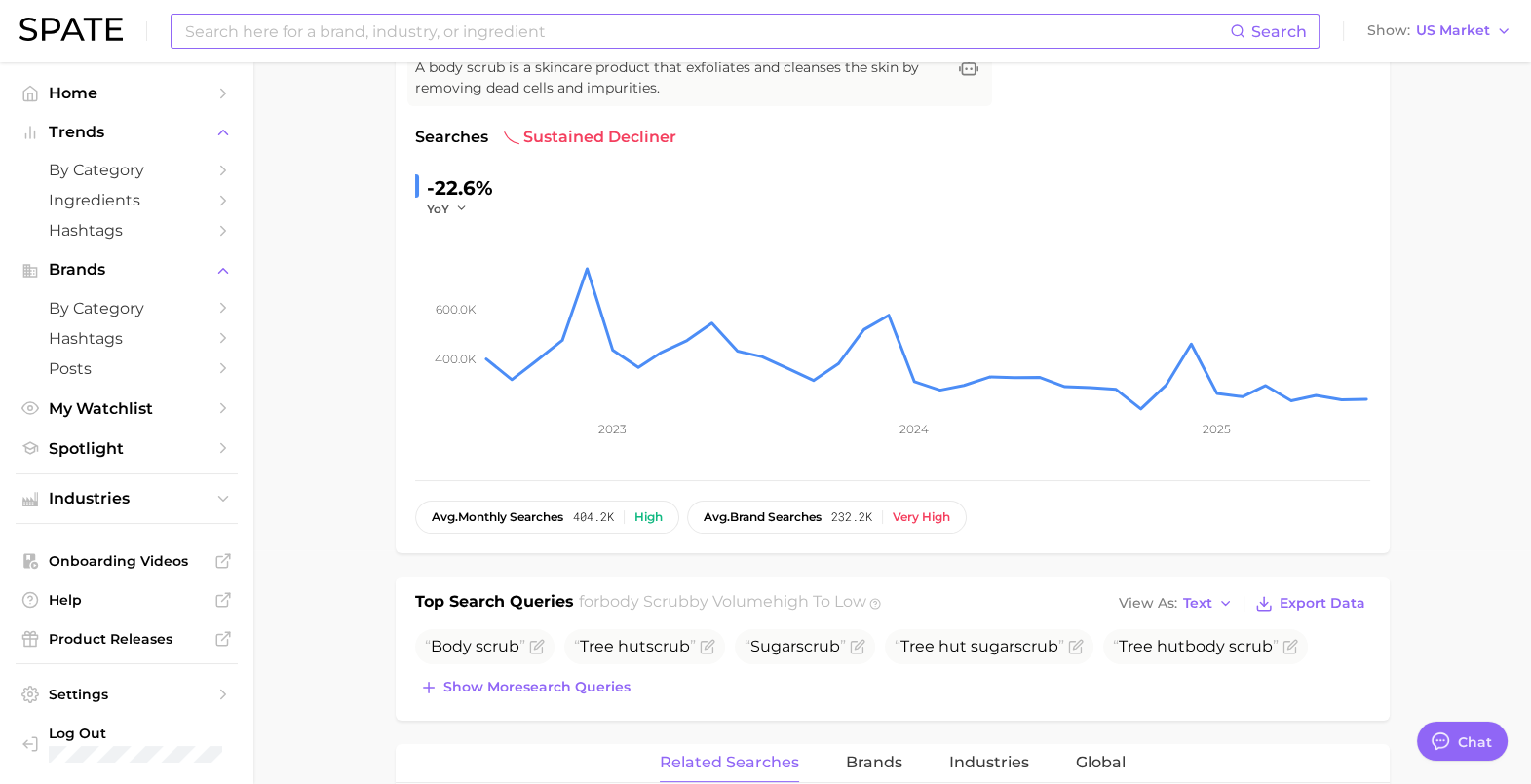
scroll to position [0, 0]
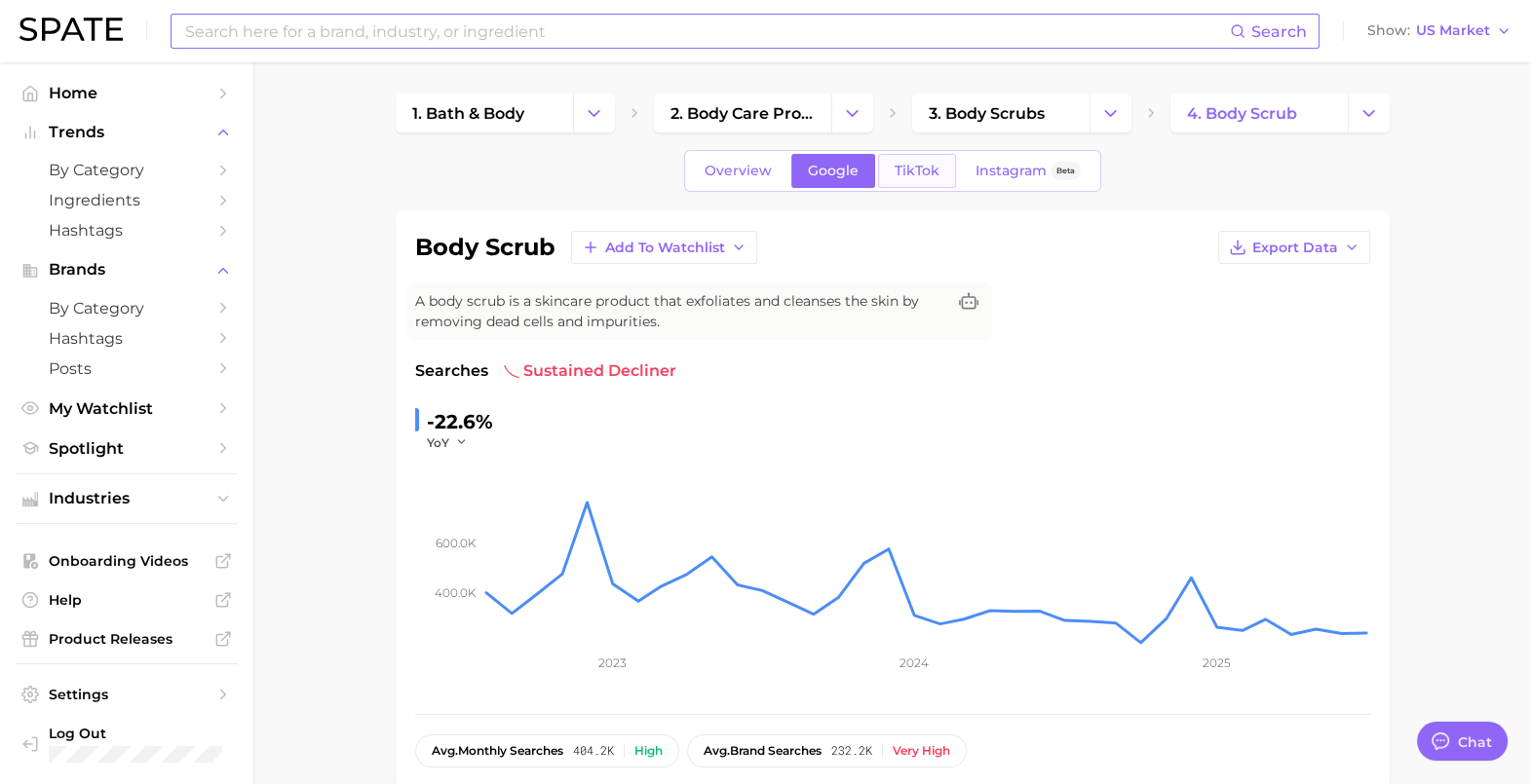
click at [923, 165] on span "TikTok" at bounding box center [917, 170] width 45 height 17
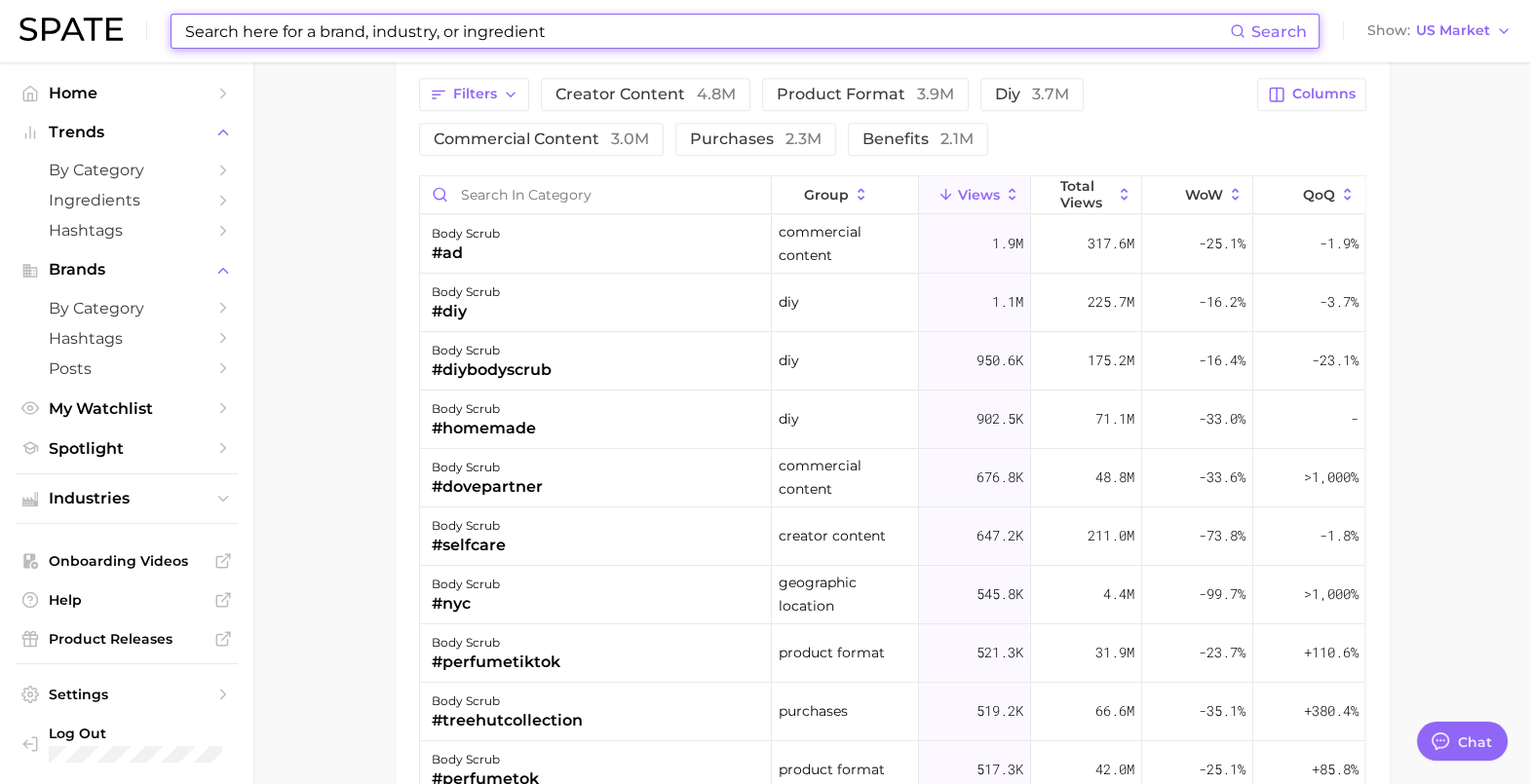
scroll to position [1655, 0]
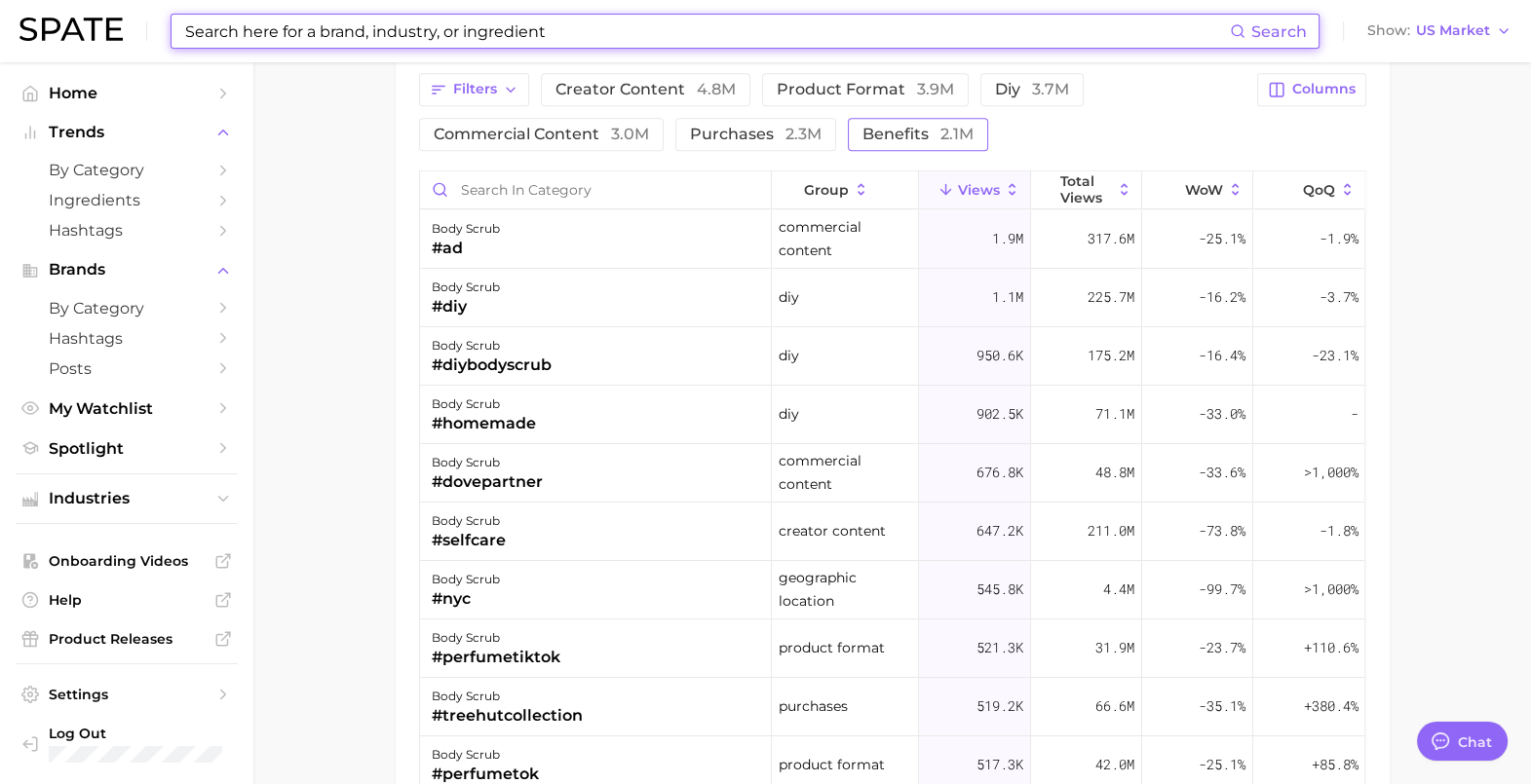
click at [955, 125] on span "2.1m" at bounding box center [957, 134] width 33 height 19
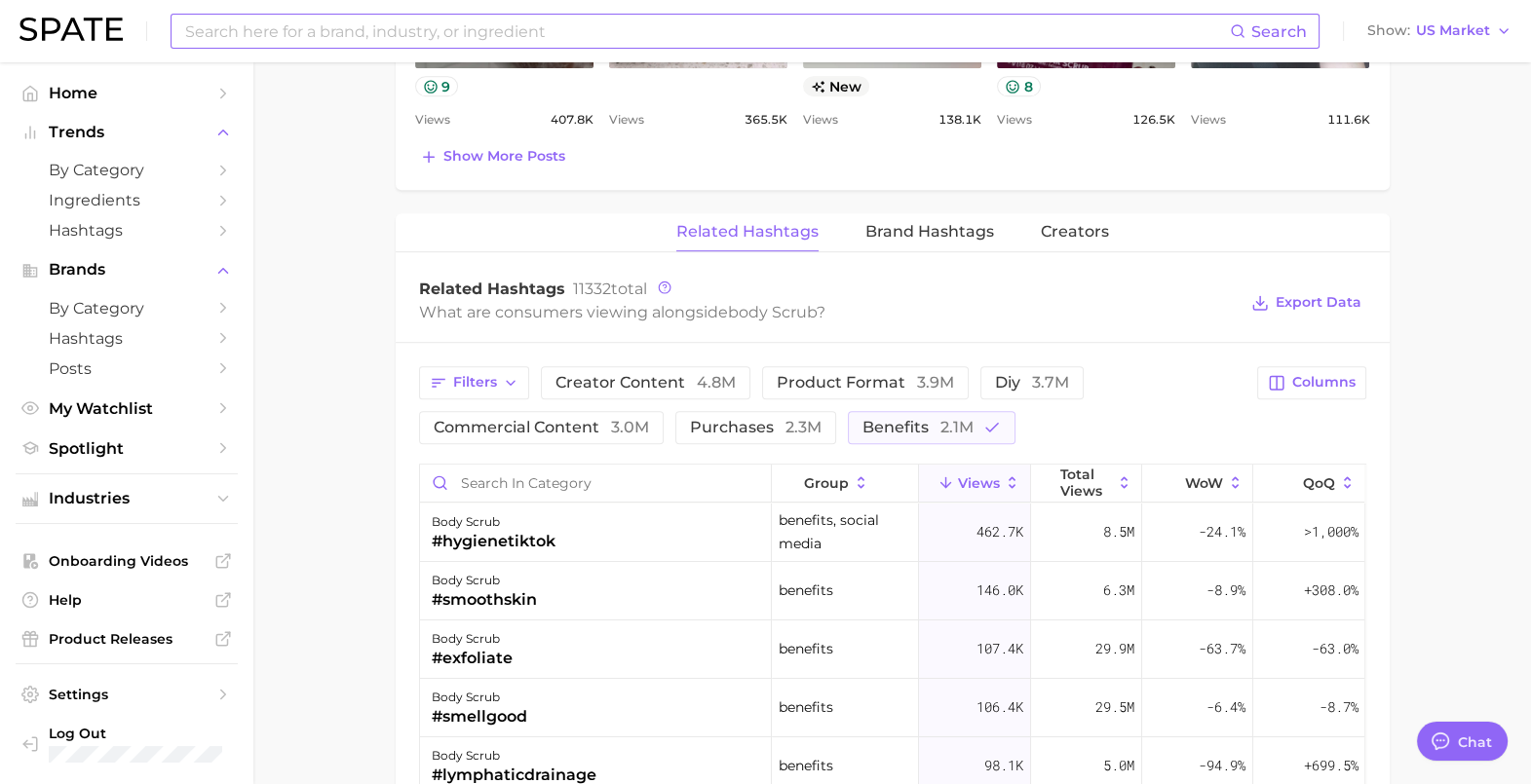
scroll to position [1364, 0]
click at [968, 224] on span "Brand Hashtags" at bounding box center [930, 230] width 129 height 18
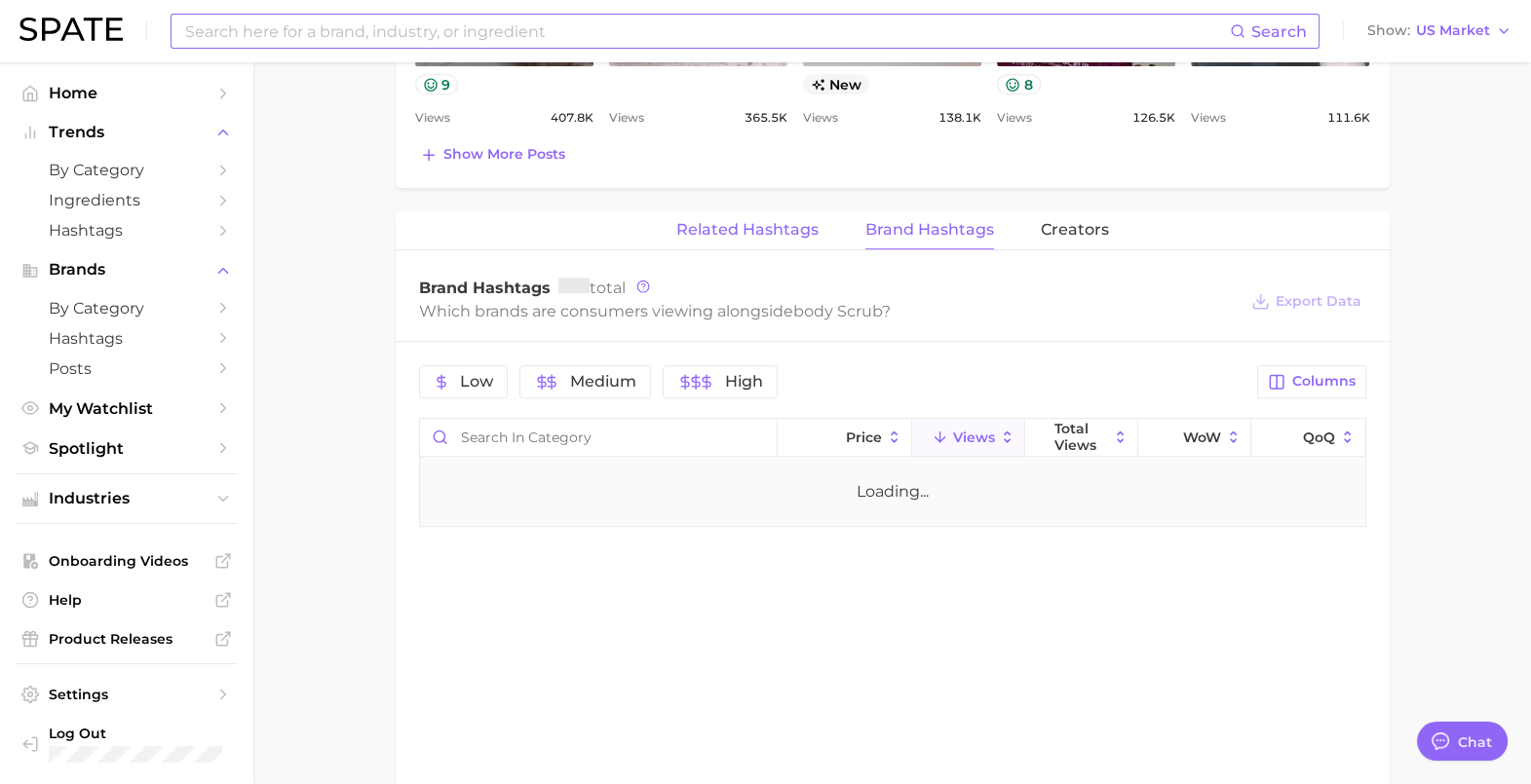
click at [788, 241] on button "Related Hashtags" at bounding box center [748, 231] width 143 height 38
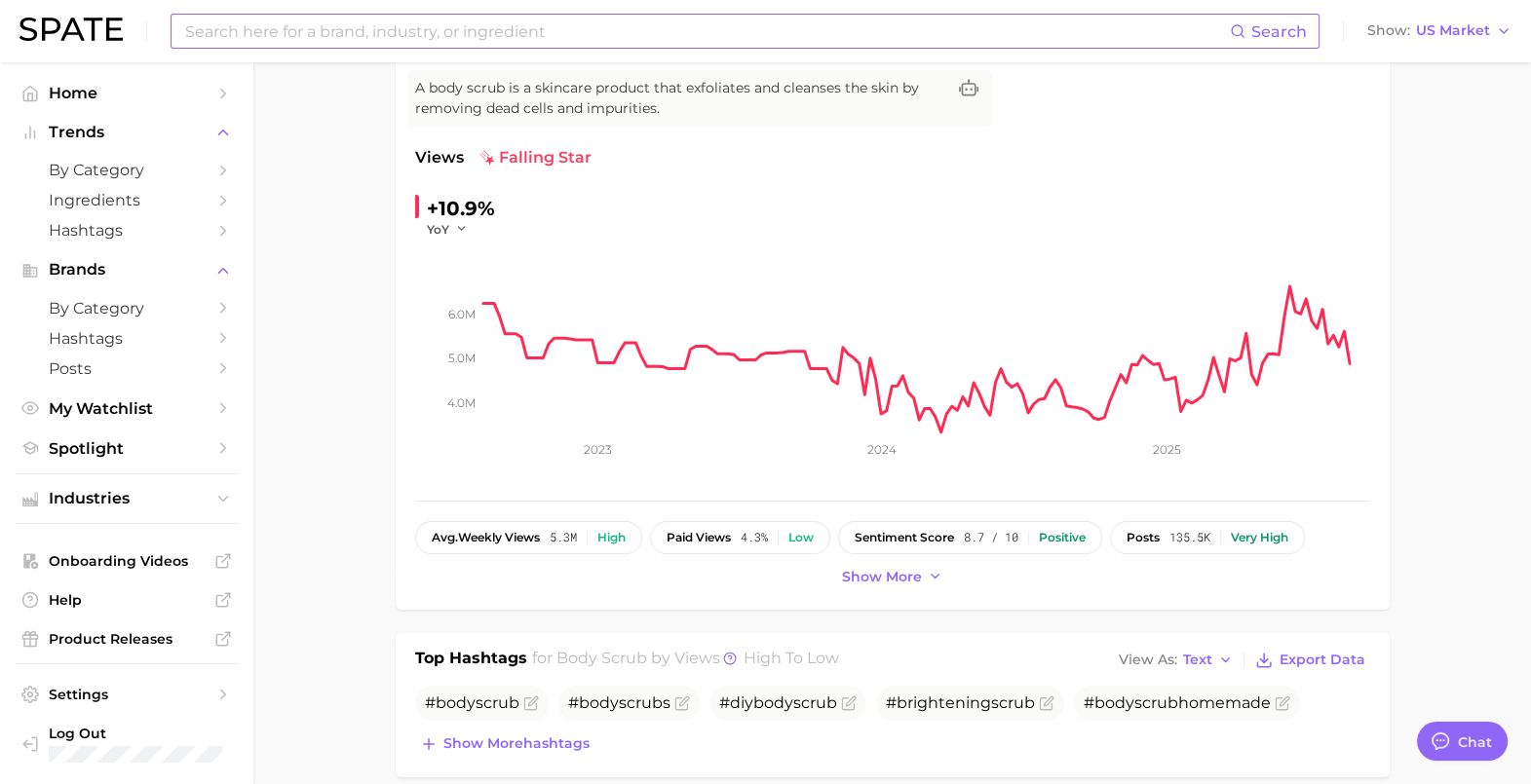
scroll to position [0, 0]
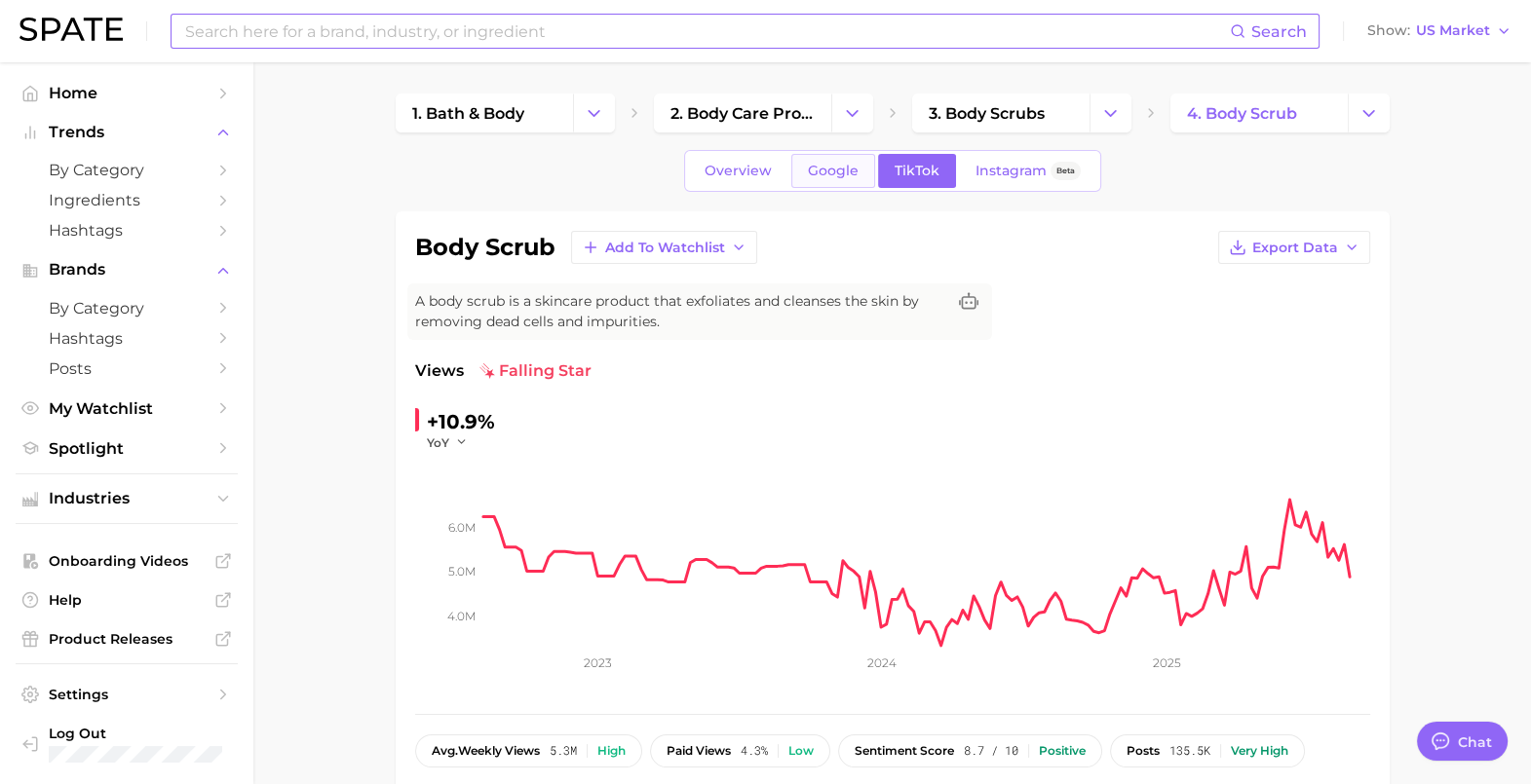
click at [820, 171] on span "Google" at bounding box center [833, 170] width 51 height 17
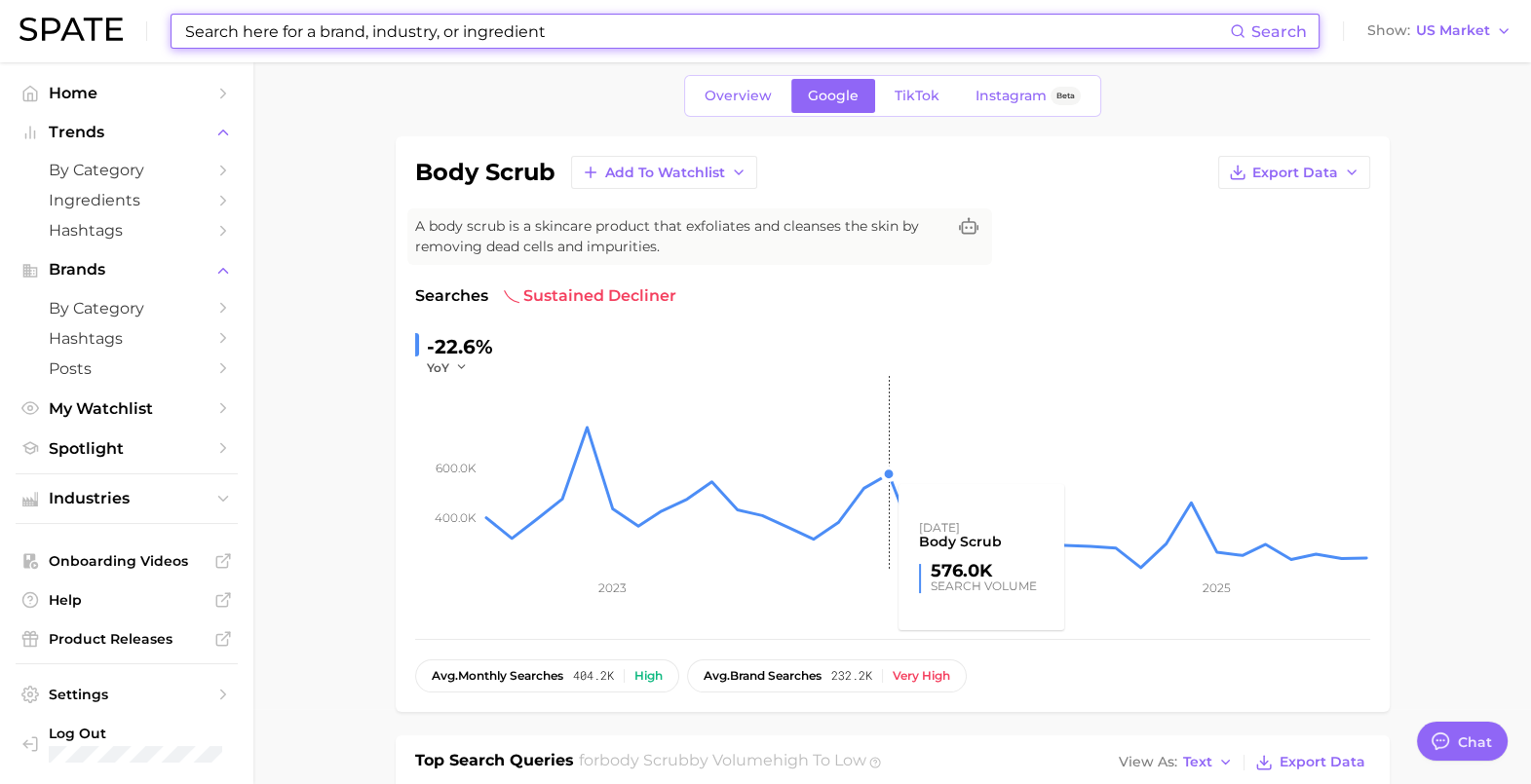
scroll to position [74, 0]
click at [746, 103] on span "Overview" at bounding box center [739, 97] width 67 height 17
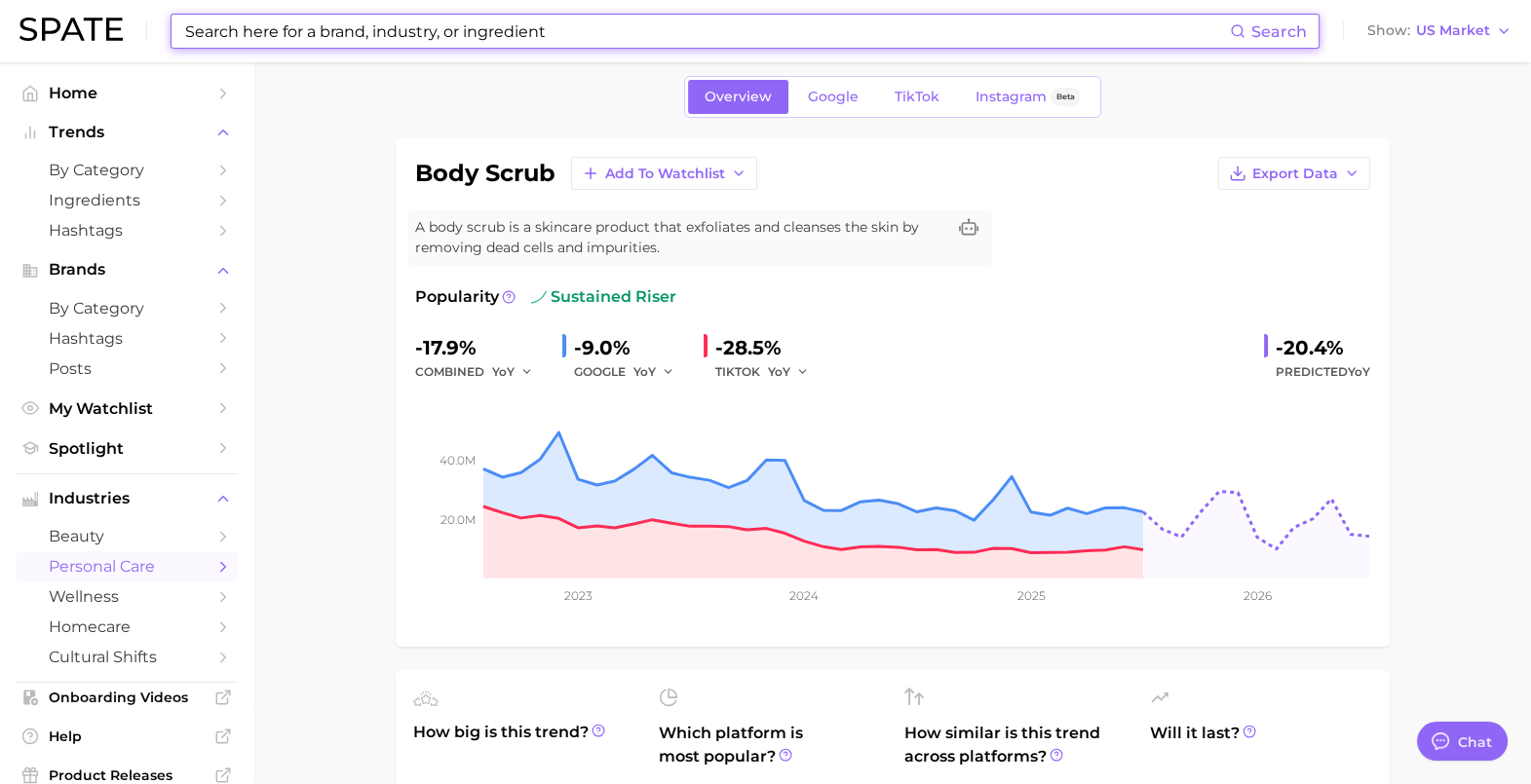
scroll to position [75, 0]
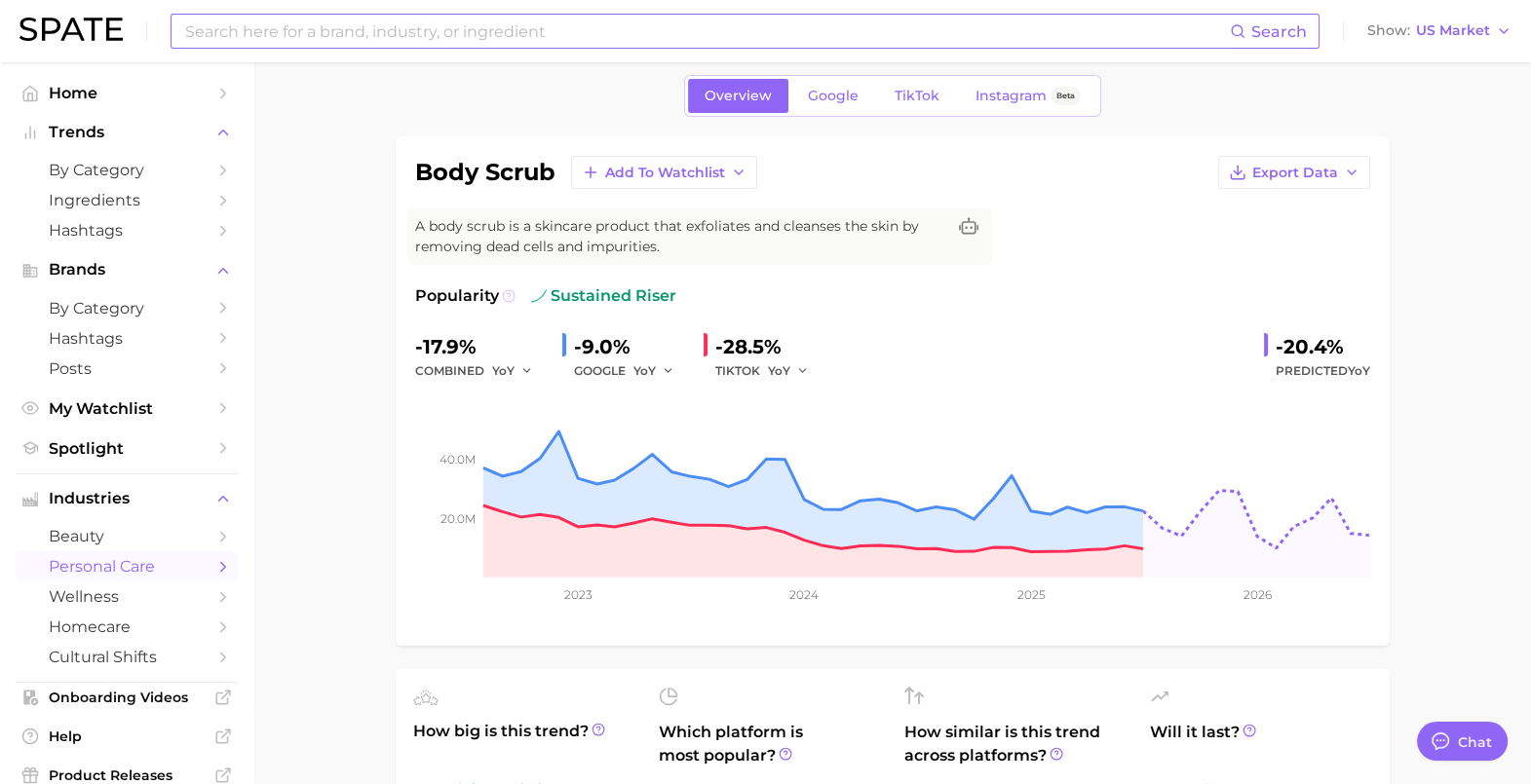
click at [508, 293] on icon at bounding box center [508, 295] width 3 height 4
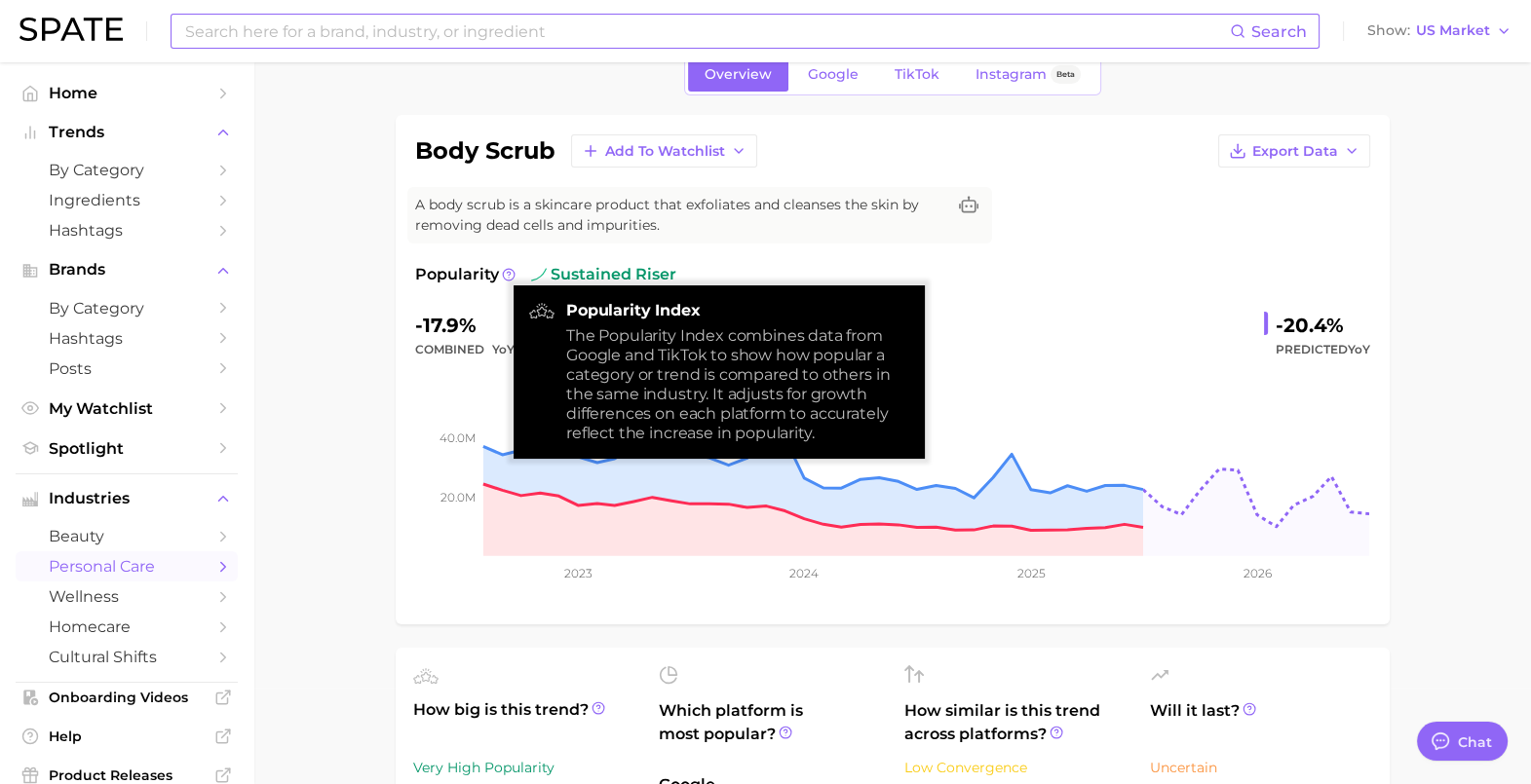
scroll to position [104, 0]
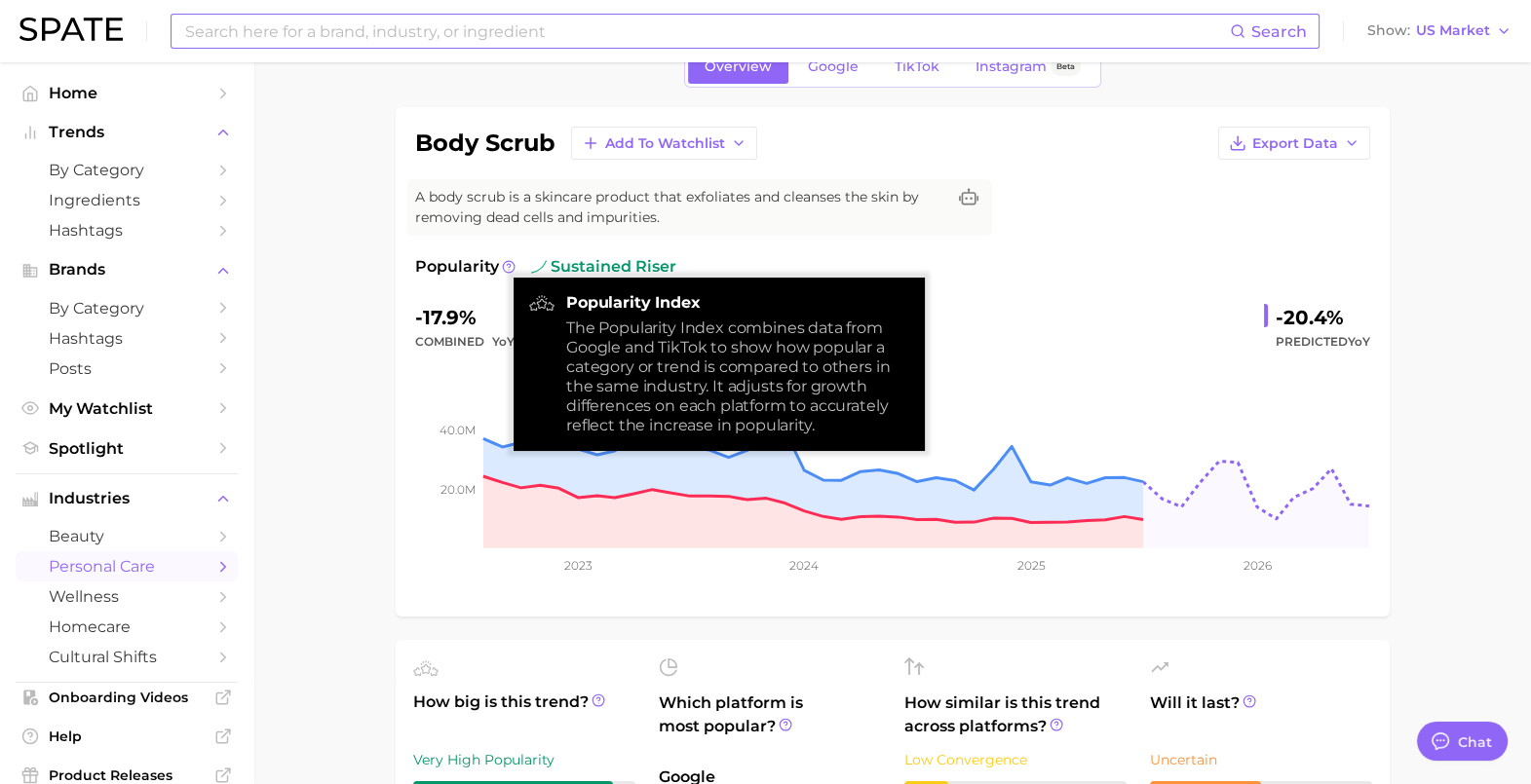
click at [1104, 319] on div "-17.9% combined YoY -9.0% GOOGLE YoY -28.5% TIKTOK YoY -20.4% Predicted YoY" at bounding box center [892, 328] width 956 height 51
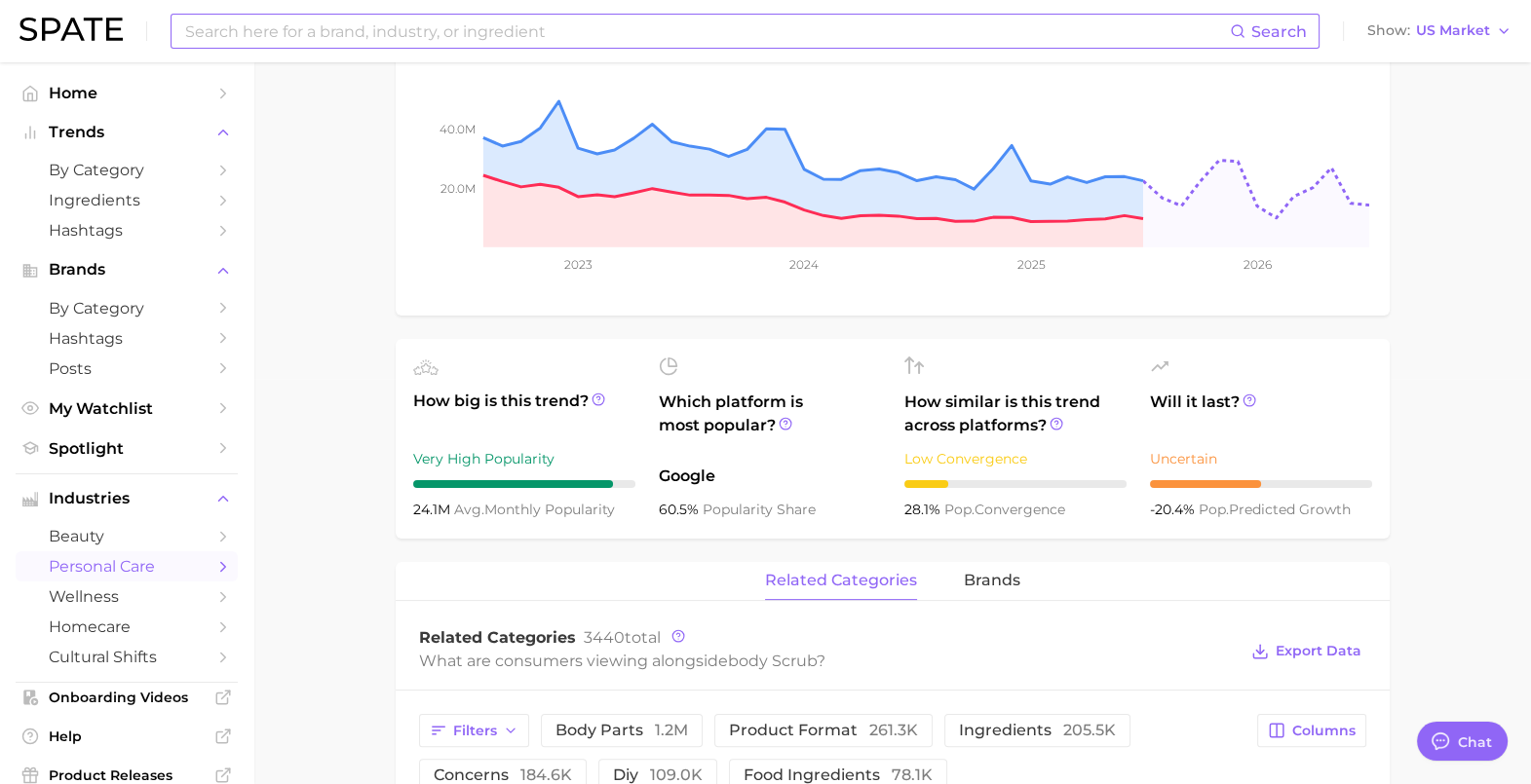
scroll to position [406, 0]
click at [787, 423] on icon at bounding box center [785, 423] width 14 height 14
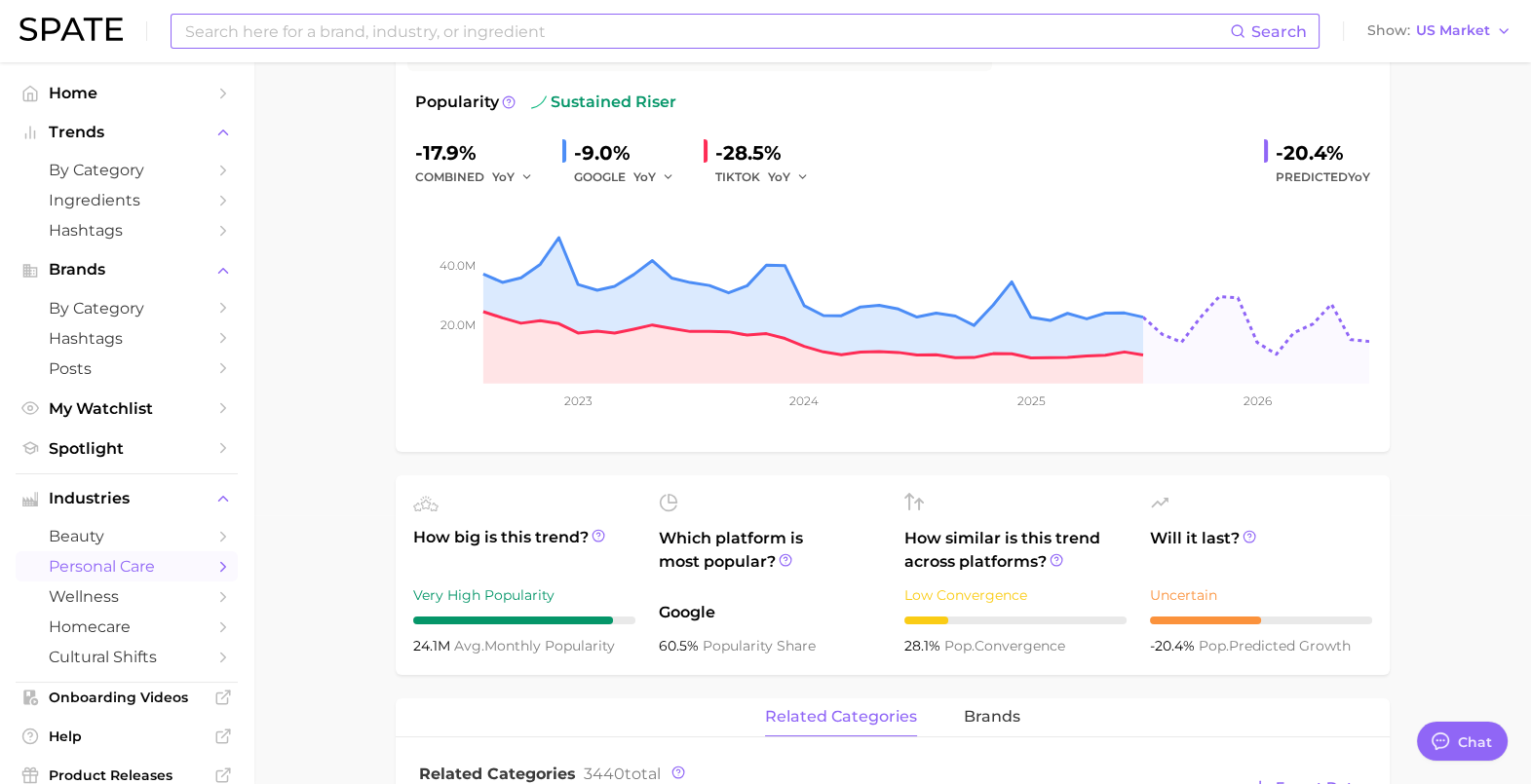
scroll to position [344, 0]
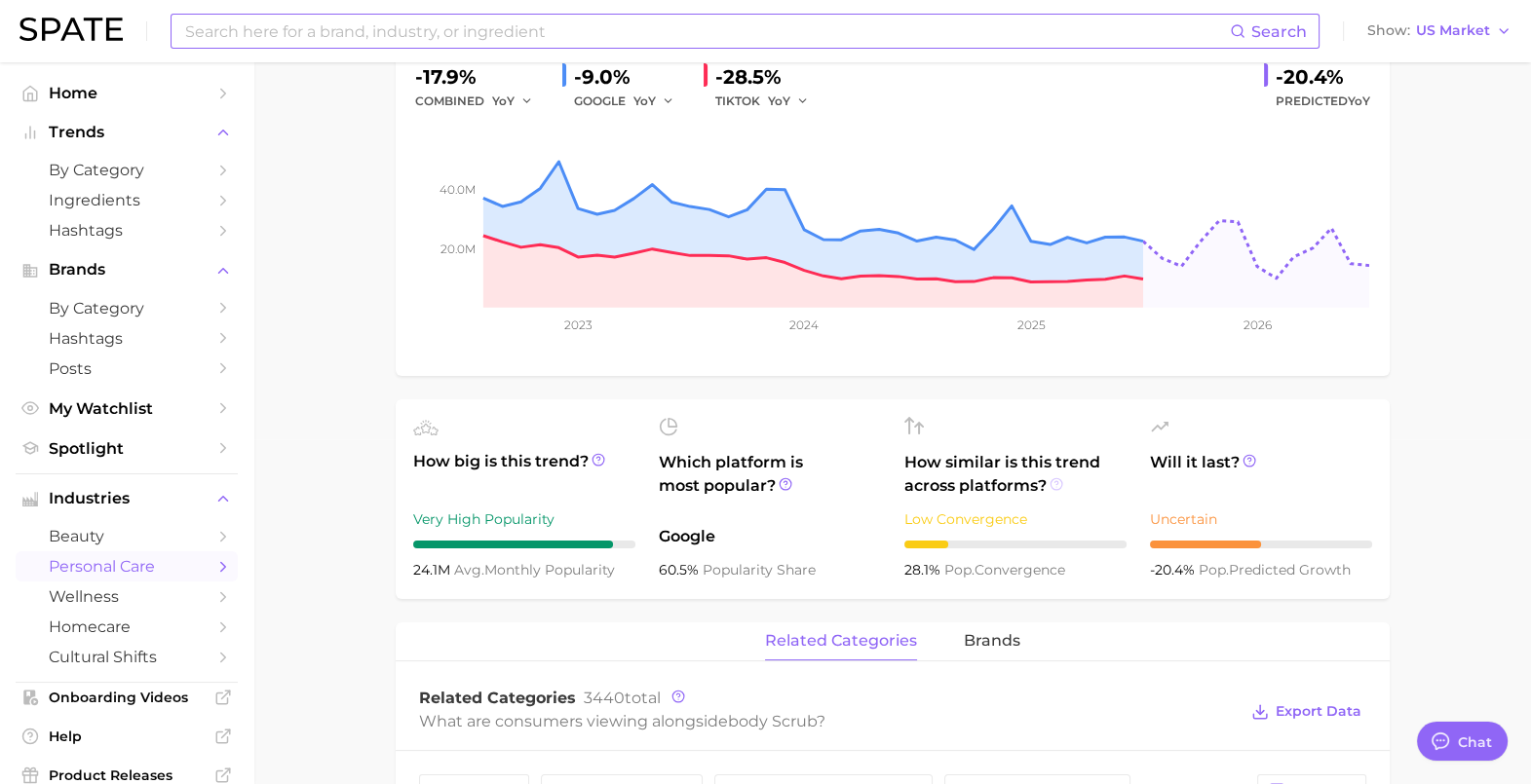
click at [1055, 487] on icon at bounding box center [1057, 484] width 14 height 14
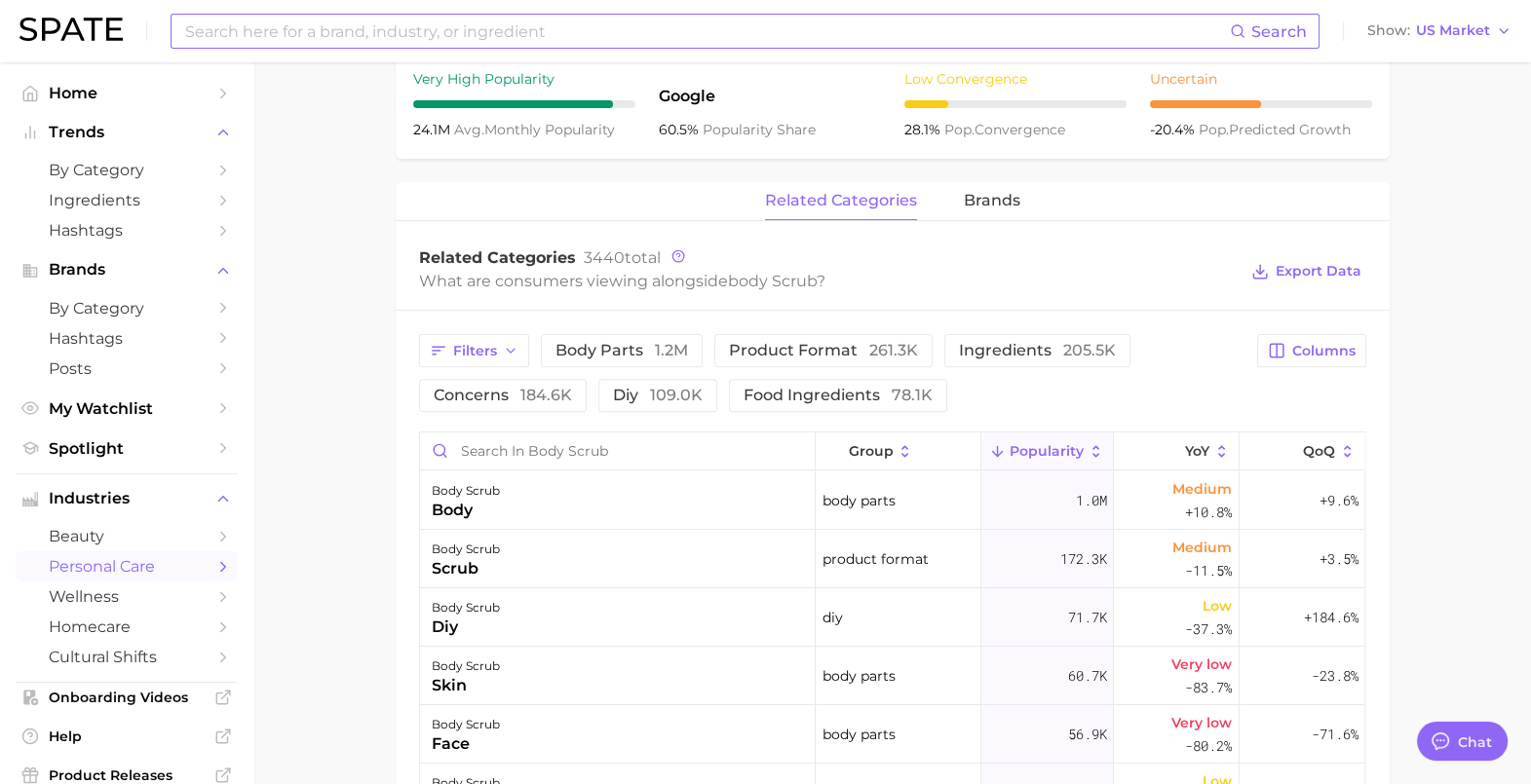
scroll to position [0, 0]
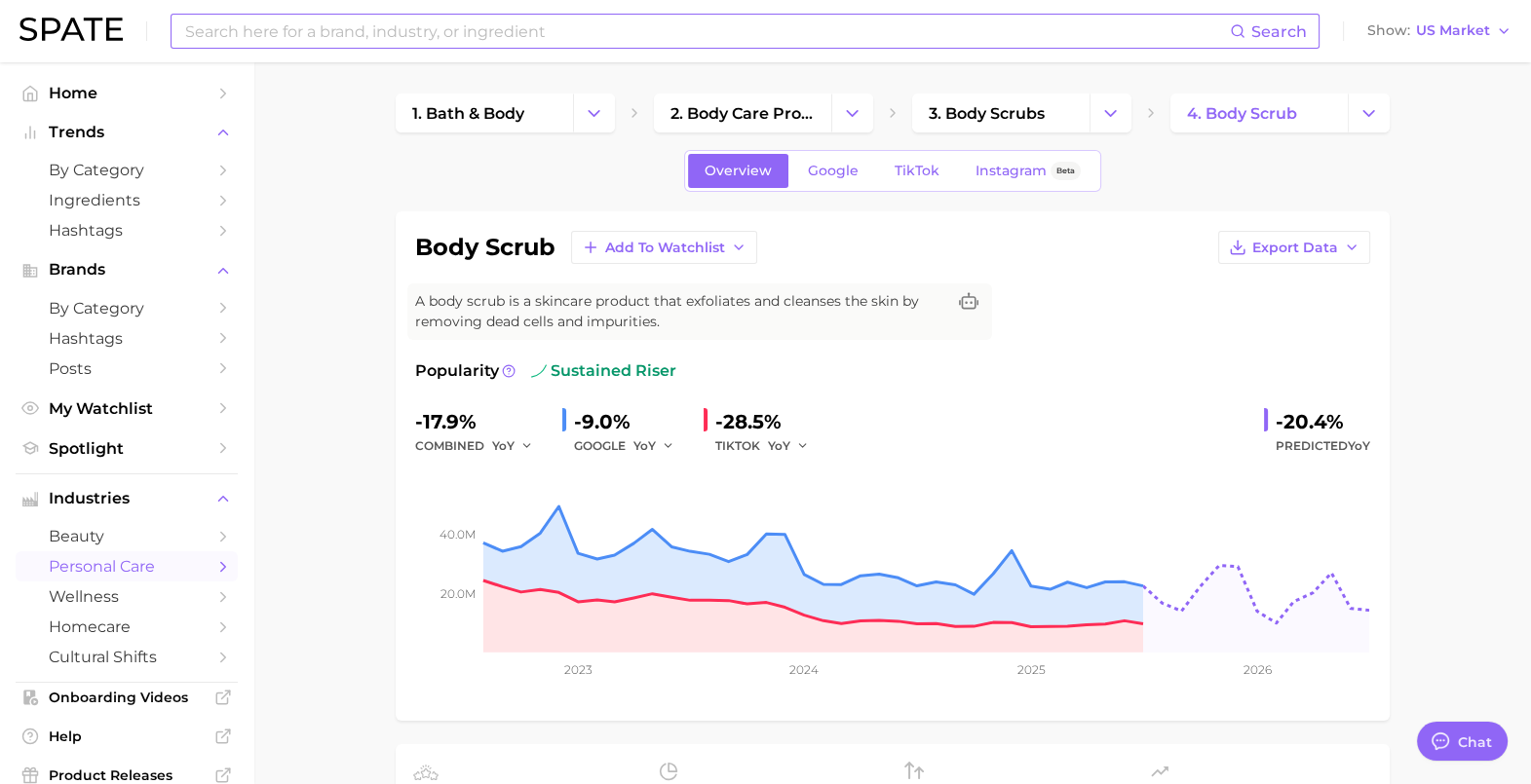
click at [831, 150] on div "Overview Google TikTok Instagram Beta" at bounding box center [892, 171] width 417 height 42
click at [840, 171] on span "Google" at bounding box center [833, 170] width 51 height 17
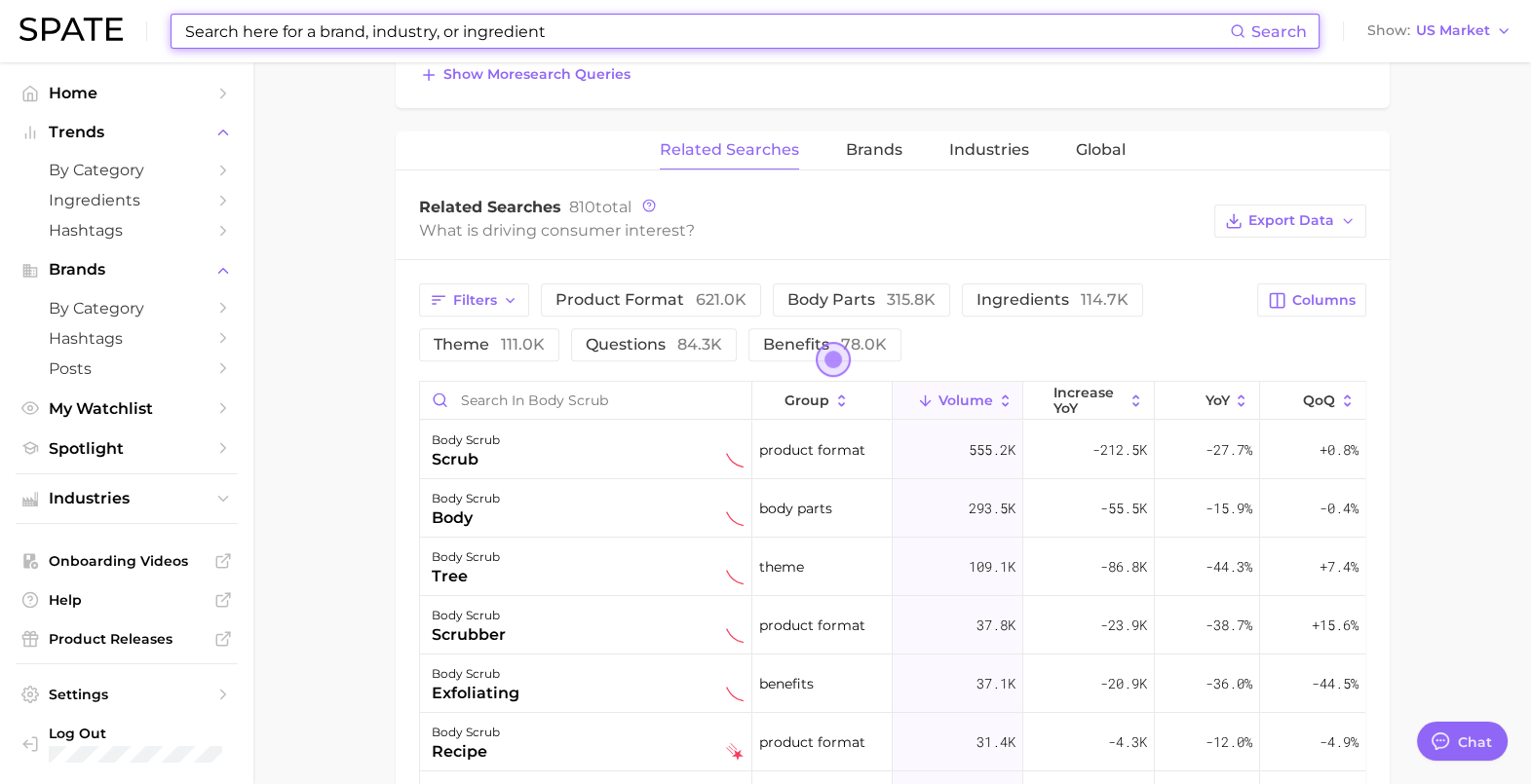
scroll to position [848, 0]
click at [876, 342] on span "78.0k" at bounding box center [864, 343] width 46 height 19
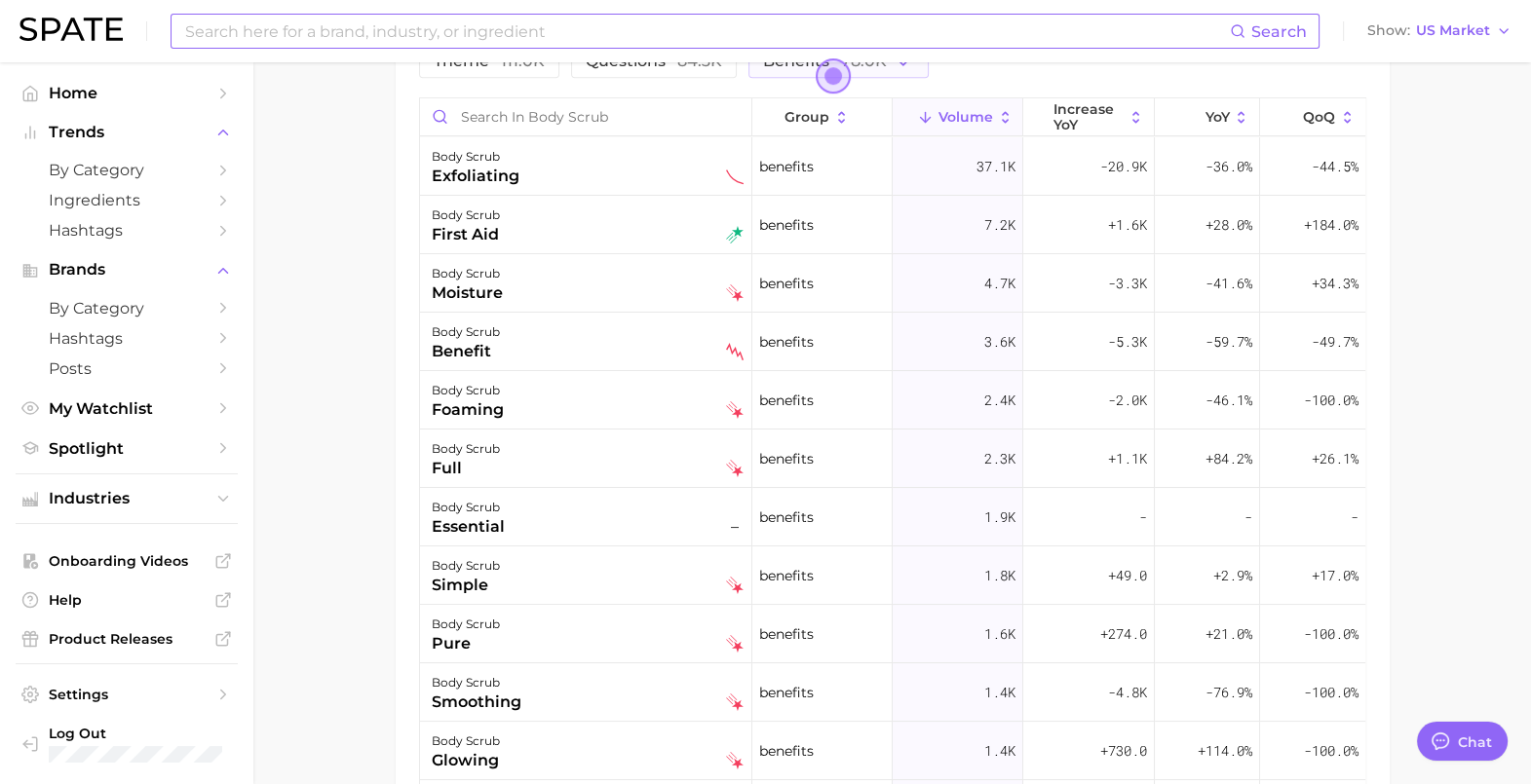
scroll to position [1129, 0]
click at [726, 297] on img at bounding box center [735, 294] width 18 height 18
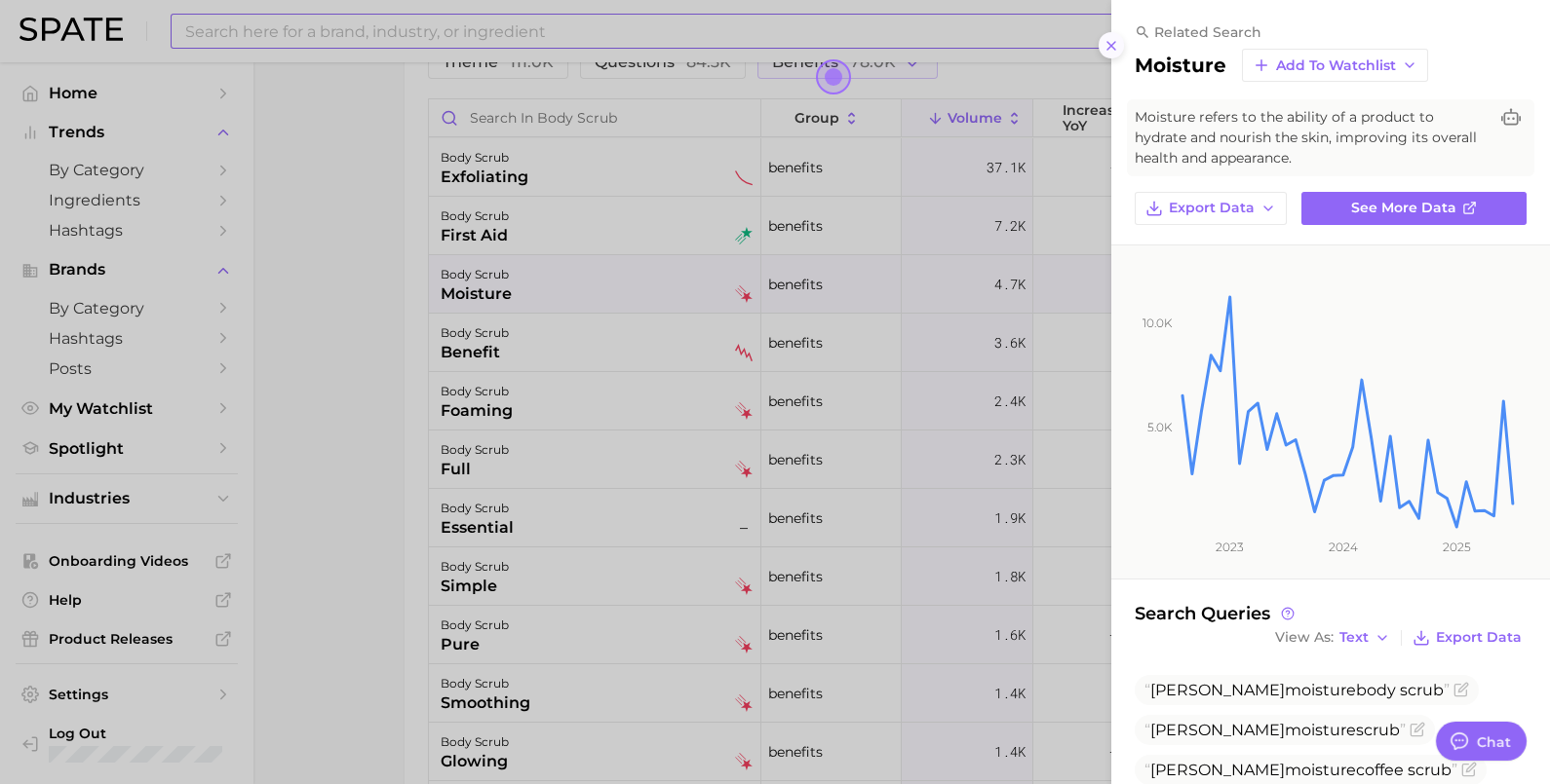
click at [1116, 48] on icon at bounding box center [1111, 46] width 16 height 16
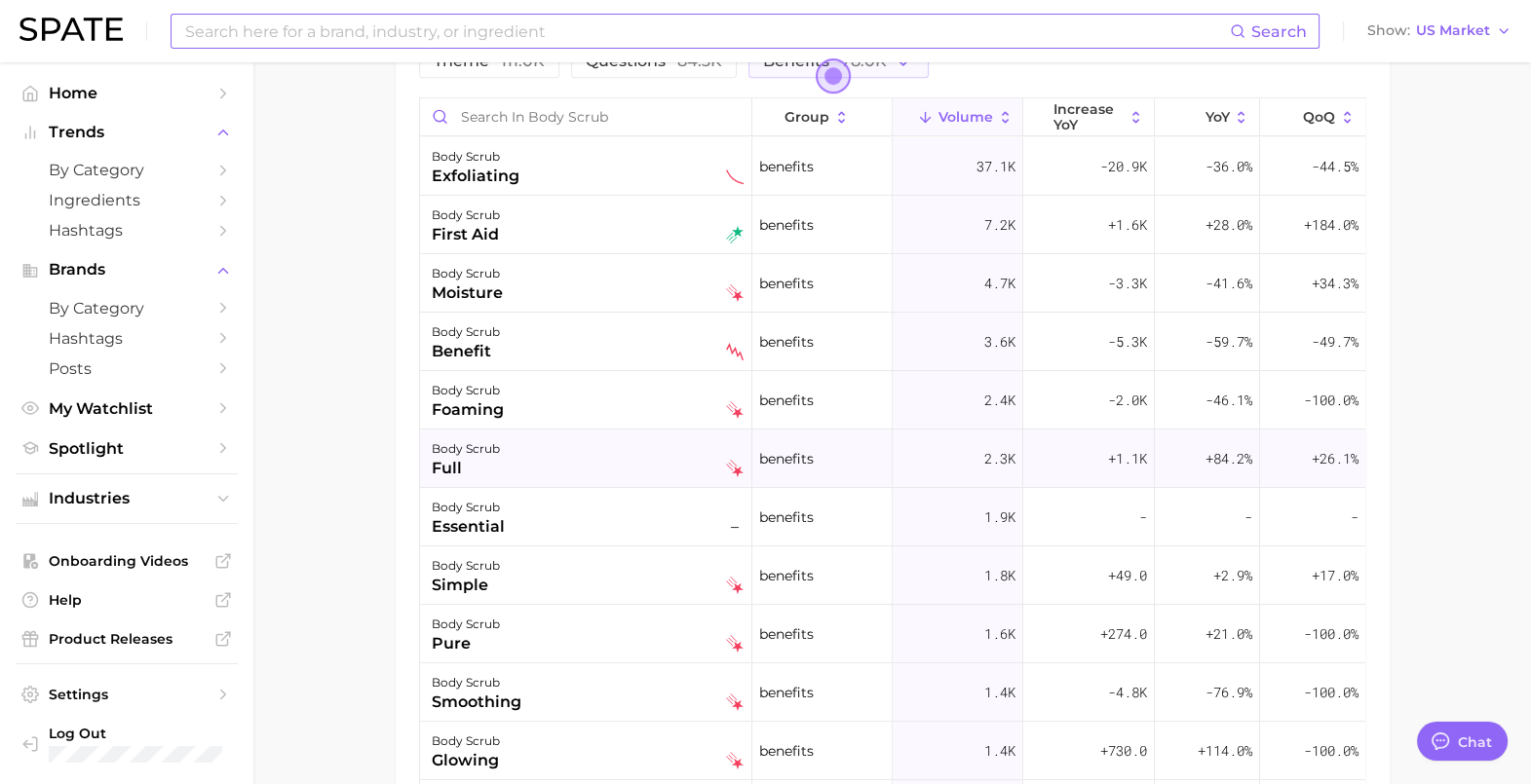
scroll to position [0, 0]
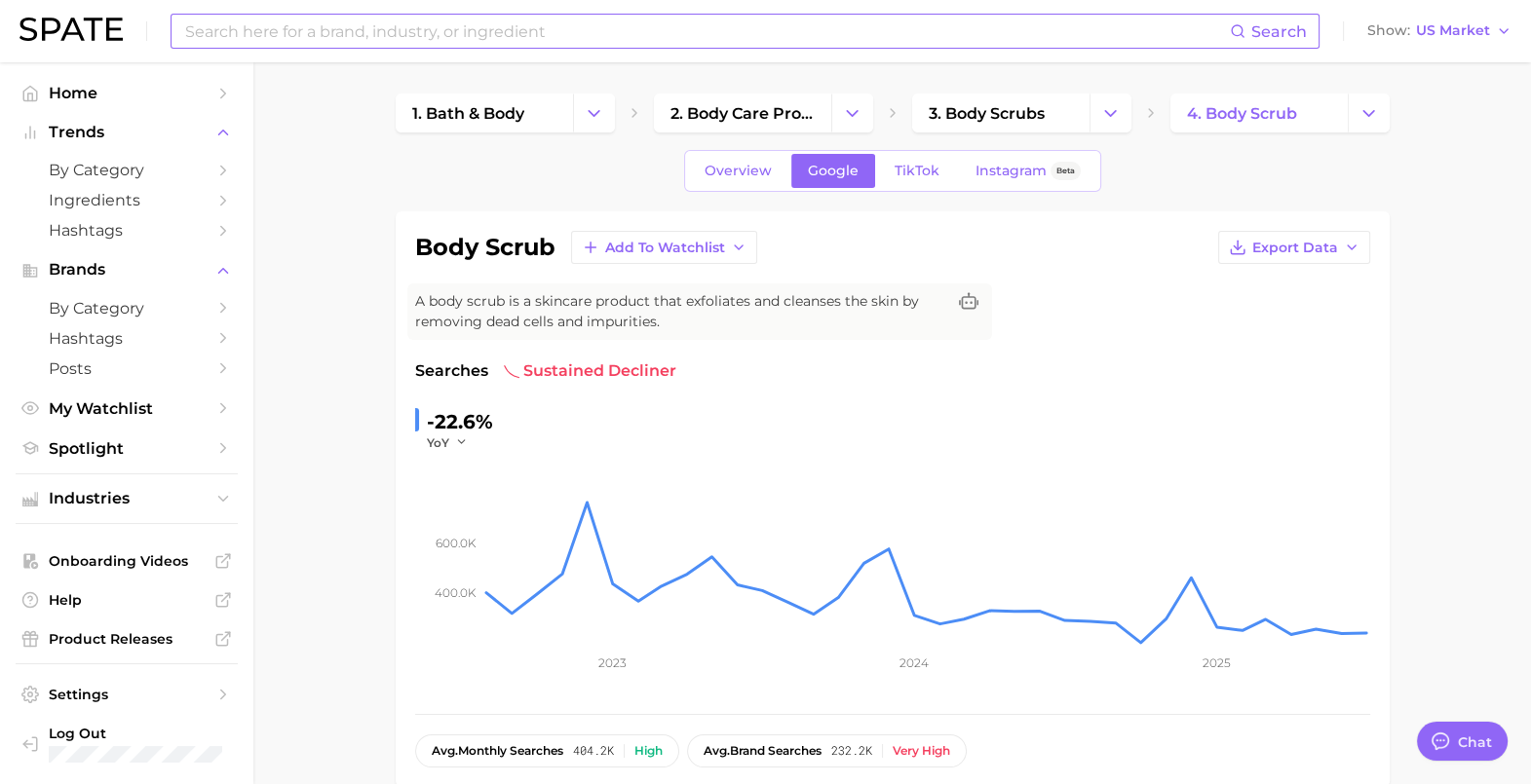
click at [921, 175] on span "TikTok" at bounding box center [917, 170] width 45 height 17
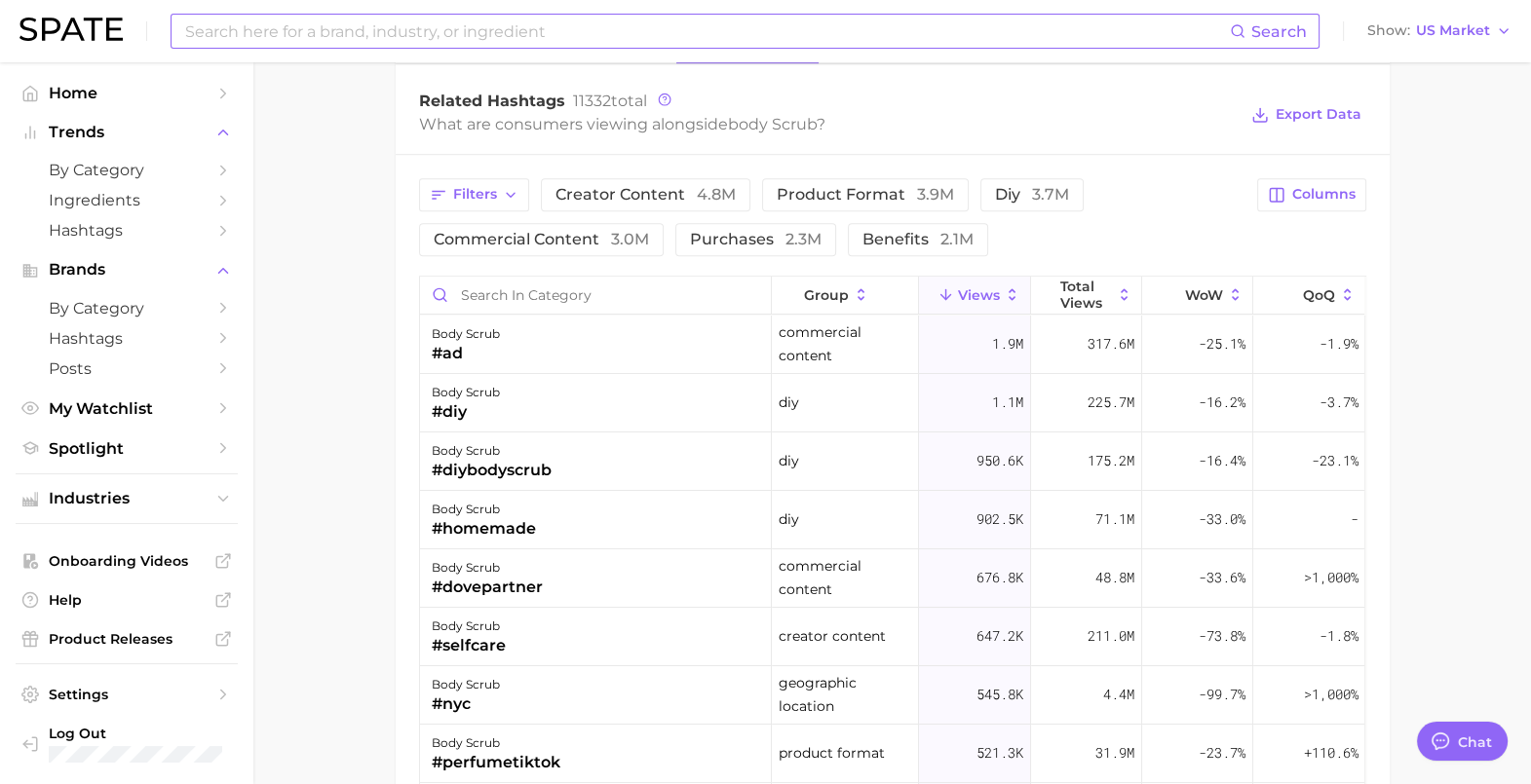
scroll to position [1561, 0]
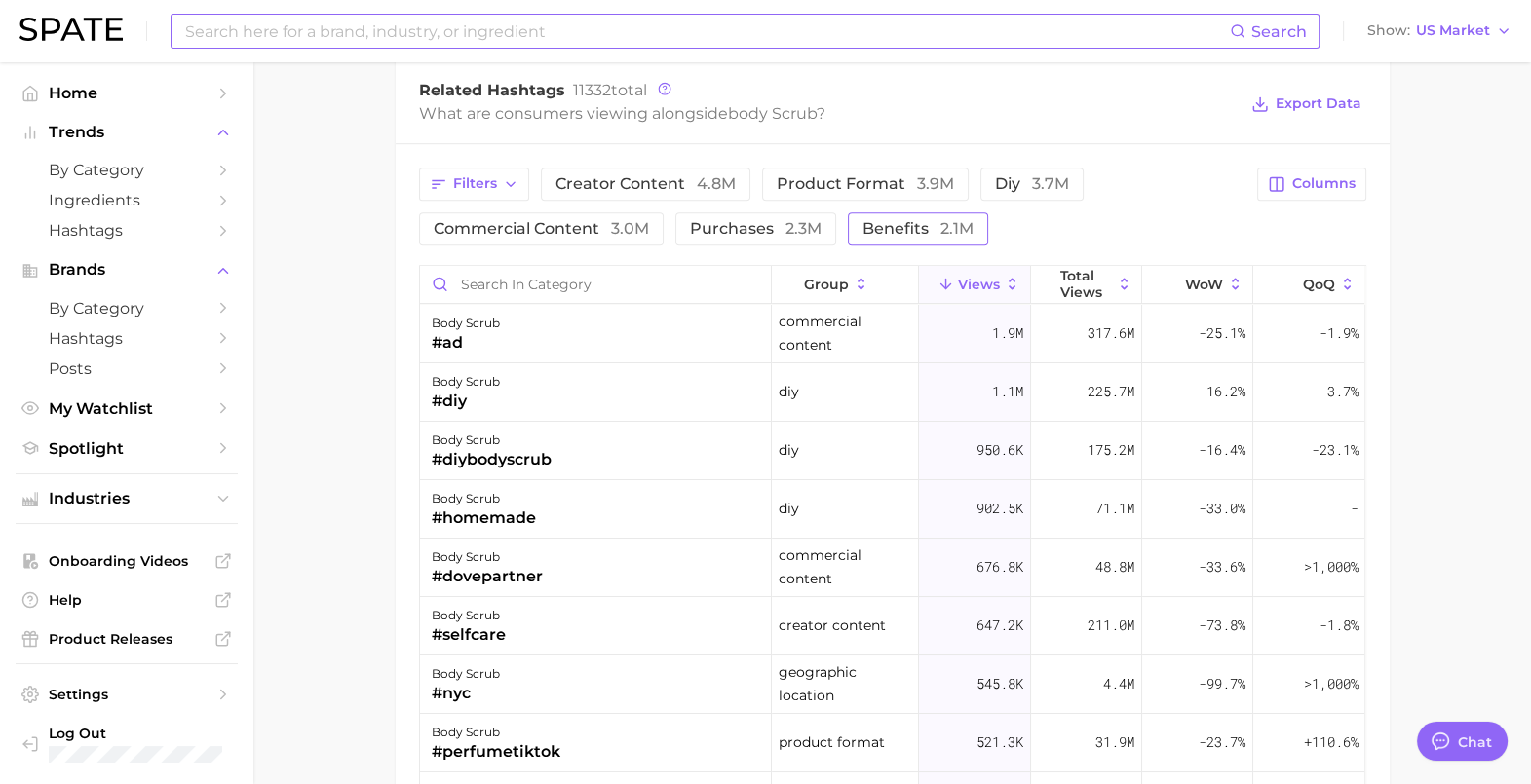
click at [911, 221] on span "benefits 2.1m" at bounding box center [918, 229] width 111 height 16
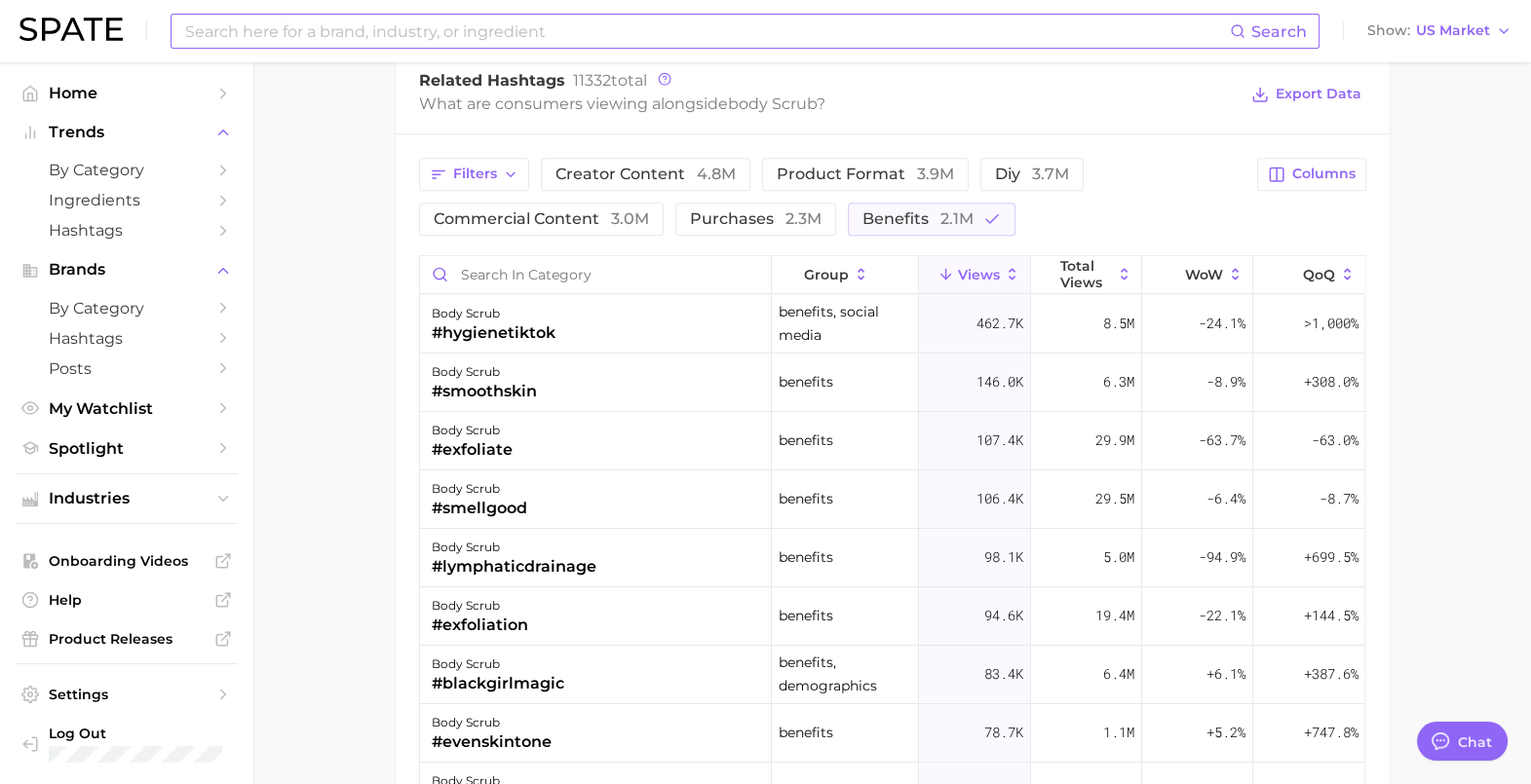
scroll to position [1570, 0]
click at [518, 172] on button "Filters" at bounding box center [473, 174] width 110 height 33
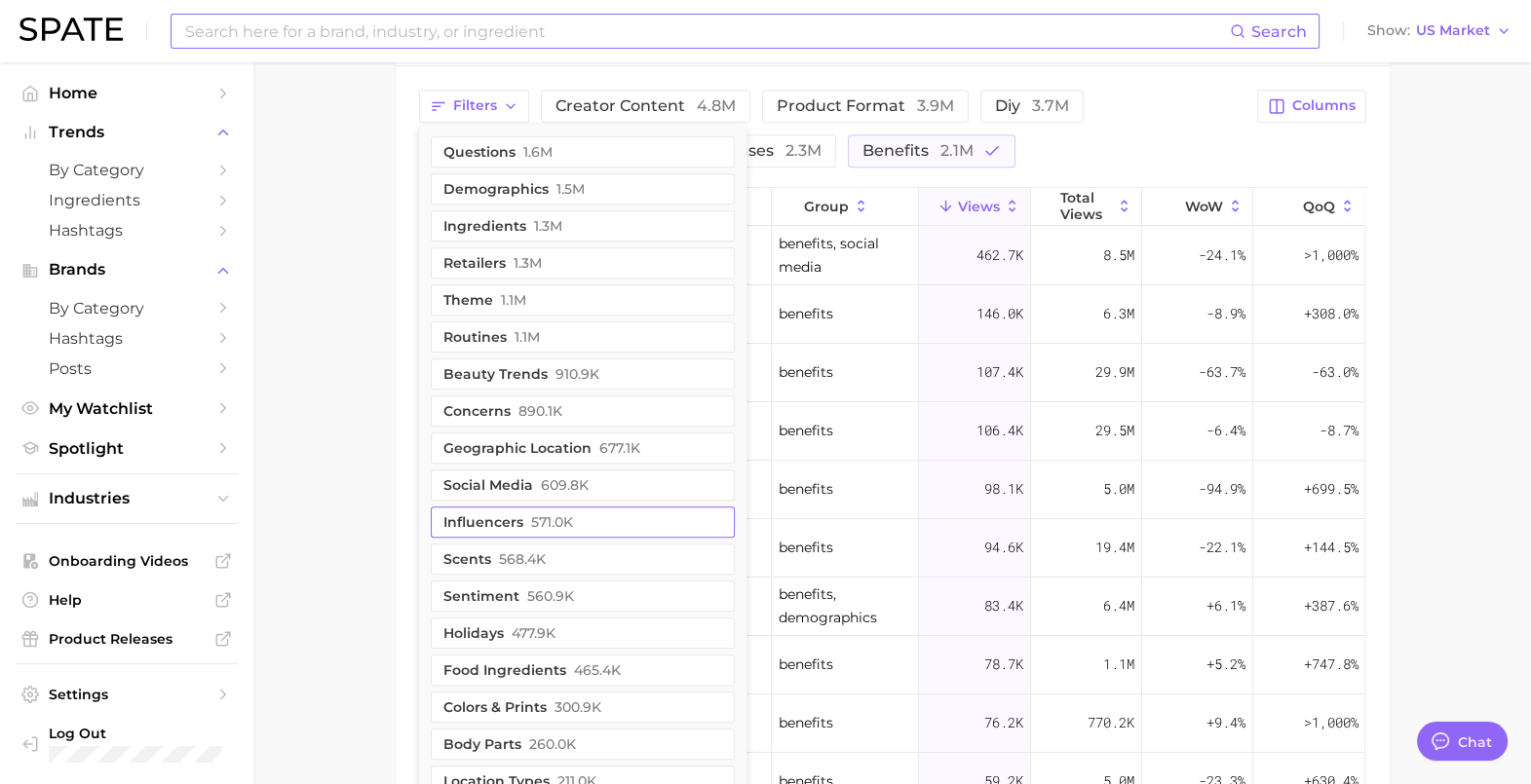
scroll to position [1575, 0]
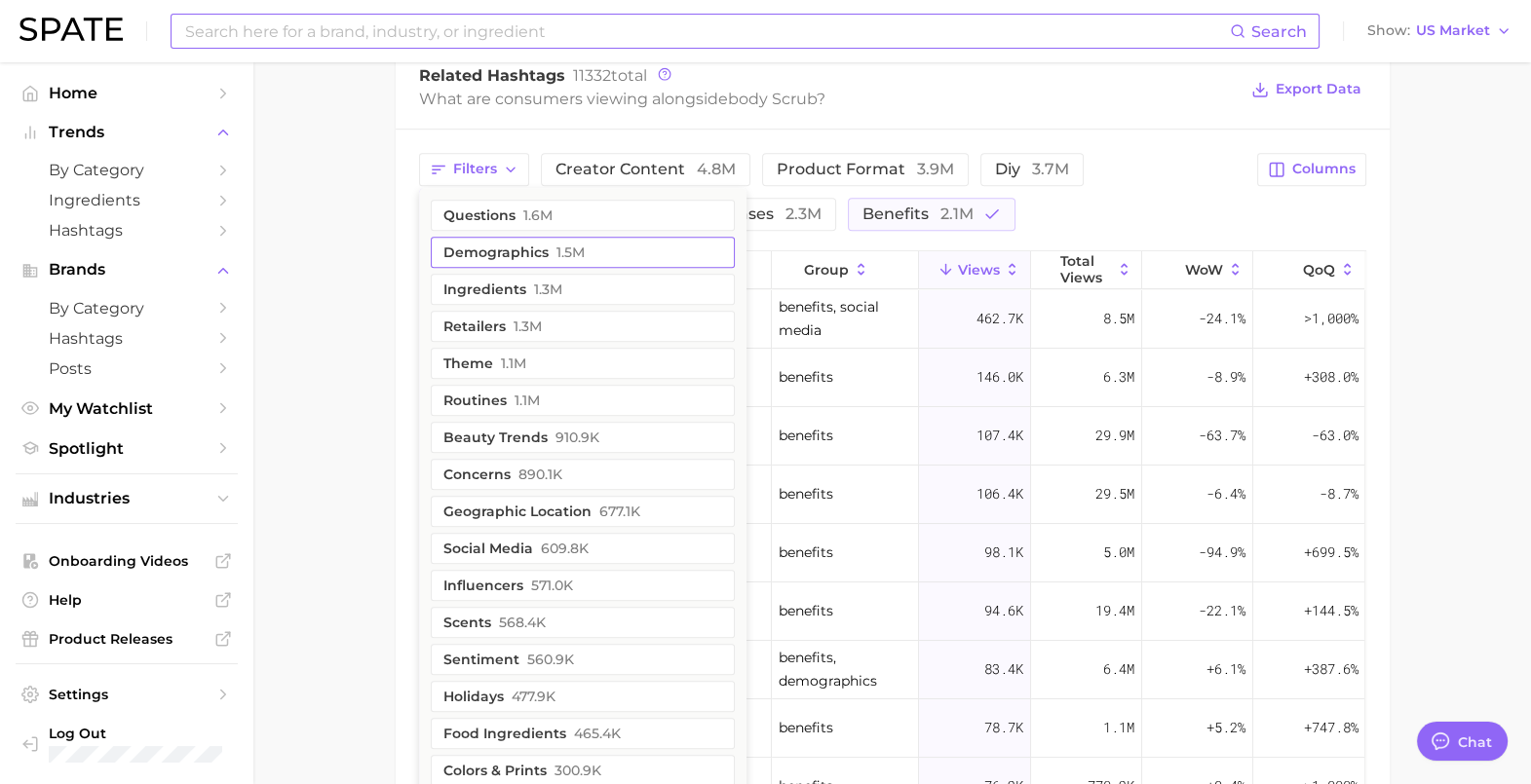
click at [569, 245] on span "1.5m" at bounding box center [570, 252] width 29 height 16
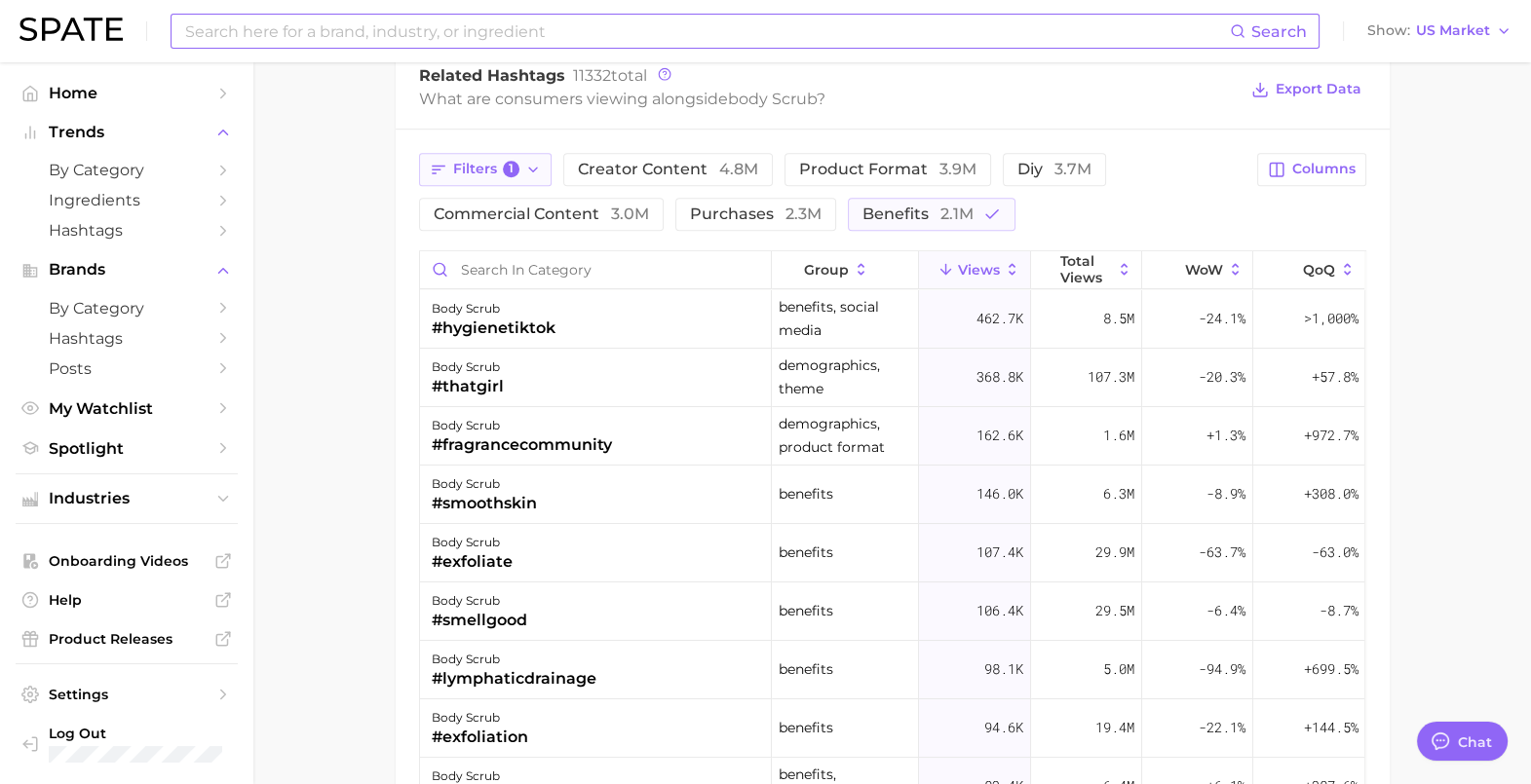
click at [520, 163] on button "Filters 1" at bounding box center [485, 169] width 134 height 33
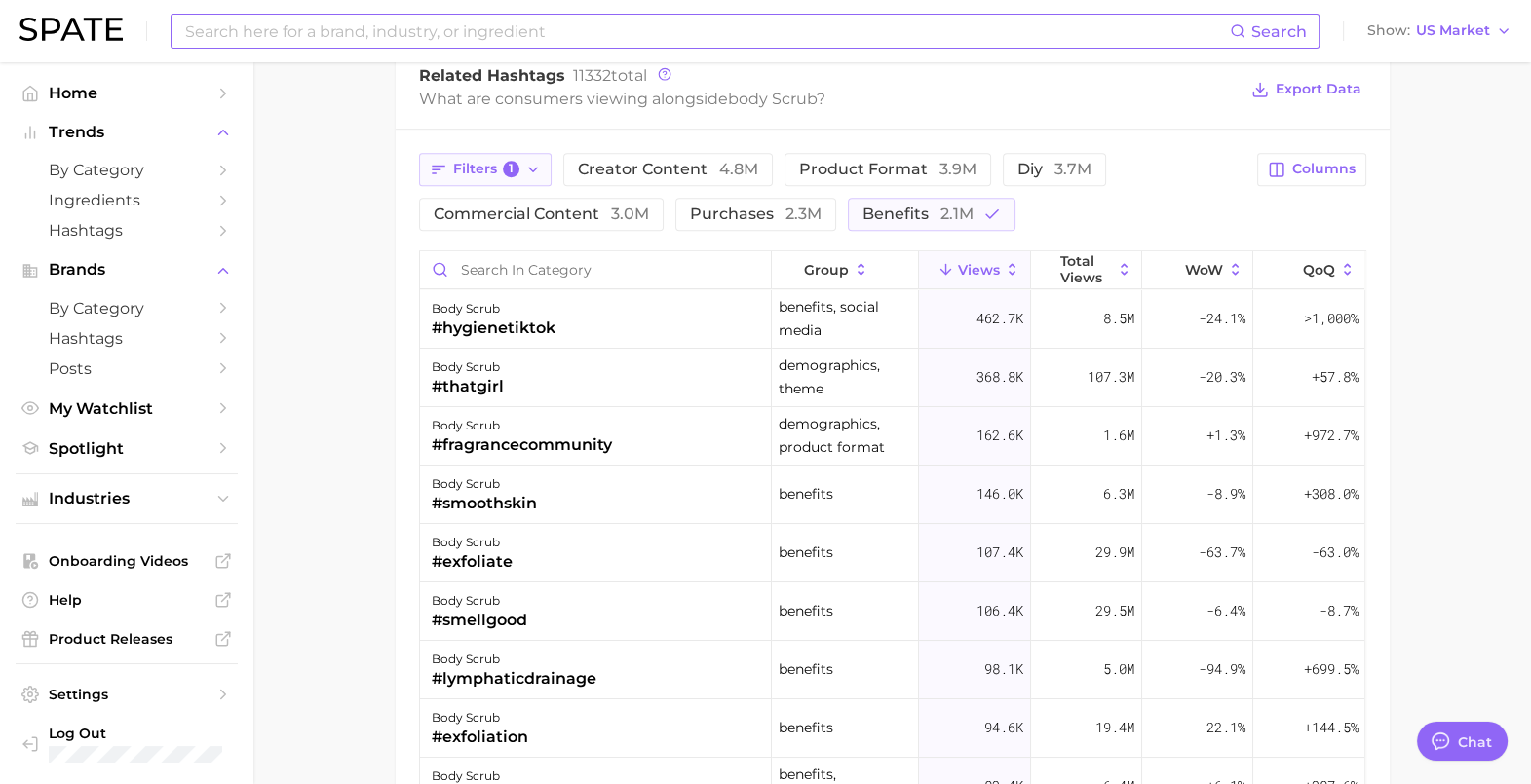
click at [537, 166] on icon "button" at bounding box center [533, 169] width 16 height 16
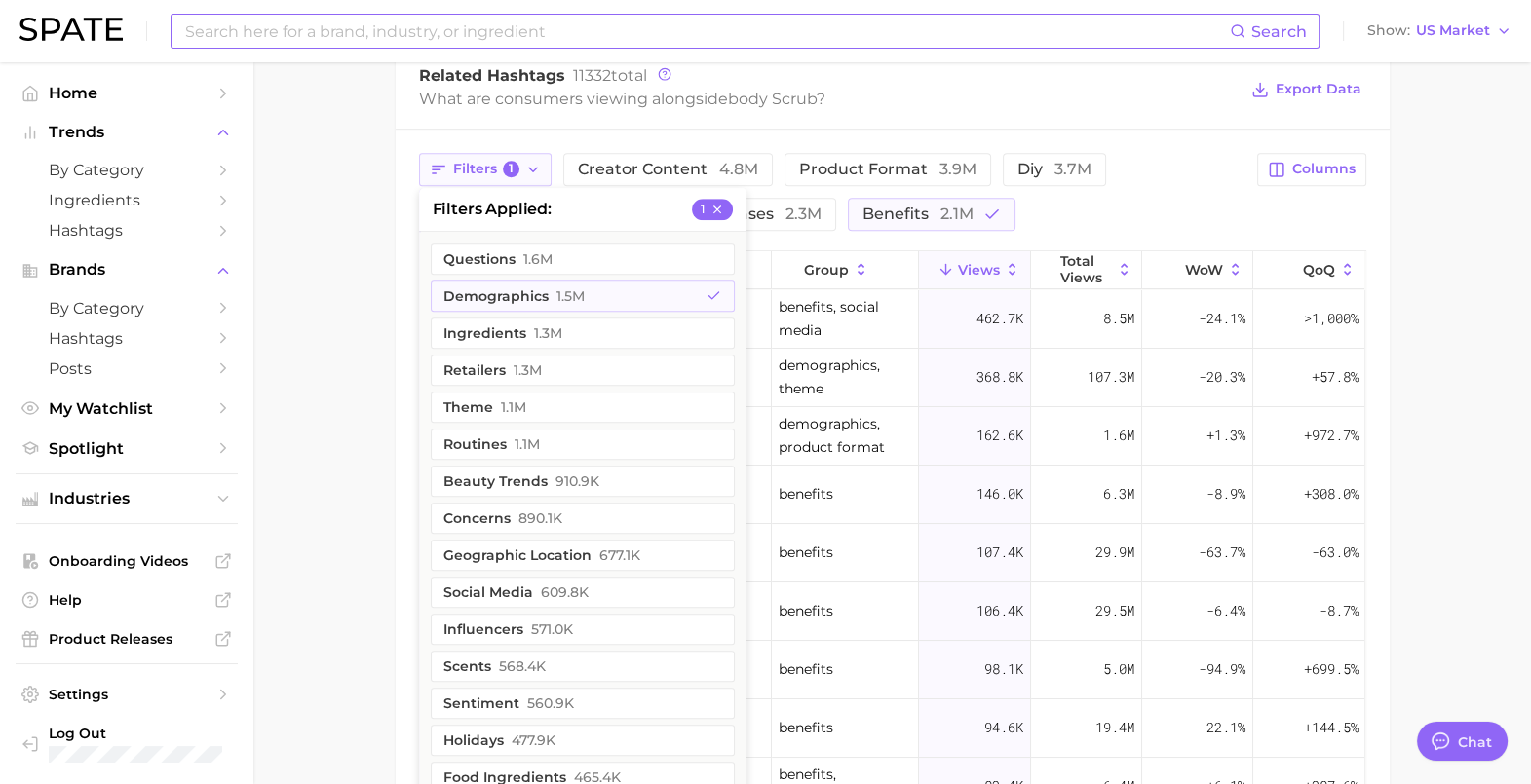
click at [537, 166] on icon "button" at bounding box center [533, 169] width 16 height 16
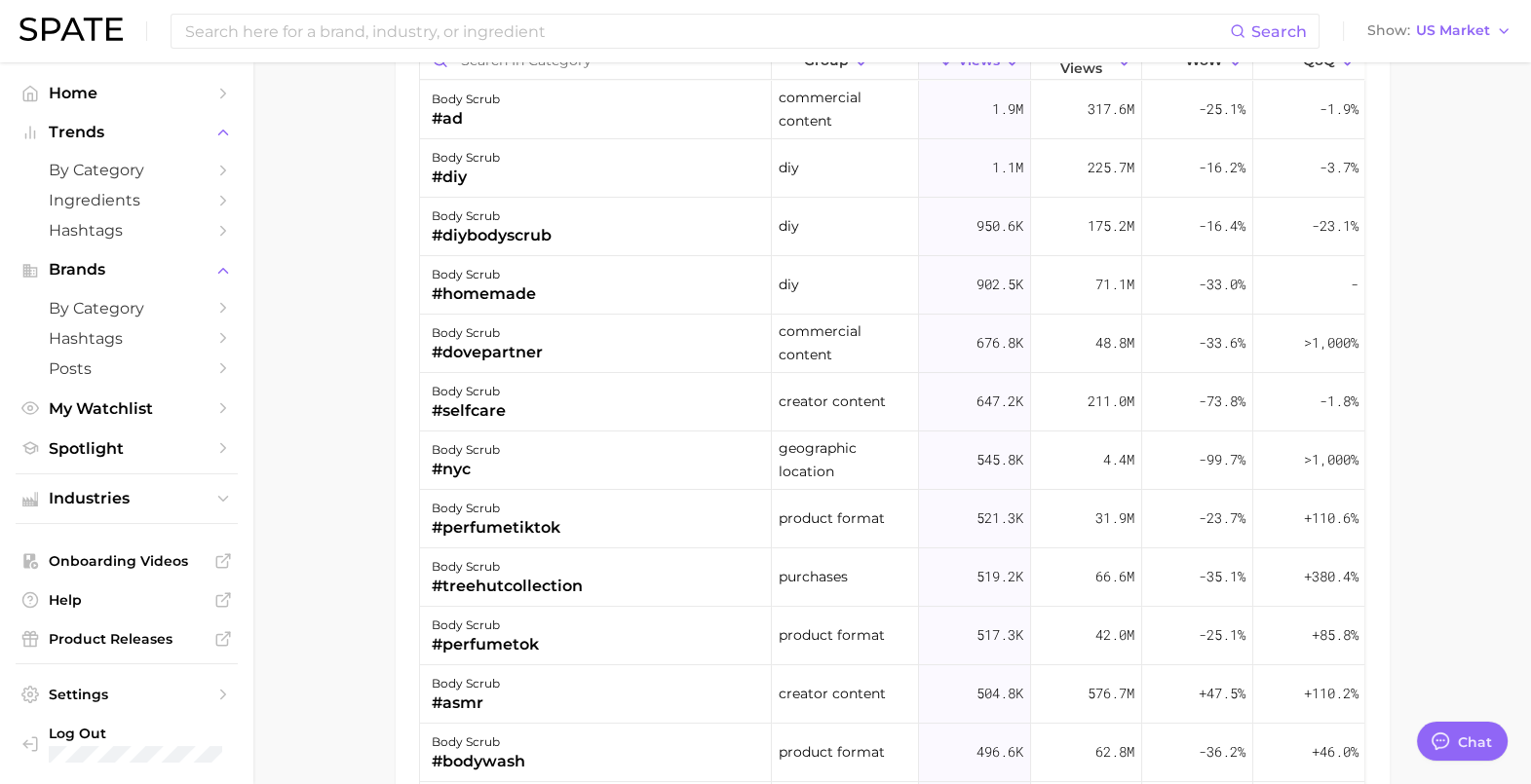
scroll to position [1528, 0]
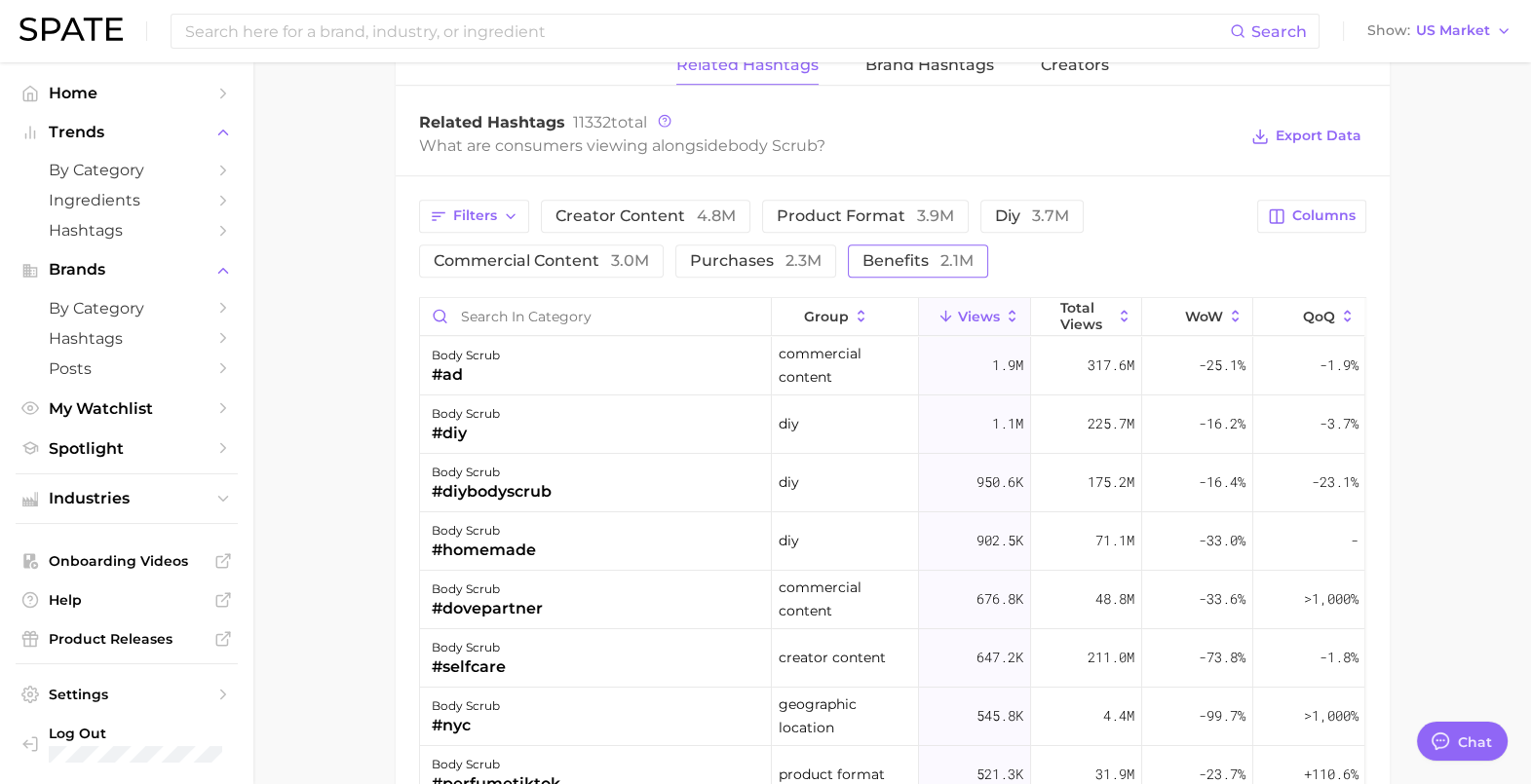
click at [920, 259] on span "benefits 2.1m" at bounding box center [918, 261] width 111 height 16
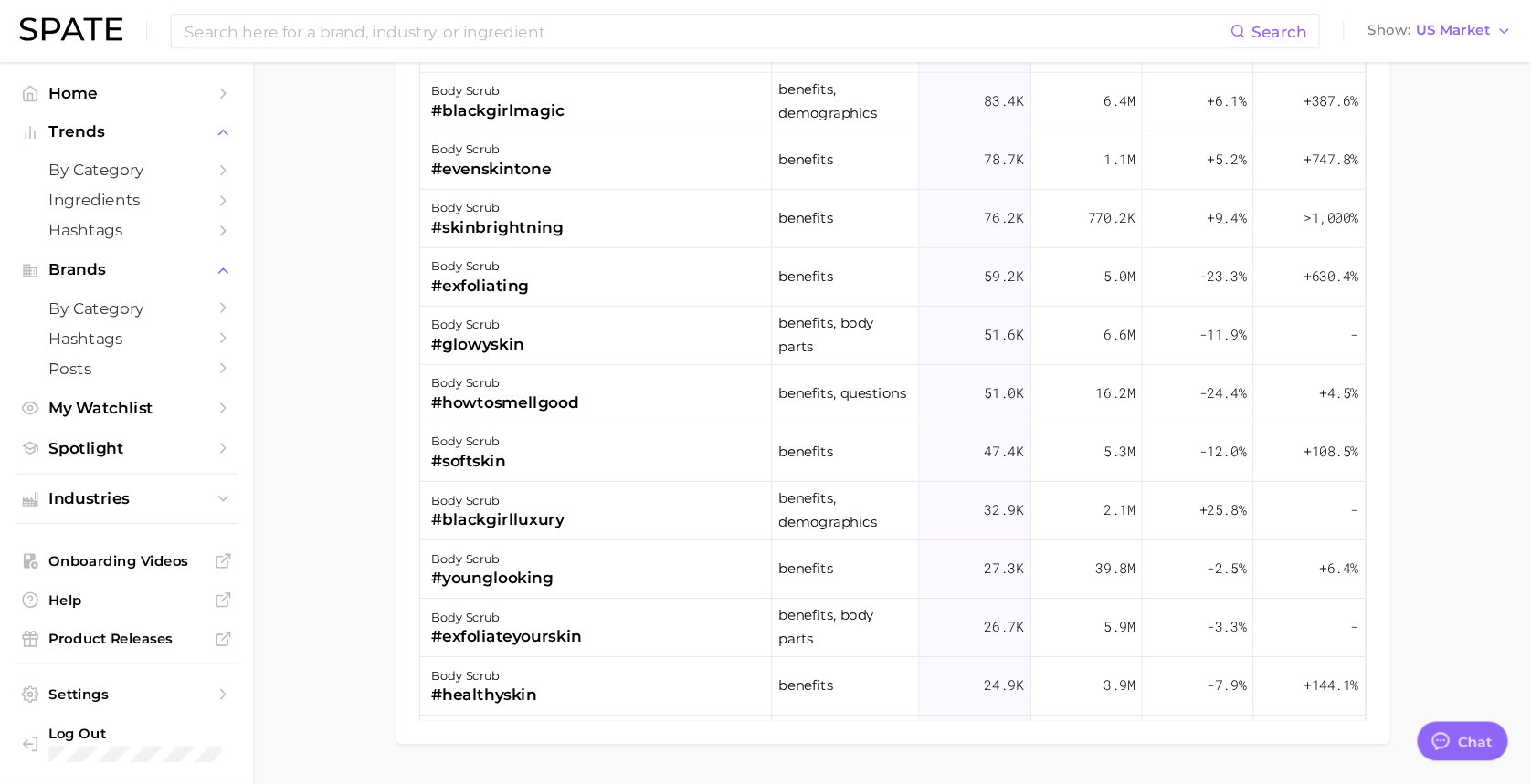
scroll to position [238, 0]
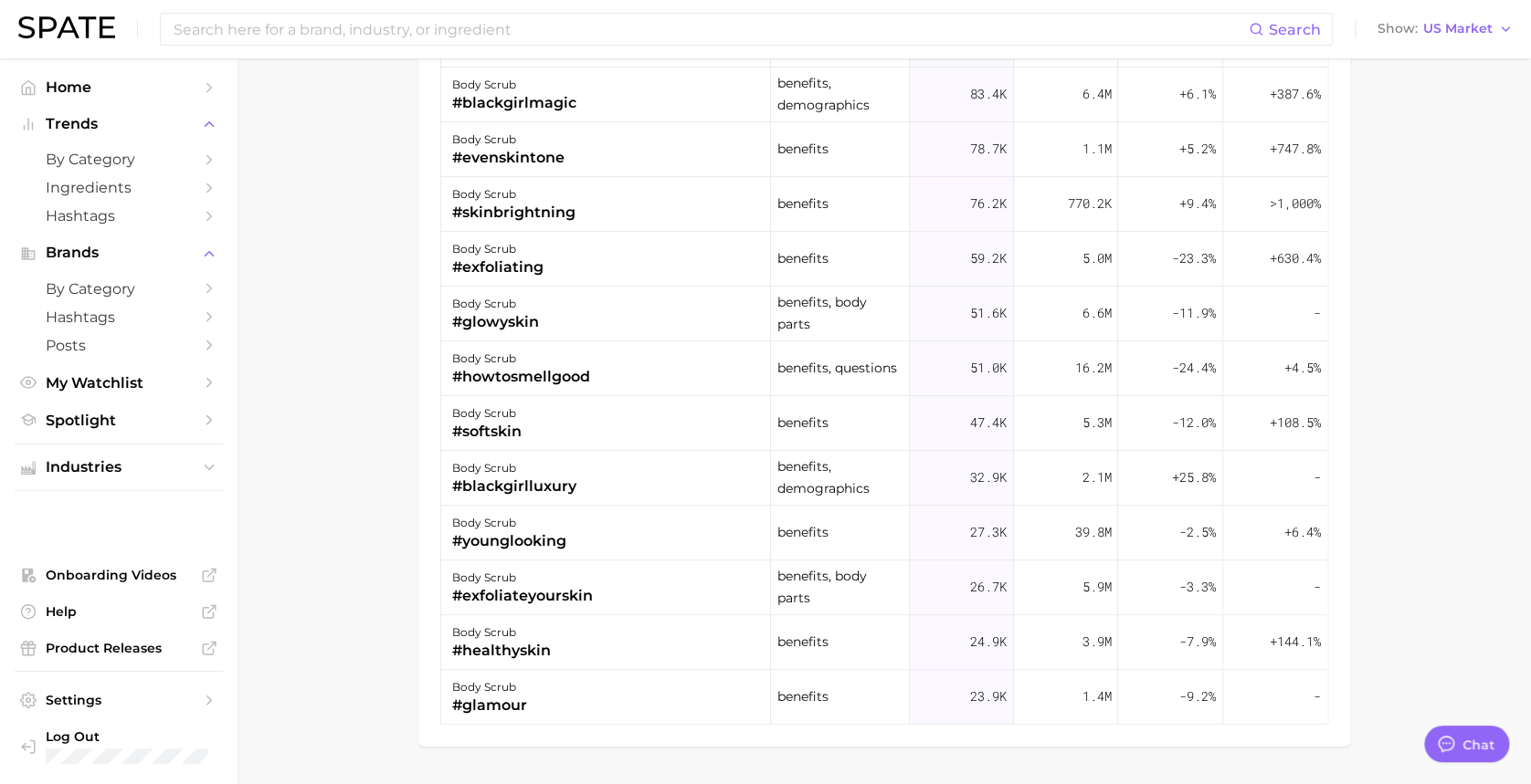
type textarea "x"
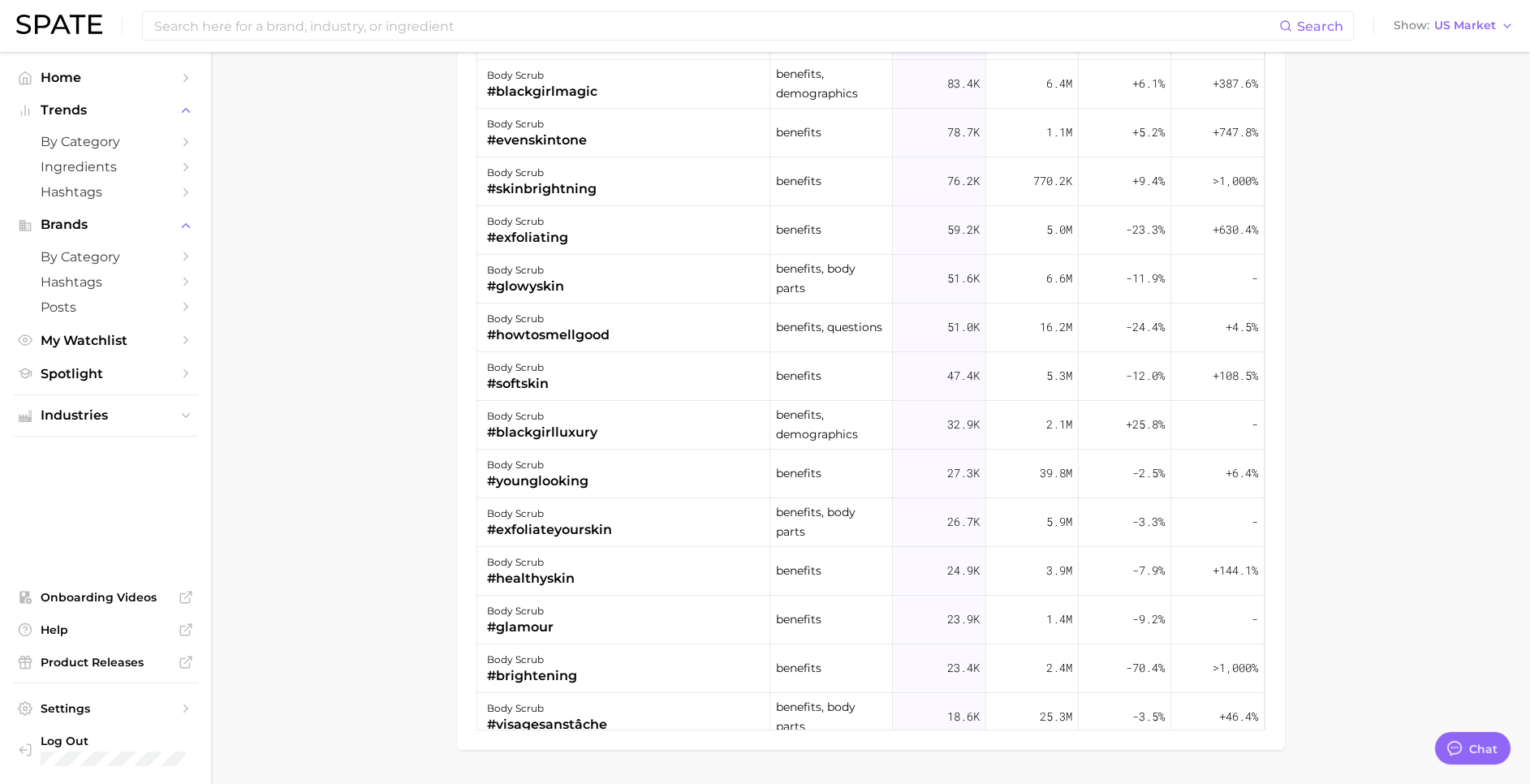
drag, startPoint x: 1281, startPoint y: 1, endPoint x: 362, endPoint y: 486, distance: 1039.1
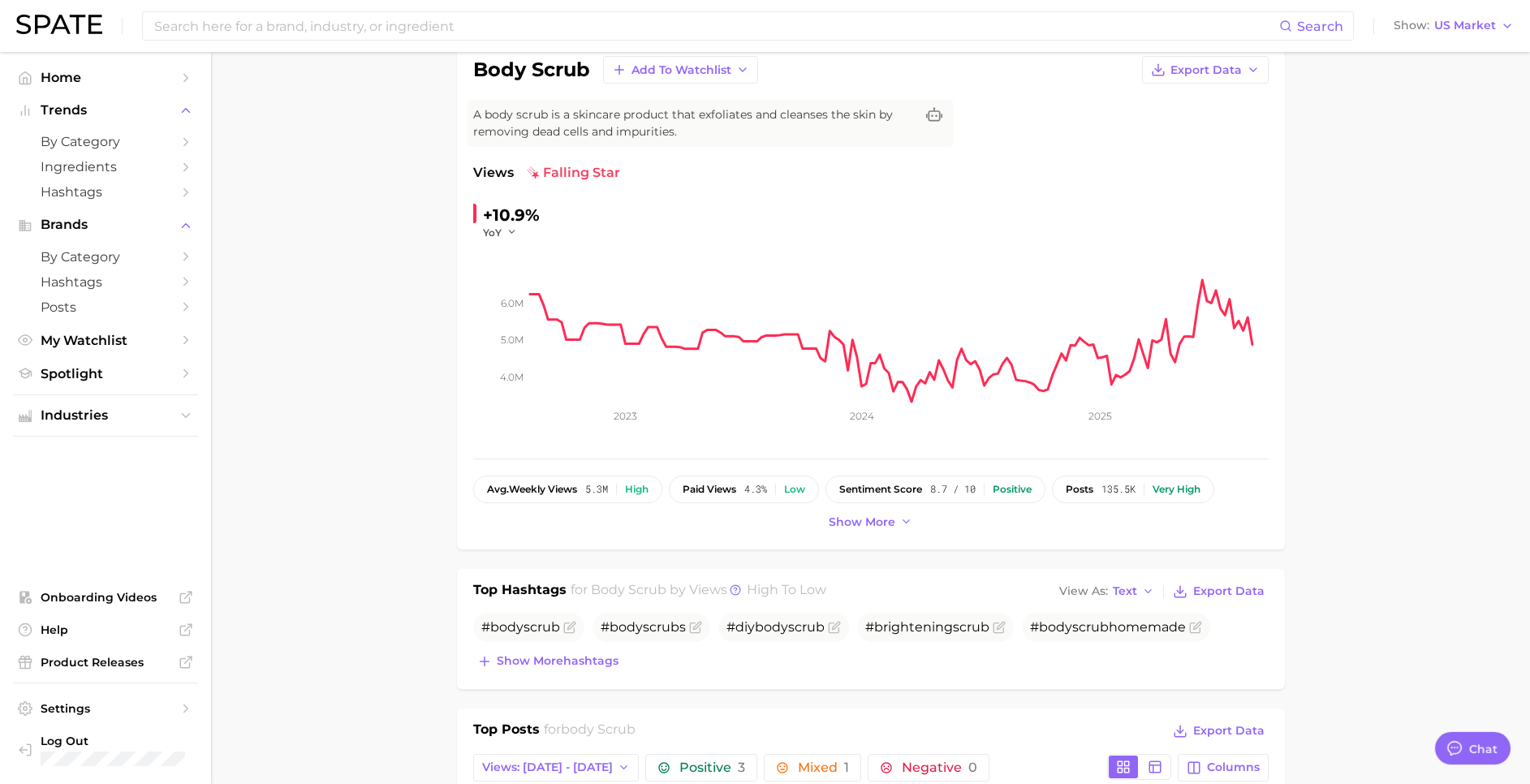
scroll to position [0, 0]
